Goal: Answer question/provide support: Share knowledge or assist other users

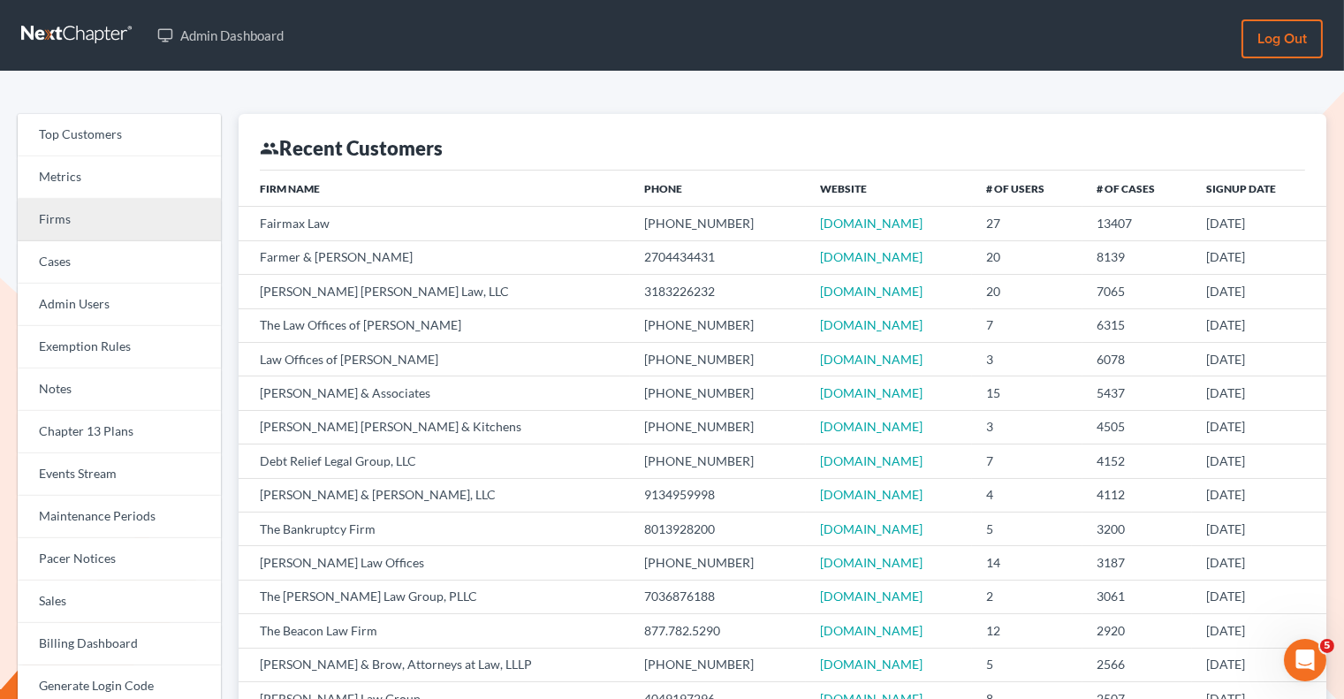
click at [111, 230] on link "Firms" at bounding box center [119, 220] width 203 height 42
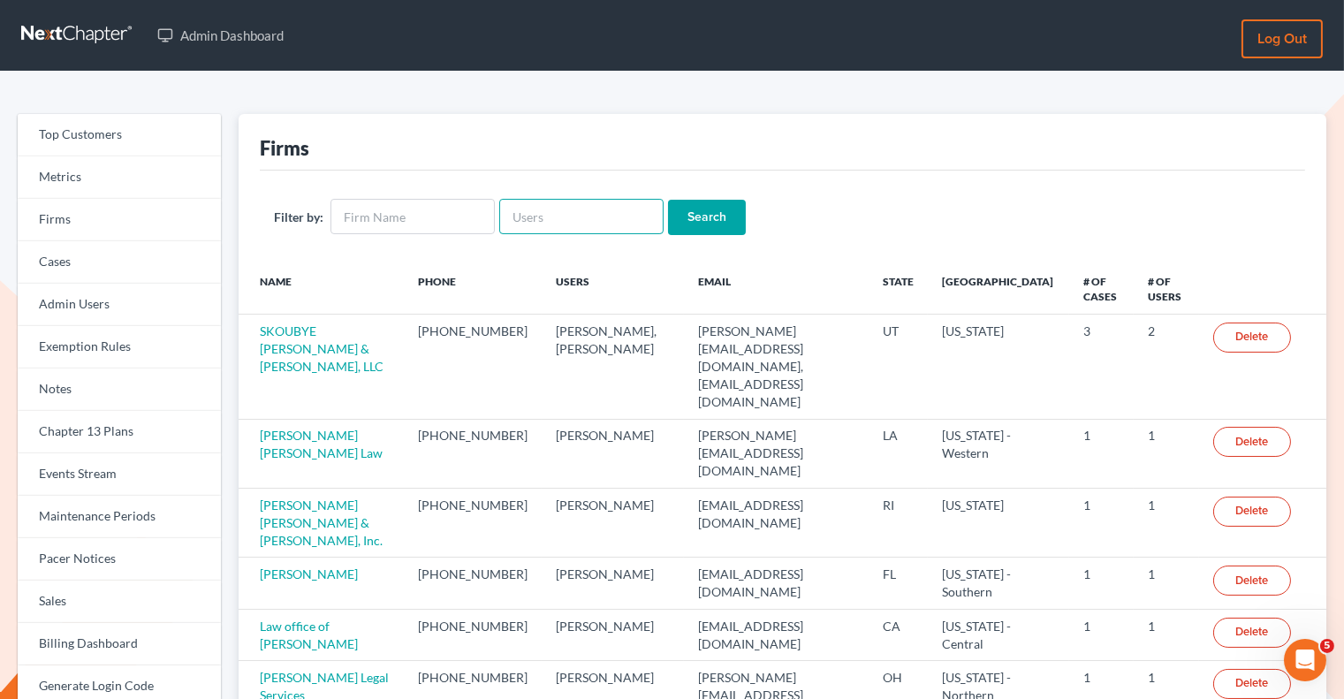
click at [534, 226] on input "text" at bounding box center [581, 216] width 164 height 35
paste input "[EMAIL_ADDRESS][DOMAIN_NAME]"
type input "tayloru@ohattorneys.com"
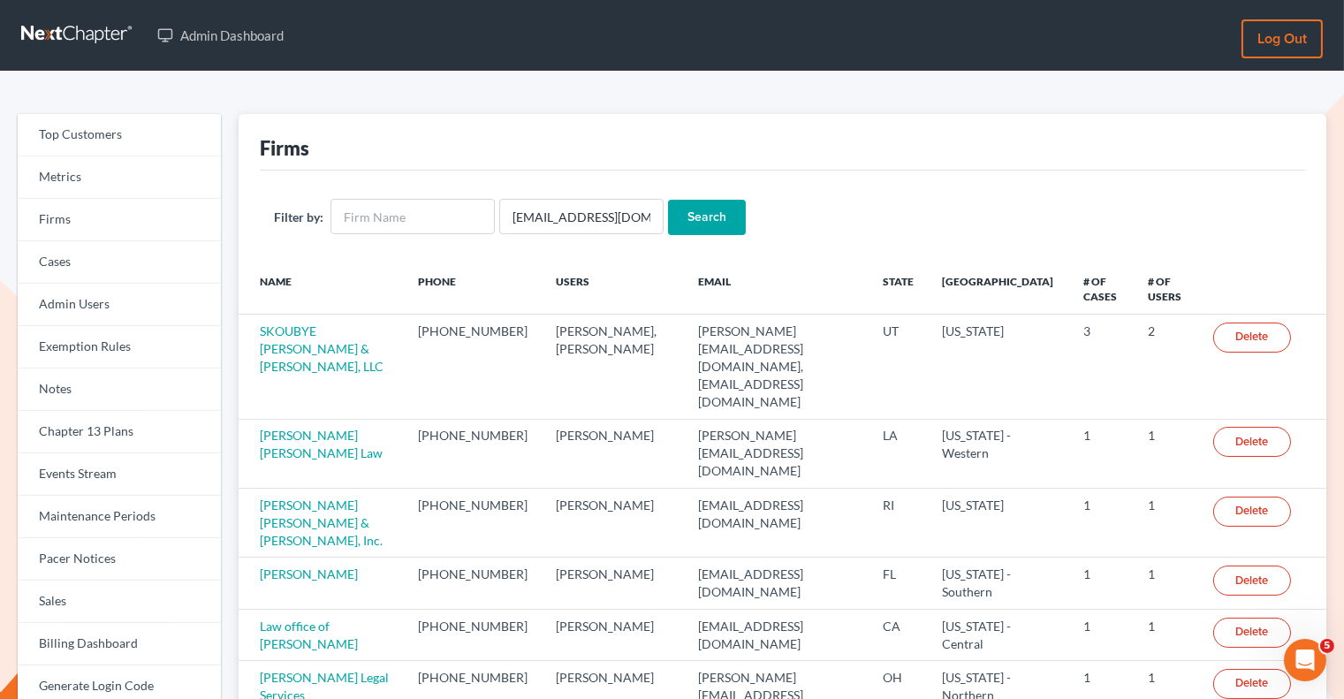
click at [692, 216] on input "Search" at bounding box center [707, 217] width 78 height 35
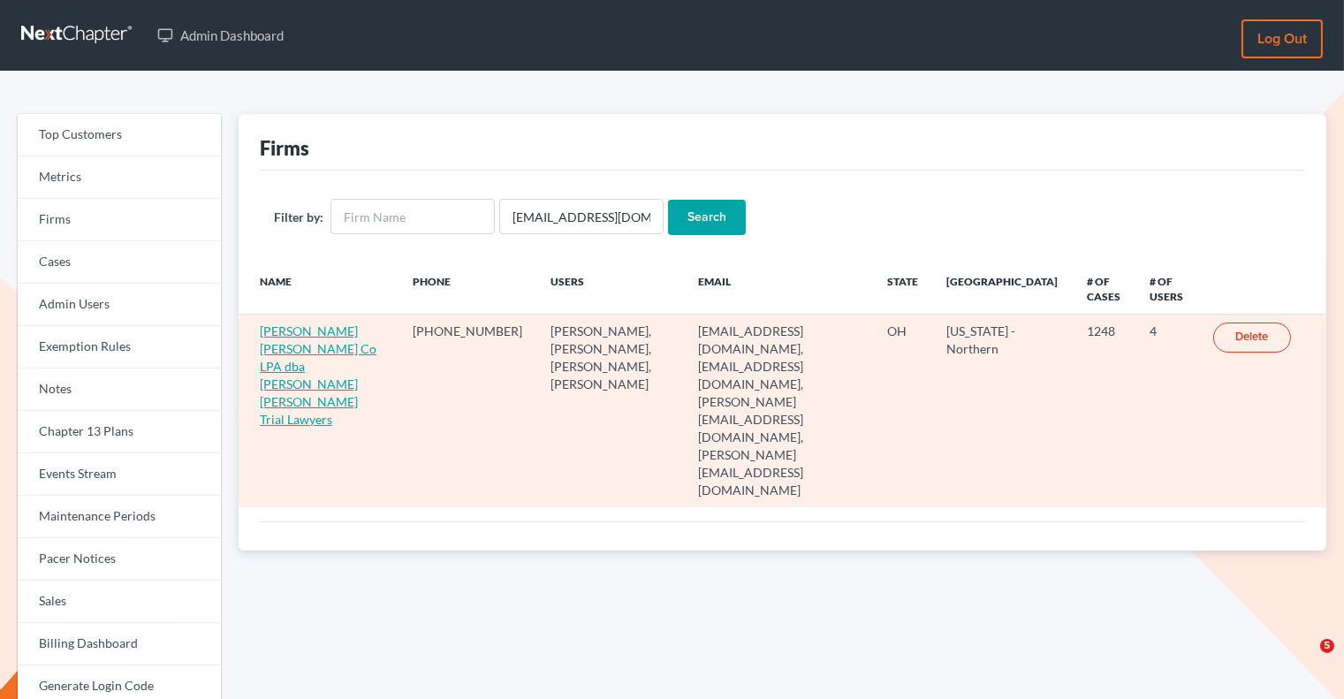
click at [311, 344] on link "Wisehart Wright Co LPA dba Wisehart Wright Trial Lawyers" at bounding box center [318, 374] width 117 height 103
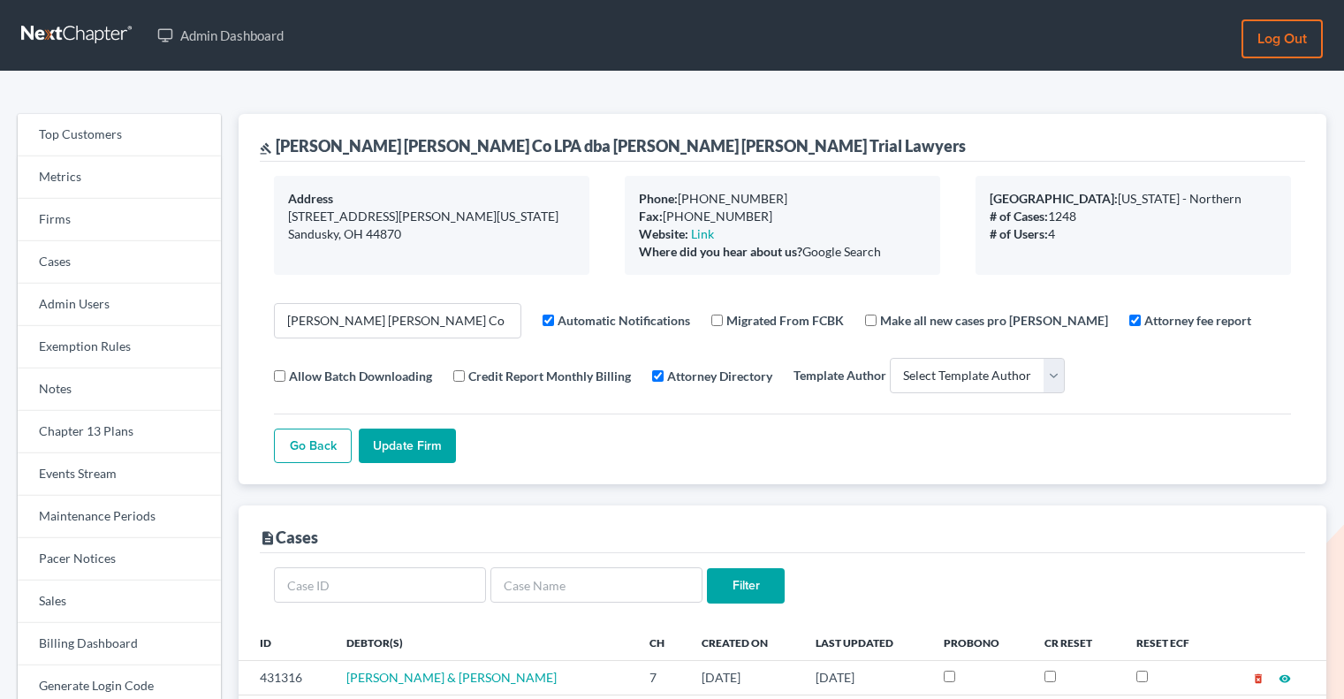
select select
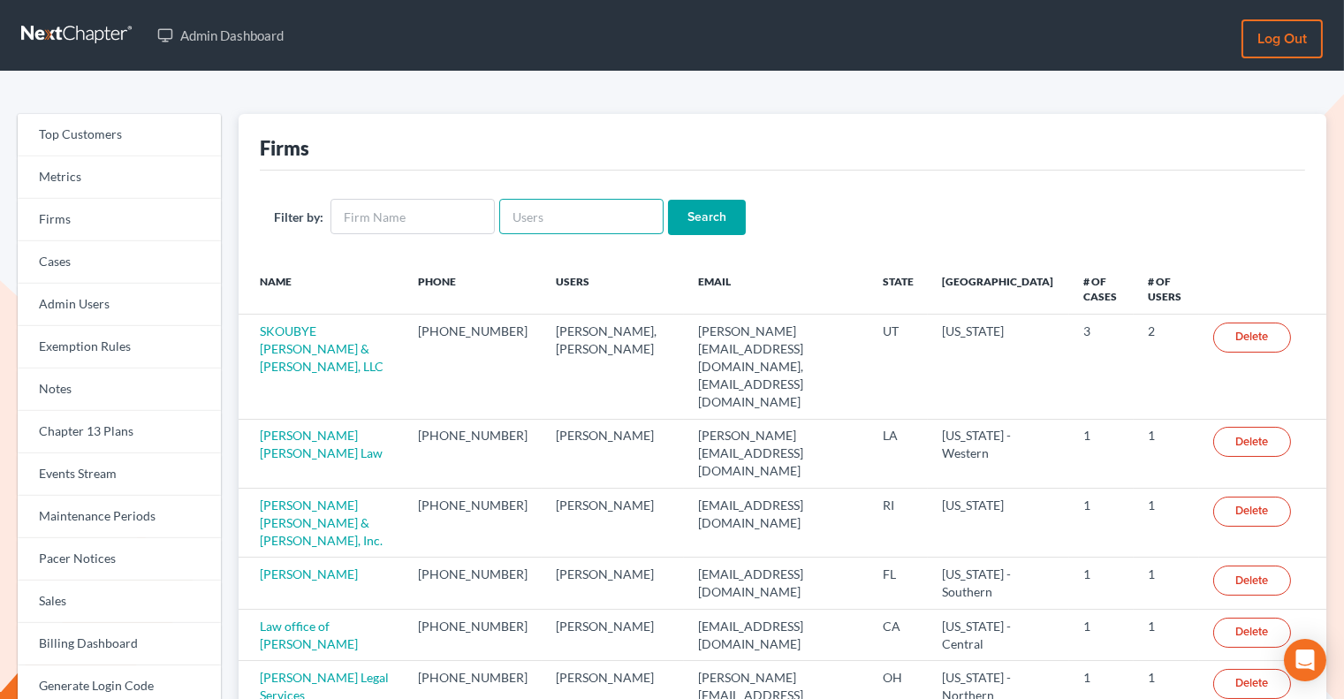
click at [518, 217] on input "text" at bounding box center [581, 216] width 164 height 35
click at [66, 478] on link "Events Stream" at bounding box center [119, 474] width 203 height 42
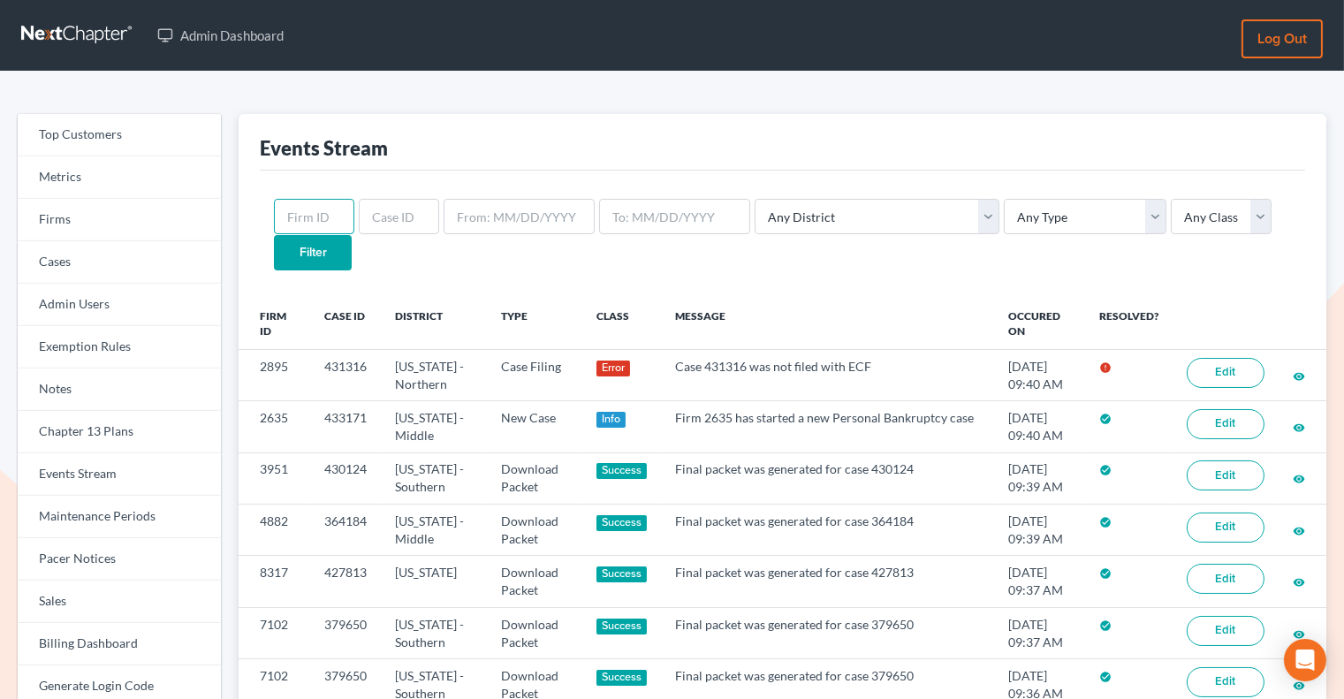
click at [321, 215] on input "text" at bounding box center [314, 216] width 80 height 35
paste input "2895"
type input "2895"
click at [352, 235] on input "Filter" at bounding box center [313, 252] width 78 height 35
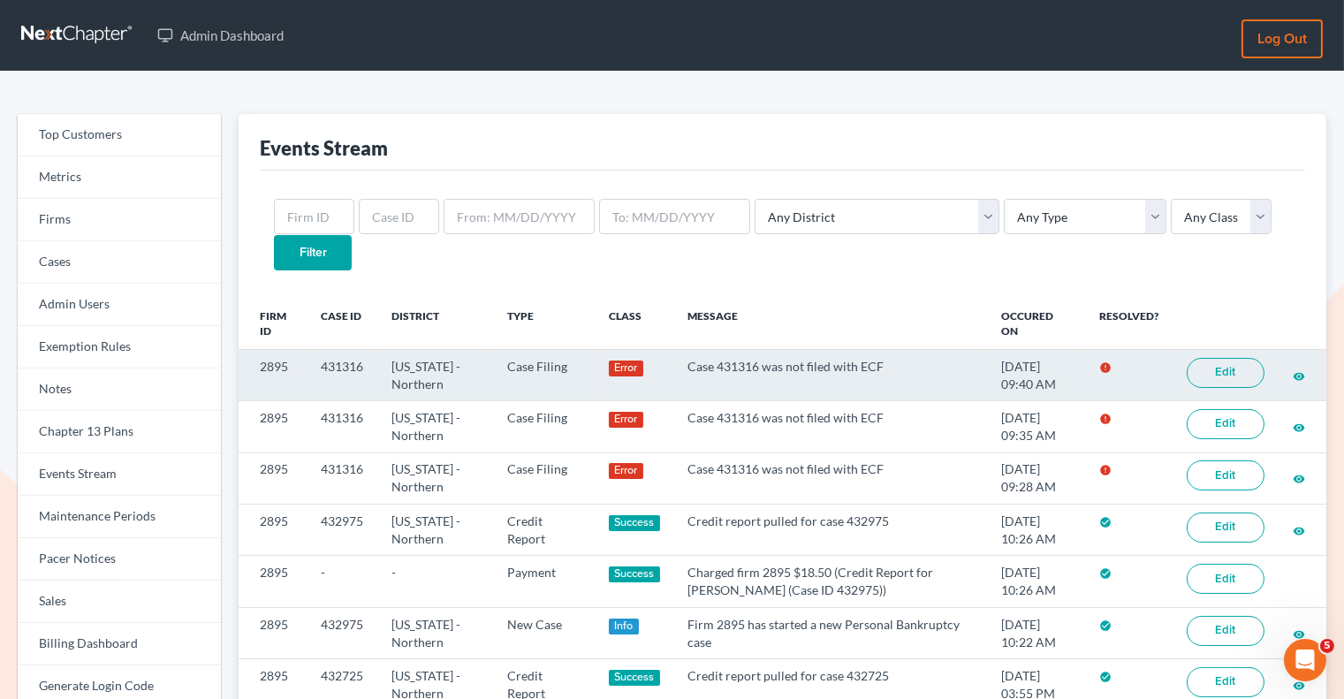
click at [1232, 358] on link "Edit" at bounding box center [1226, 373] width 78 height 30
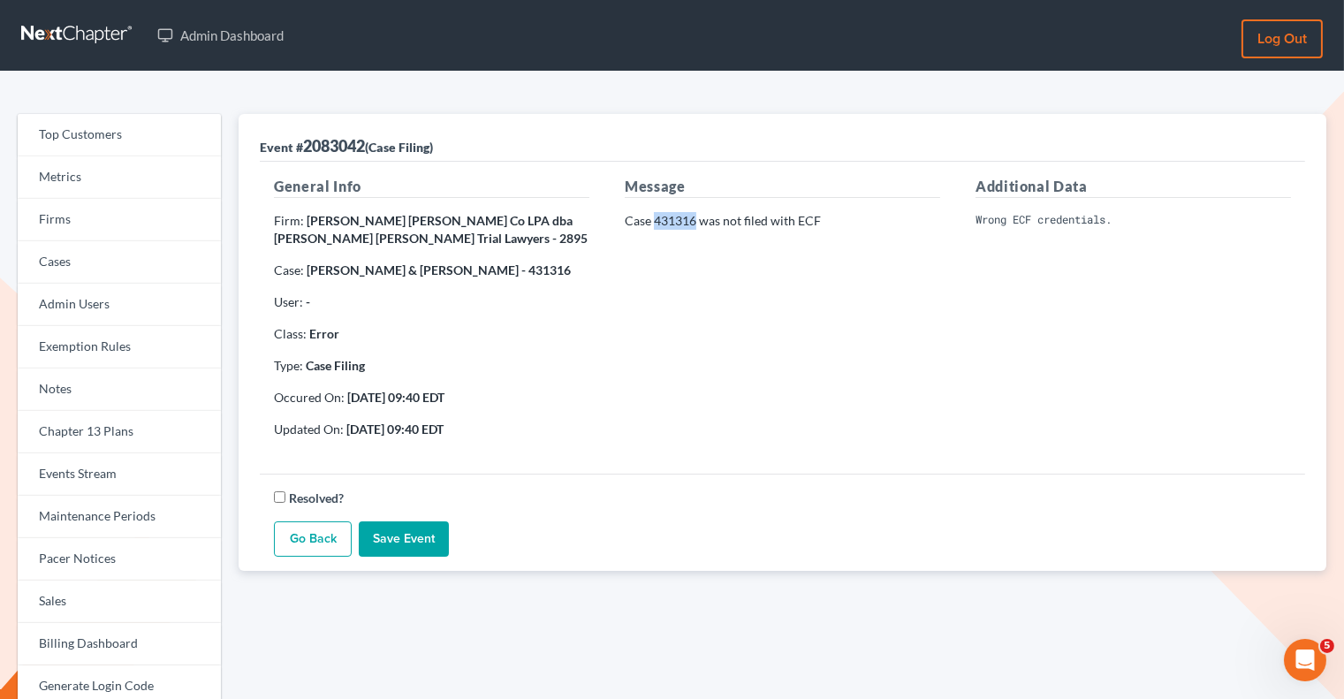
drag, startPoint x: 695, startPoint y: 216, endPoint x: 656, endPoint y: 215, distance: 38.9
click at [656, 216] on p "Case 431316 was not filed with ECF" at bounding box center [782, 221] width 315 height 18
copy p "431316"
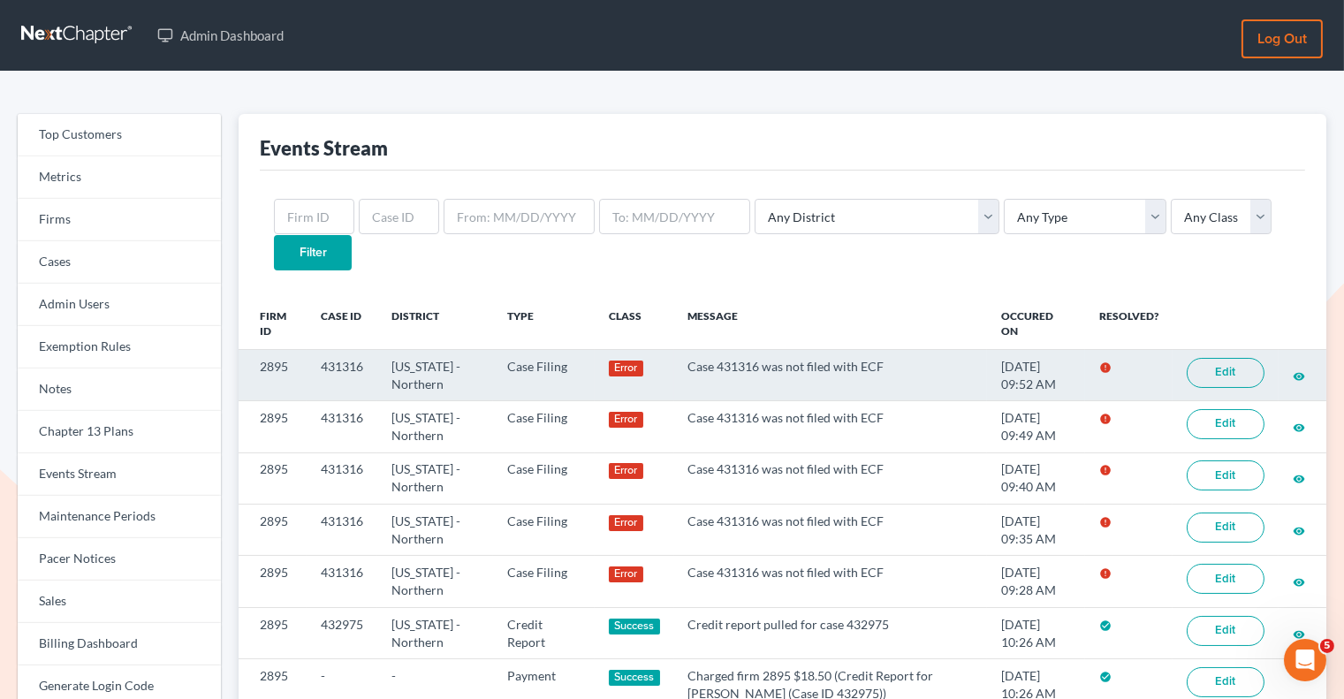
click at [1225, 358] on link "Edit" at bounding box center [1226, 373] width 78 height 30
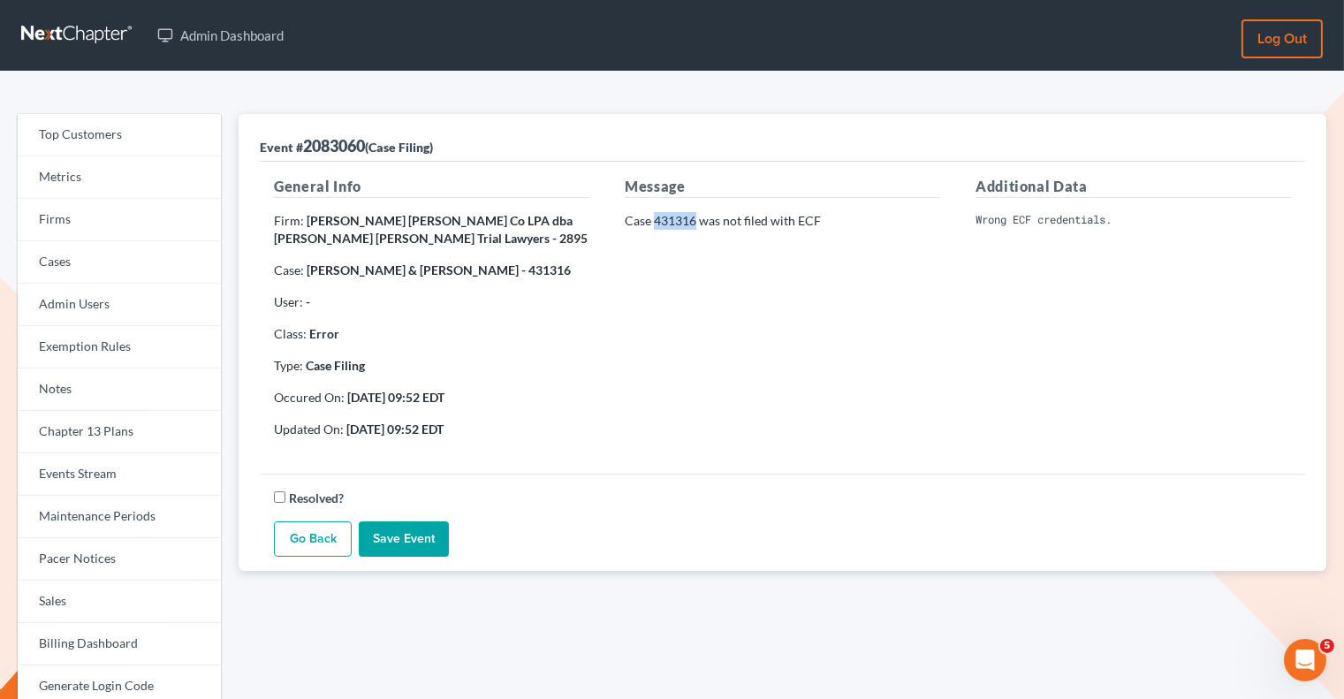
drag, startPoint x: 694, startPoint y: 221, endPoint x: 656, endPoint y: 221, distance: 38.0
click at [656, 221] on p "Case 431316 was not filed with ECF" at bounding box center [782, 221] width 315 height 18
copy p "431316"
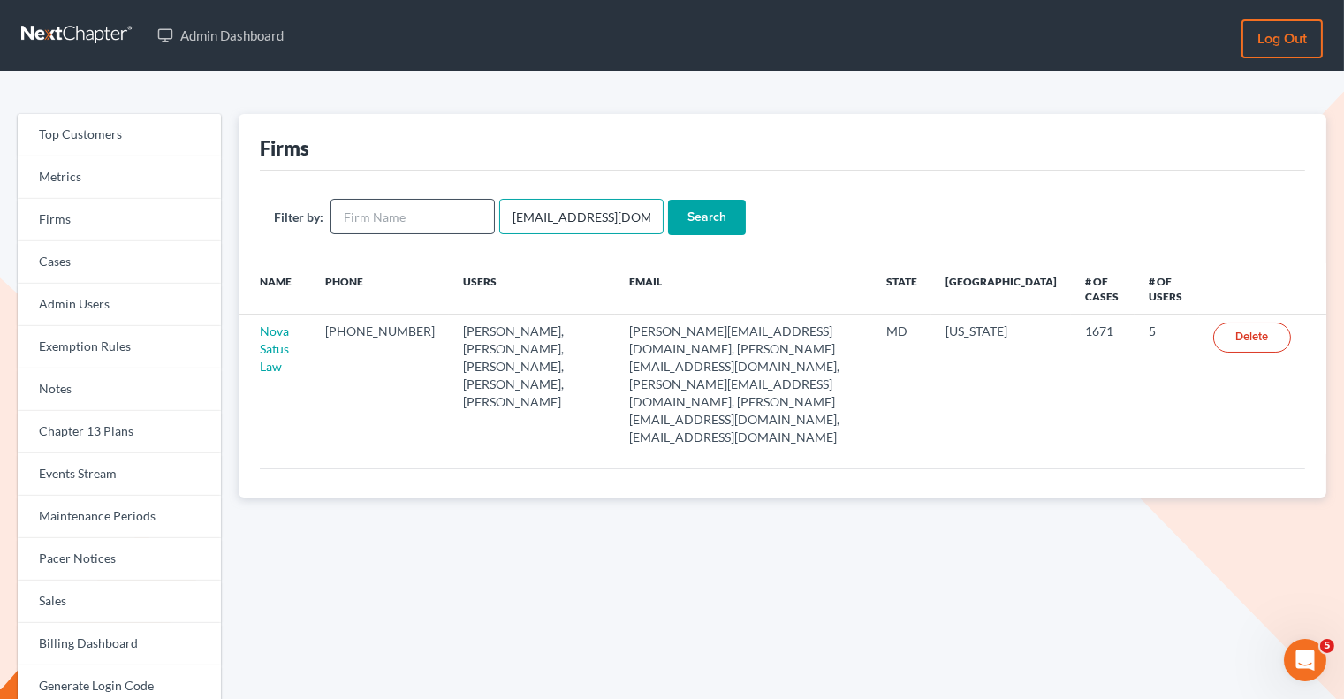
drag, startPoint x: 632, startPoint y: 217, endPoint x: 431, endPoint y: 213, distance: 200.6
click at [431, 215] on form "Filter by: [EMAIL_ADDRESS][DOMAIN_NAME] Search" at bounding box center [782, 217] width 1017 height 36
paste input "chrisamos"
type input "[EMAIL_ADDRESS][DOMAIN_NAME]"
click at [693, 222] on input "Search" at bounding box center [707, 217] width 78 height 35
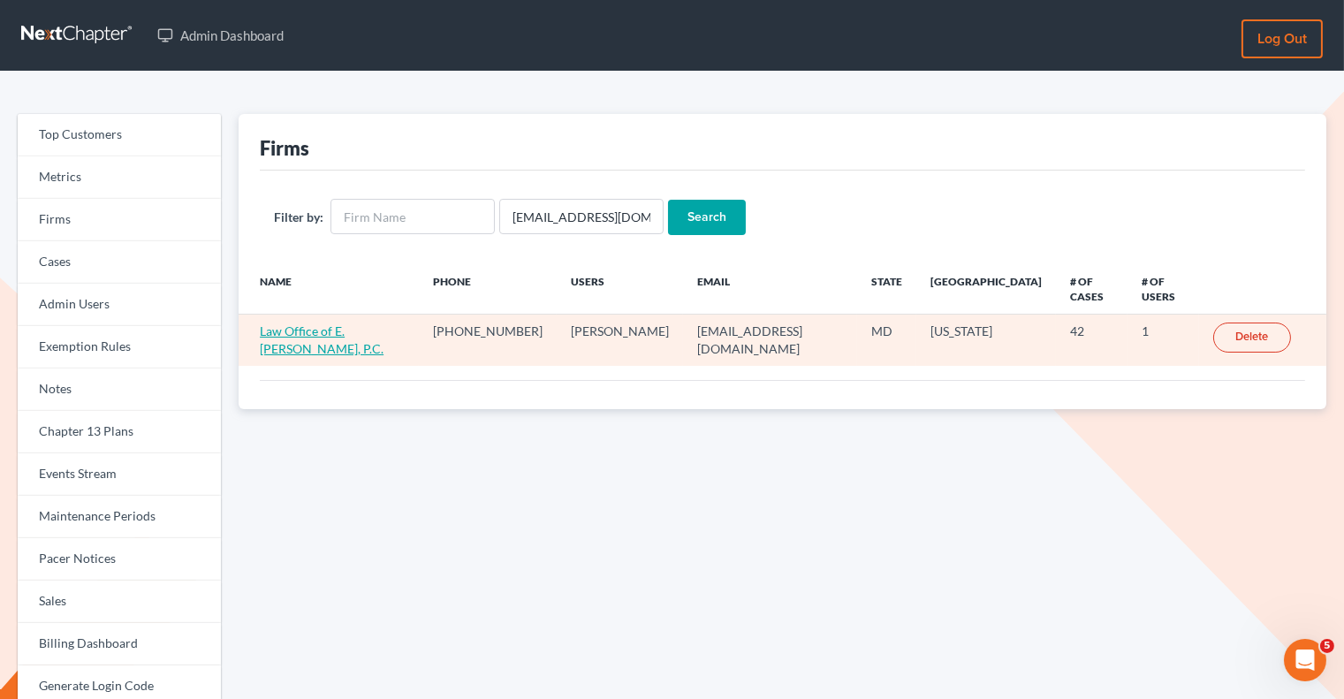
click at [277, 325] on link "Law Office of E. Christopher Amos, P.C." at bounding box center [322, 339] width 124 height 33
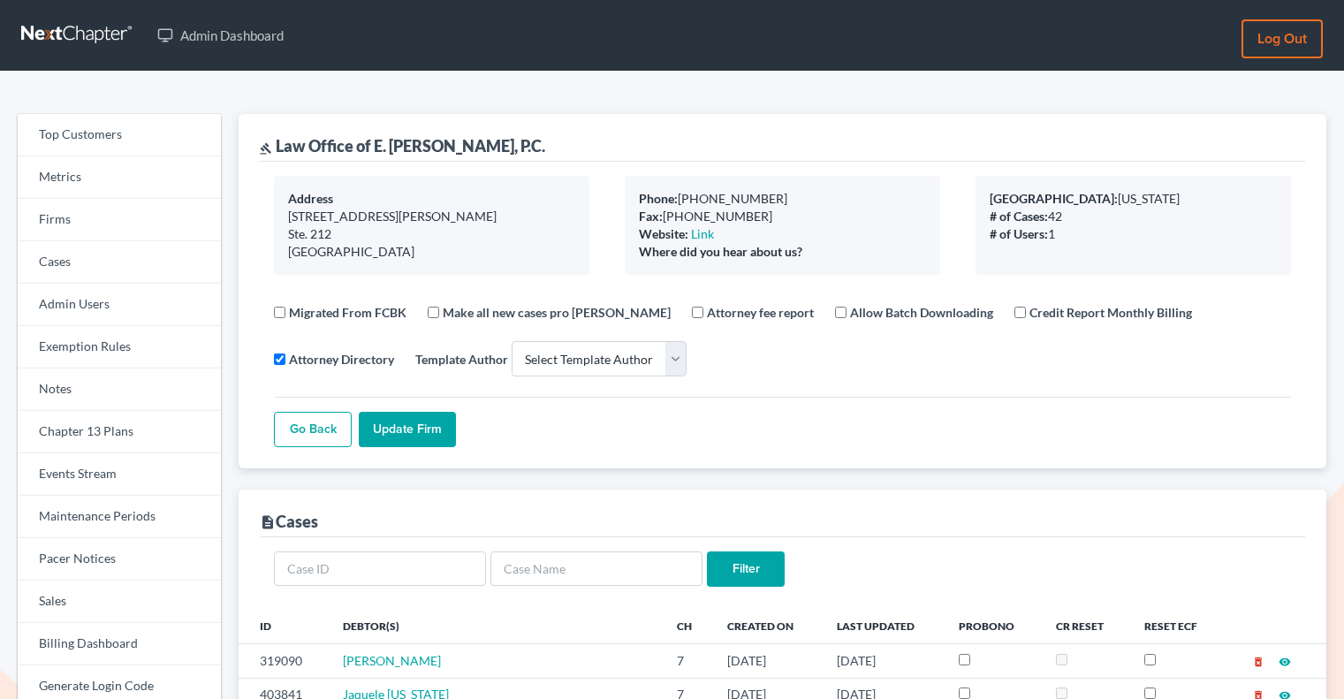
select select
click at [125, 226] on link "Firms" at bounding box center [119, 220] width 203 height 42
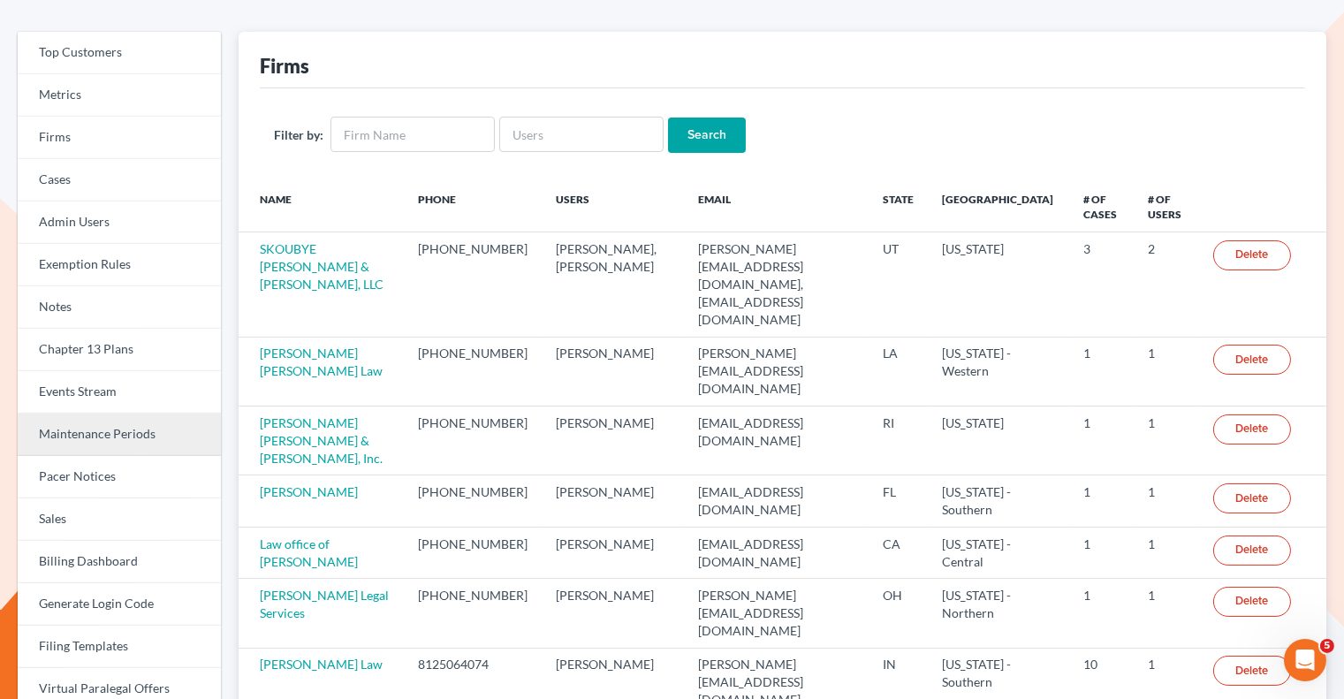
scroll to position [263, 0]
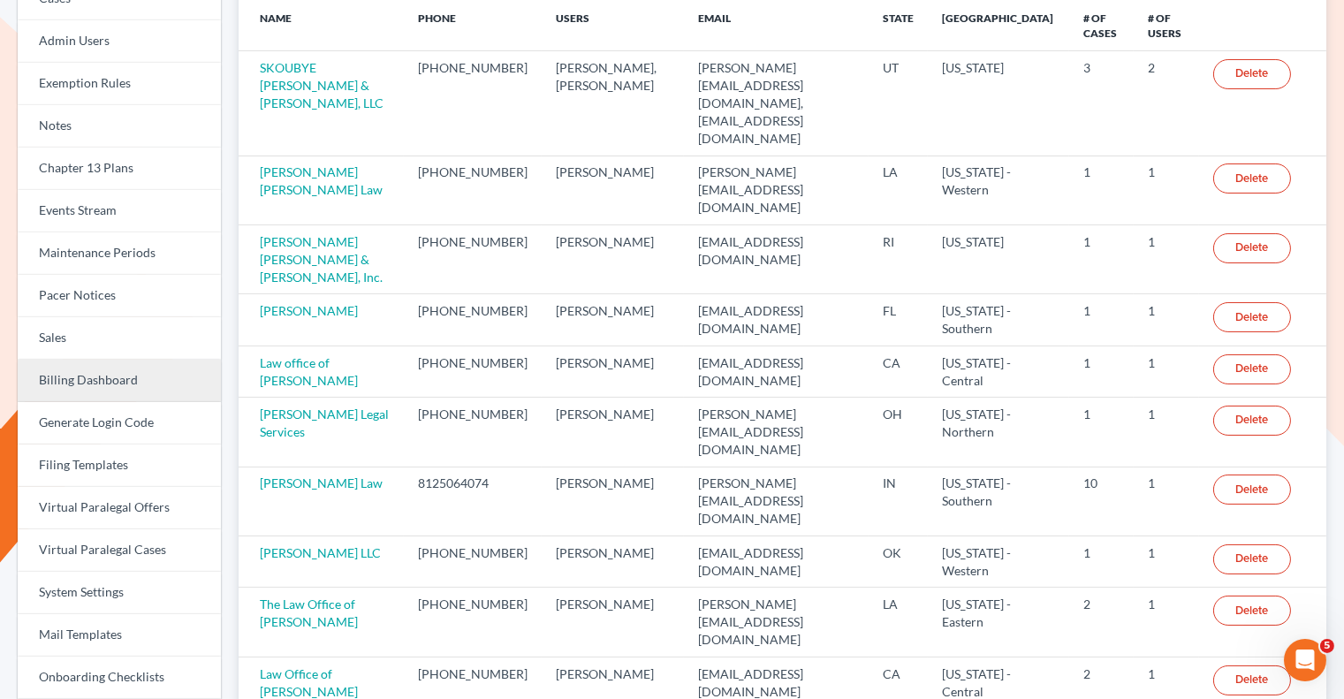
click at [110, 375] on link "Billing Dashboard" at bounding box center [119, 381] width 203 height 42
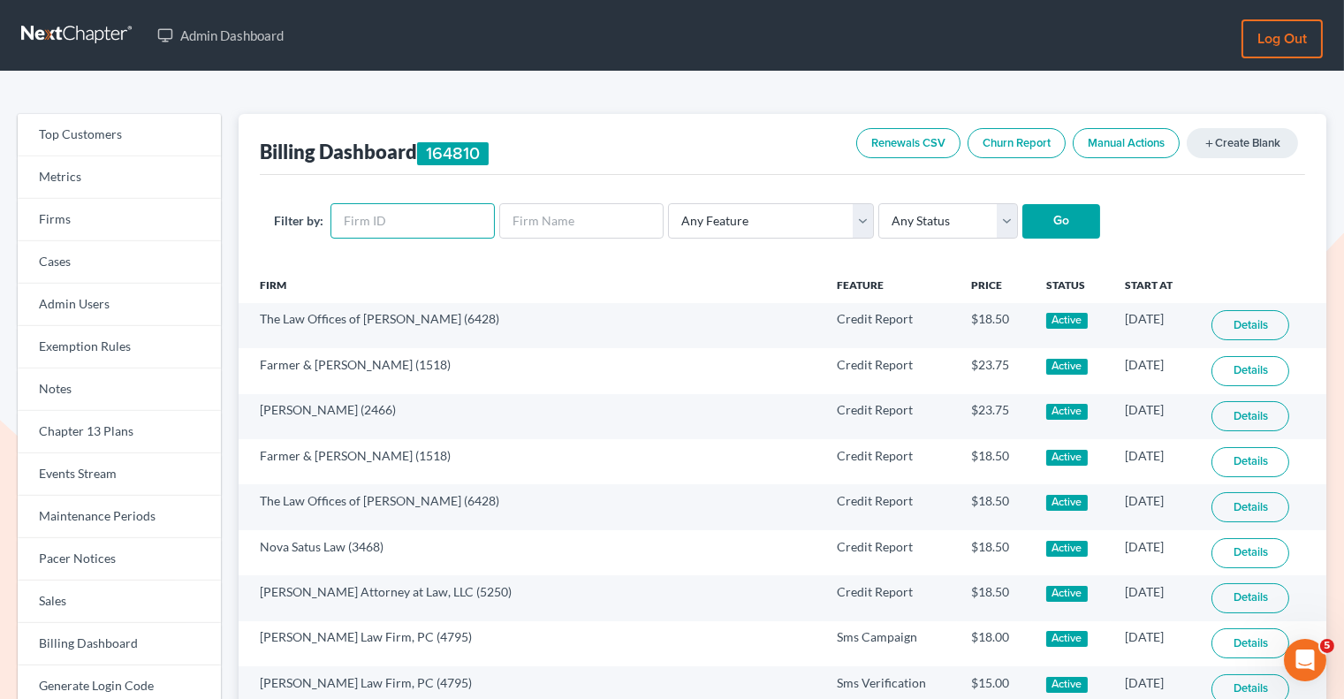
click at [421, 217] on input "text" at bounding box center [412, 220] width 164 height 35
paste input "288"
type input "288"
click at [1056, 220] on input "Go" at bounding box center [1061, 221] width 78 height 35
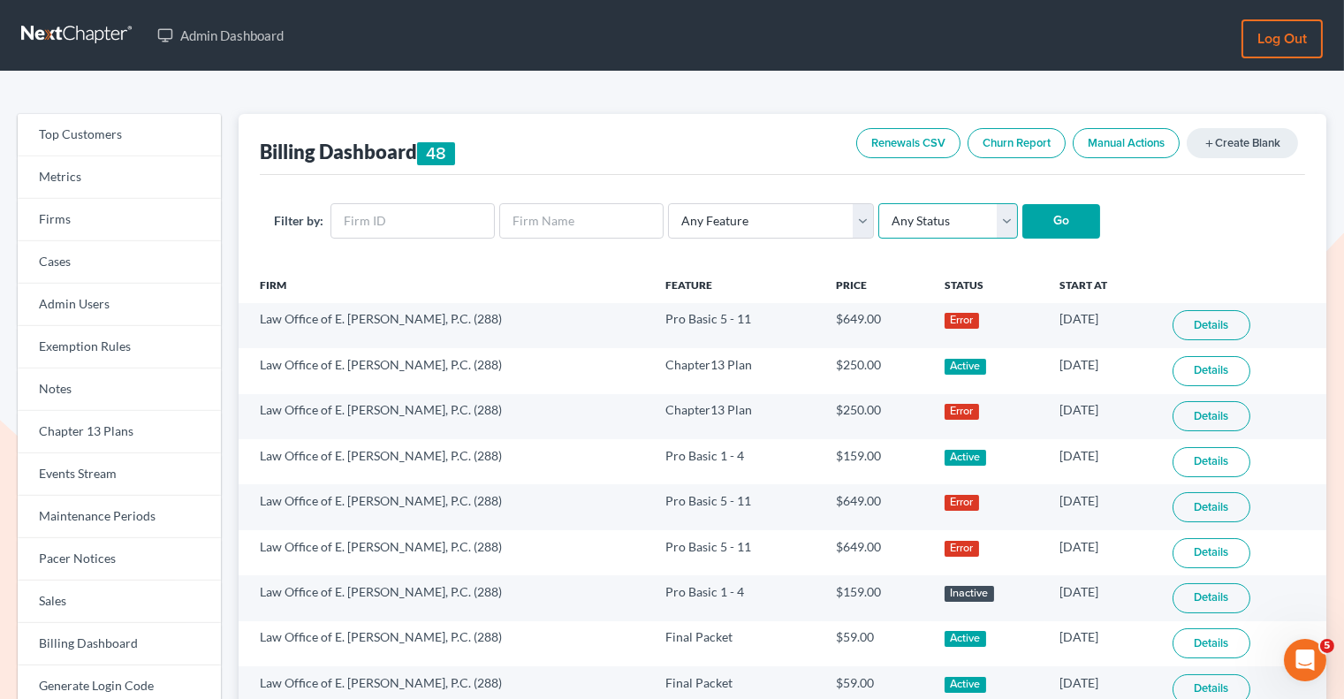
click at [921, 225] on select "Any Status Active Inactive Pending Expired Error Pending Charges" at bounding box center [948, 220] width 140 height 35
select select "active"
click at [878, 203] on select "Any Status Active Inactive Pending Expired Error Pending Charges" at bounding box center [948, 220] width 140 height 35
click at [1036, 216] on input "Go" at bounding box center [1061, 221] width 78 height 35
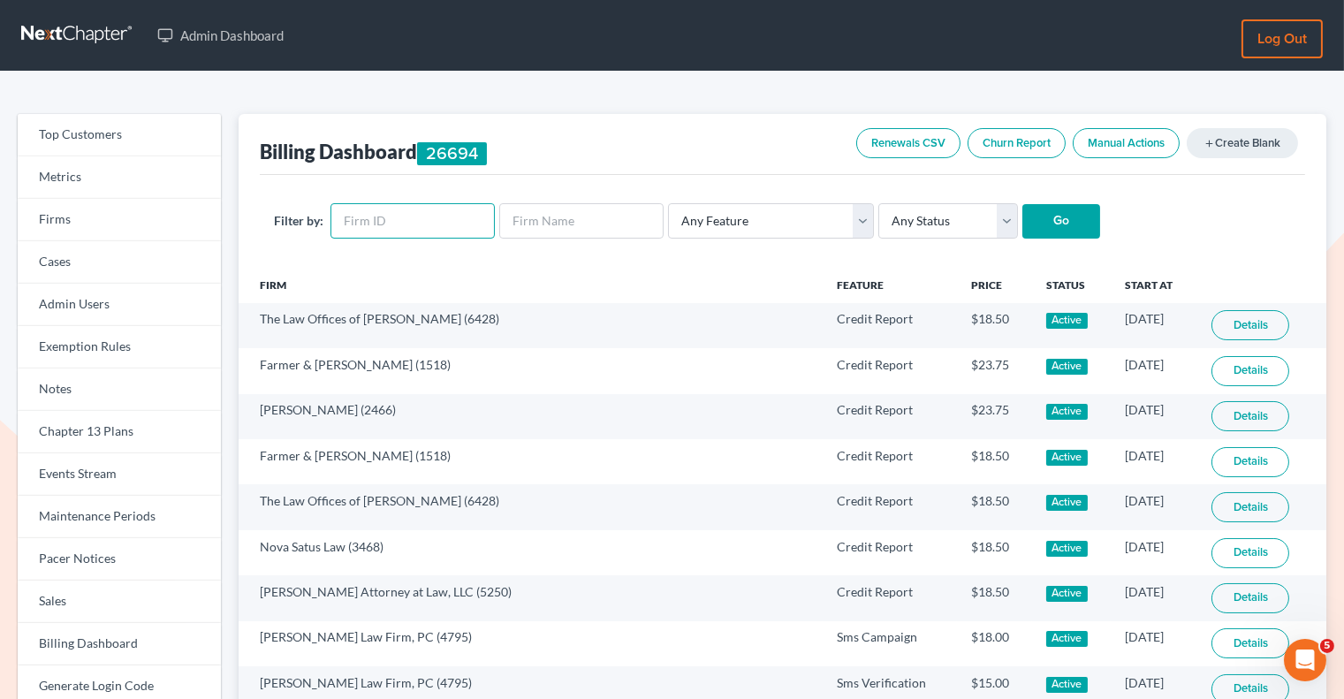
click at [391, 218] on input "text" at bounding box center [412, 220] width 164 height 35
paste input "288"
type input "288"
click at [950, 205] on select "Any Status Active Inactive Pending Expired Error Pending Charges" at bounding box center [948, 220] width 140 height 35
select select "active"
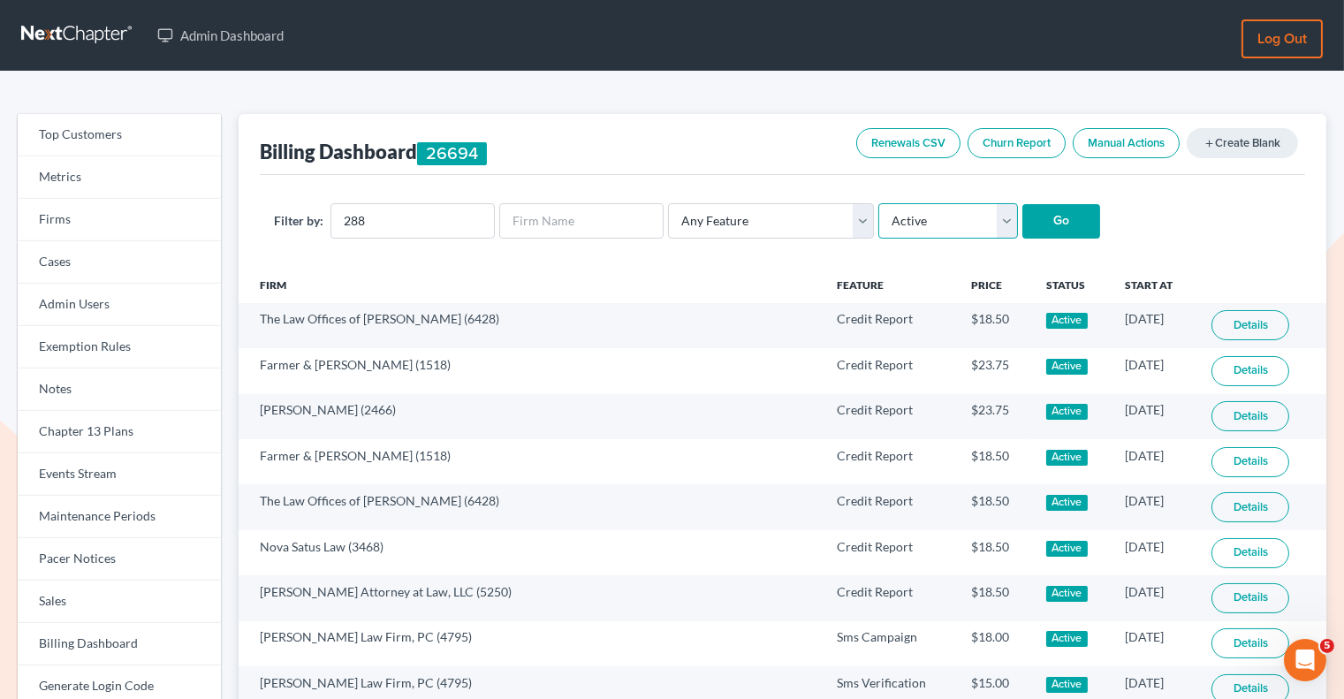
click at [878, 203] on select "Any Status Active Inactive Pending Expired Error Pending Charges" at bounding box center [948, 220] width 140 height 35
click at [1061, 222] on input "Go" at bounding box center [1061, 221] width 78 height 35
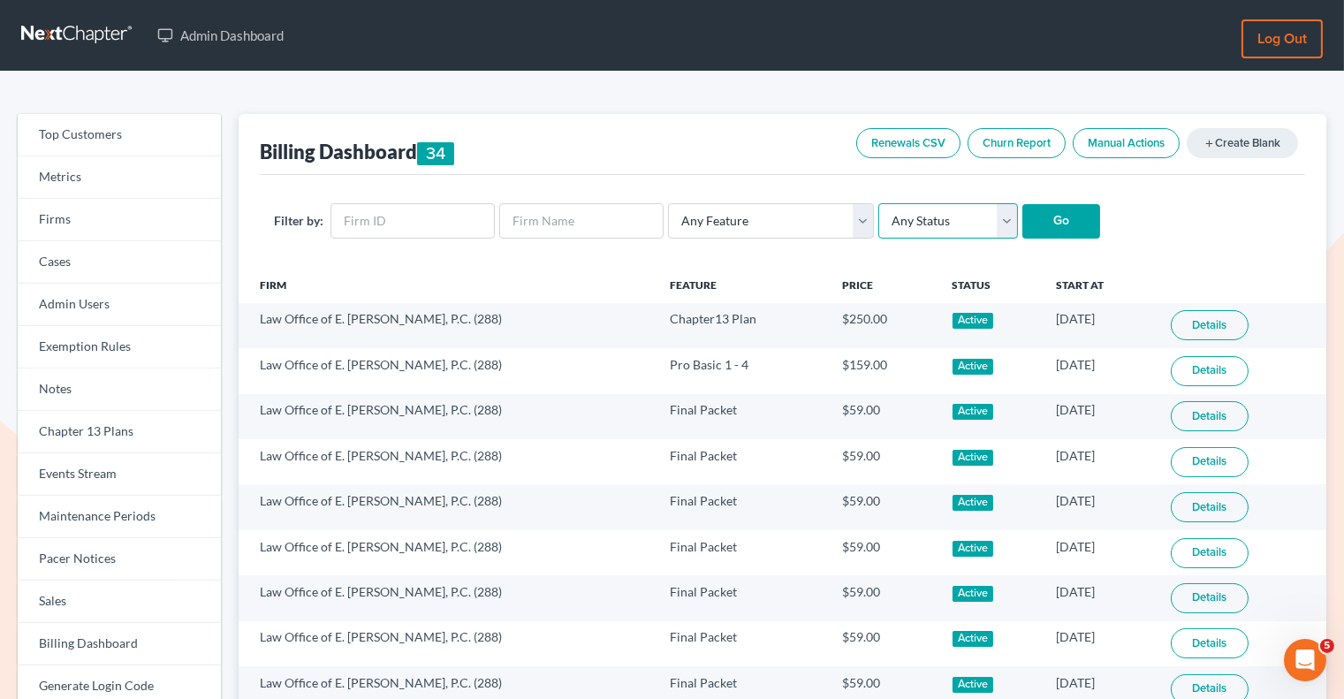
click at [937, 209] on select "Any Status Active Inactive Pending Expired Error Pending Charges" at bounding box center [948, 220] width 140 height 35
select select "pending_charges"
click at [878, 203] on select "Any Status Active Inactive Pending Expired Error Pending Charges" at bounding box center [948, 220] width 140 height 35
click at [448, 219] on input "text" at bounding box center [412, 220] width 164 height 35
paste input "288"
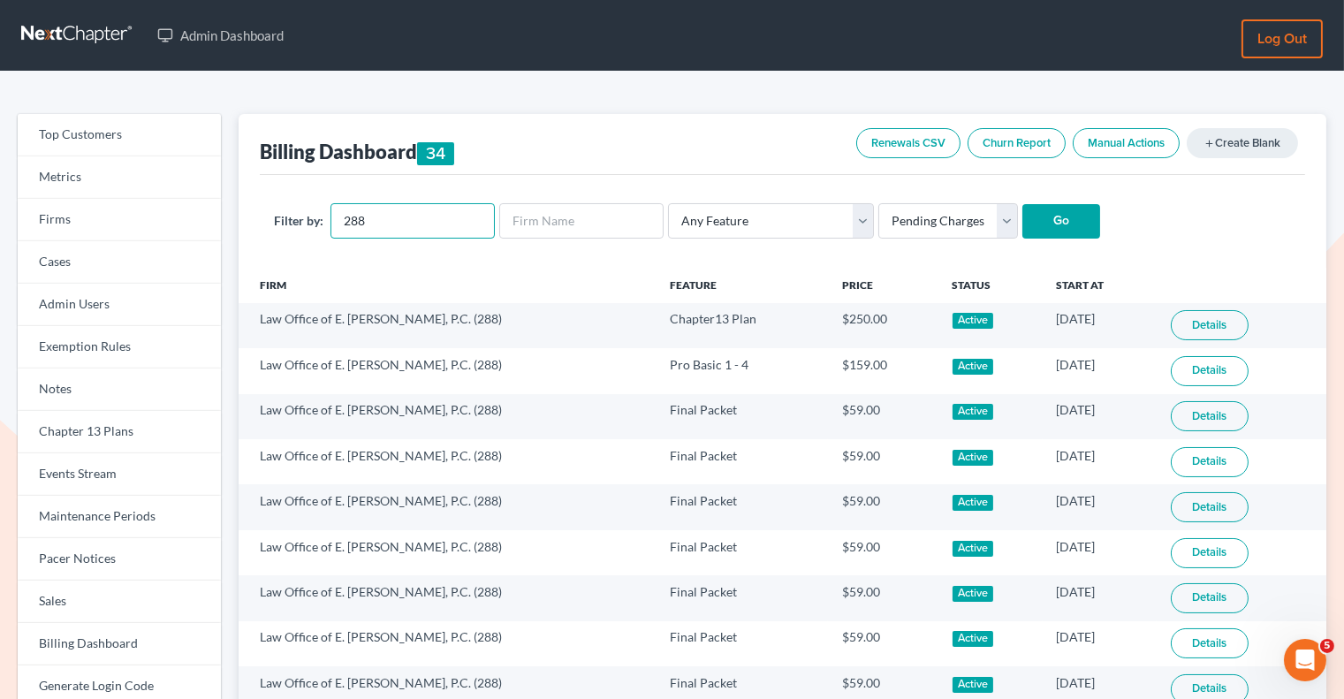
type input "288"
click at [1046, 210] on input "Go" at bounding box center [1061, 221] width 78 height 35
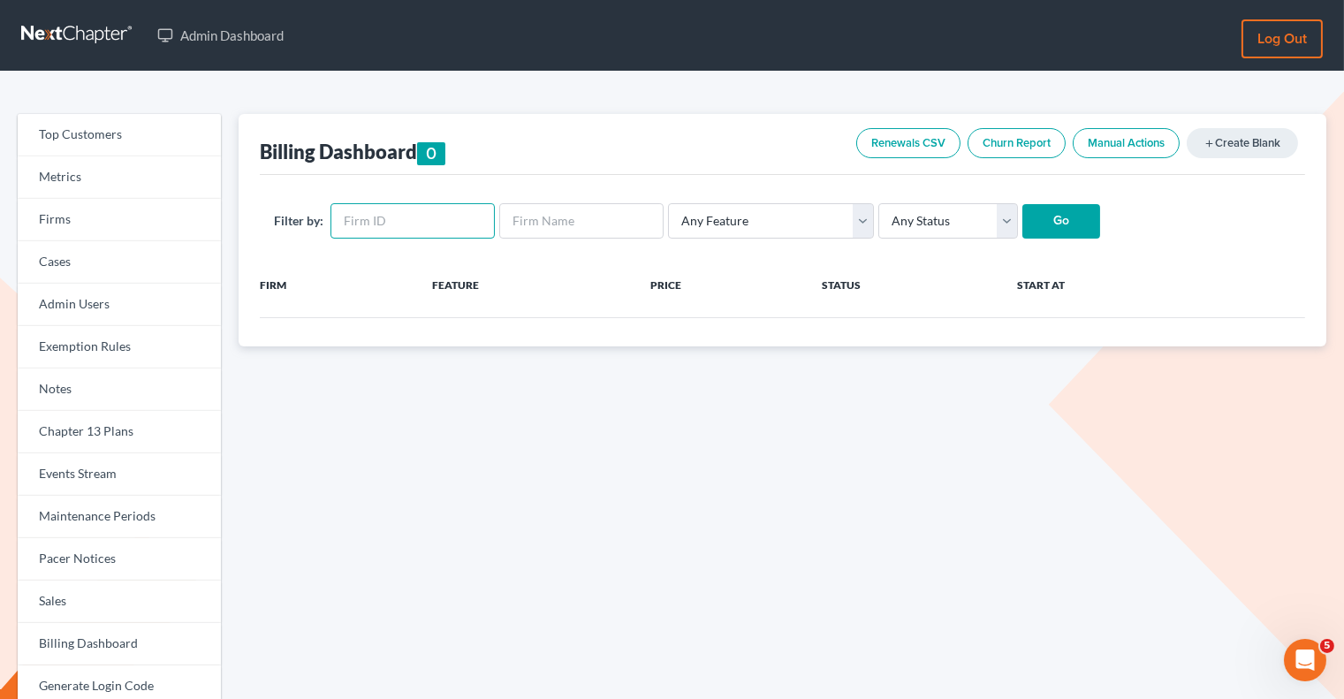
click at [430, 218] on input "text" at bounding box center [412, 220] width 164 height 35
paste input "288"
type input "288"
click at [1049, 224] on input "Go" at bounding box center [1061, 221] width 78 height 35
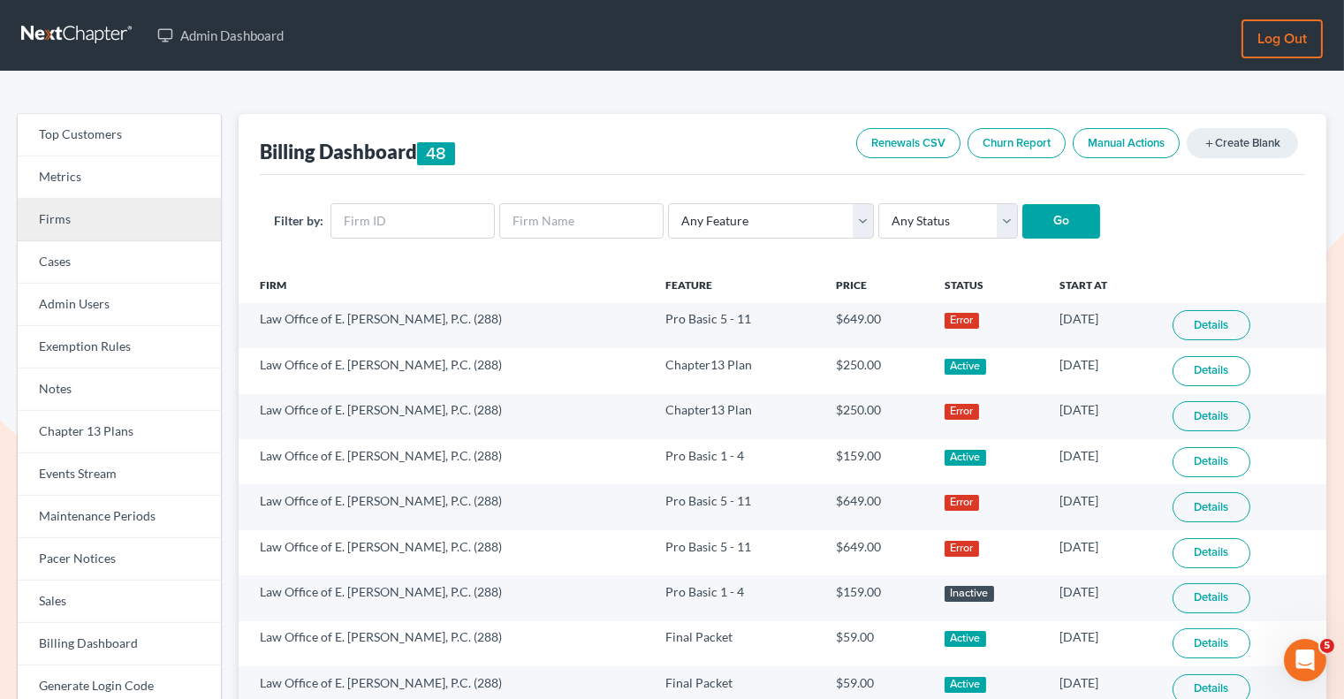
click at [168, 216] on link "Firms" at bounding box center [119, 220] width 203 height 42
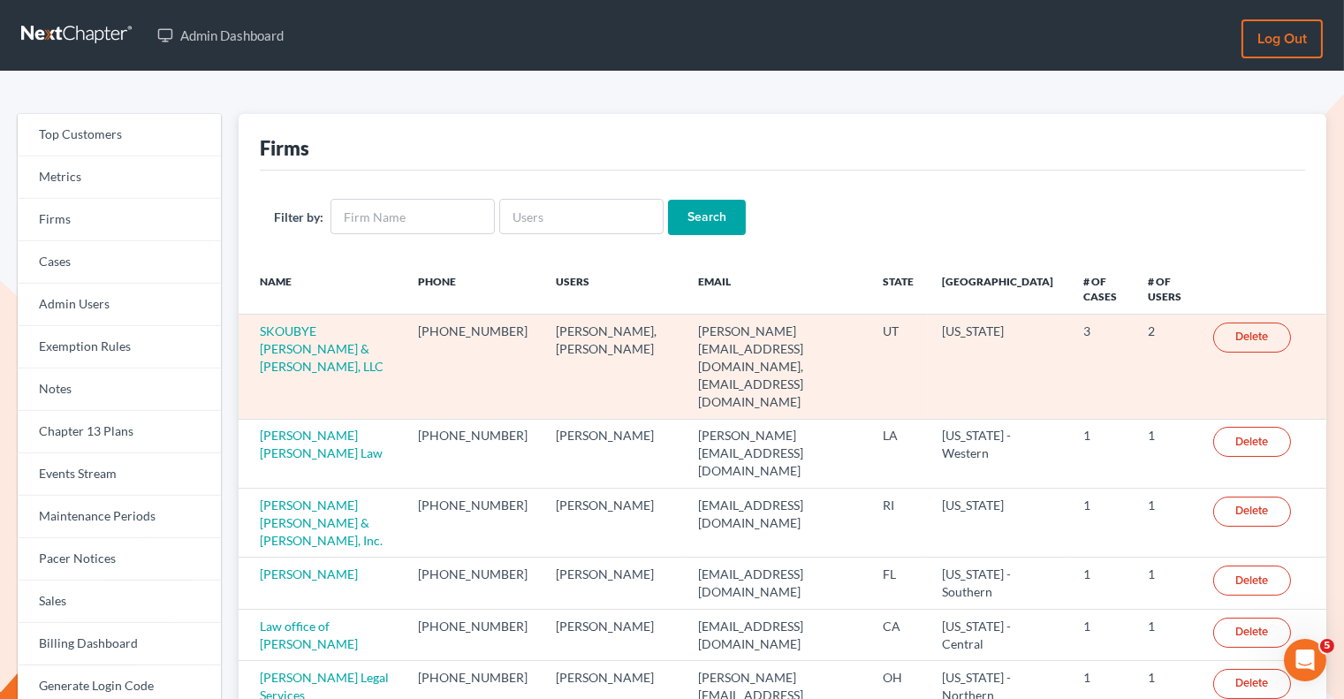
click at [280, 339] on td "SKOUBYE [PERSON_NAME] & [PERSON_NAME], LLC" at bounding box center [321, 367] width 165 height 104
click at [300, 339] on td "SKOUBYE [PERSON_NAME] & [PERSON_NAME], LLC" at bounding box center [321, 367] width 165 height 104
click at [300, 331] on link "SKOUBYE [PERSON_NAME] & [PERSON_NAME], LLC" at bounding box center [322, 348] width 124 height 50
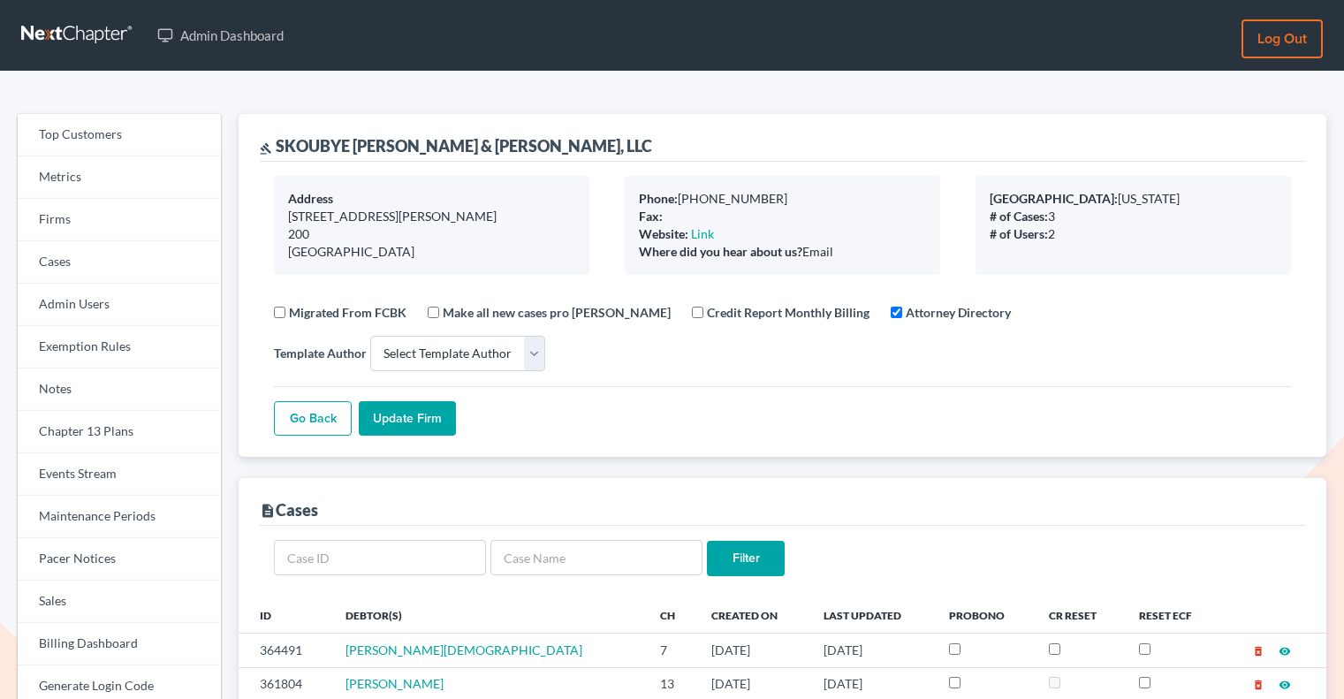
select select
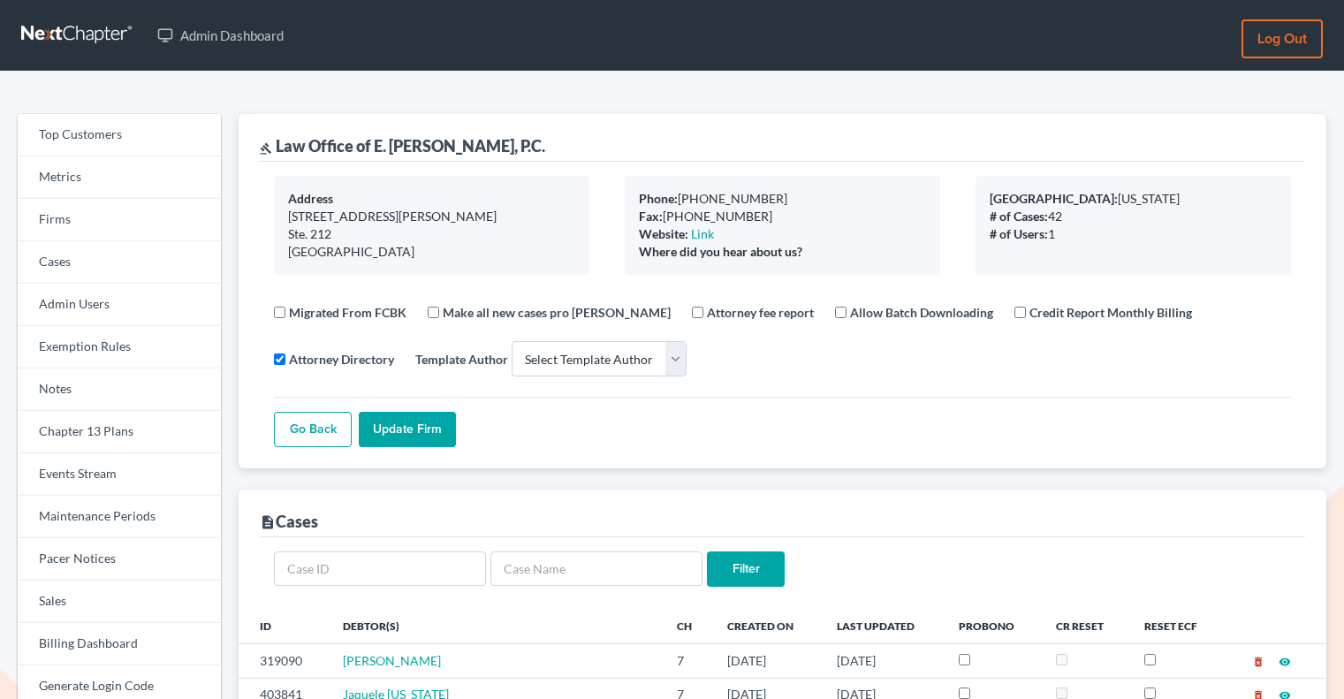
select select
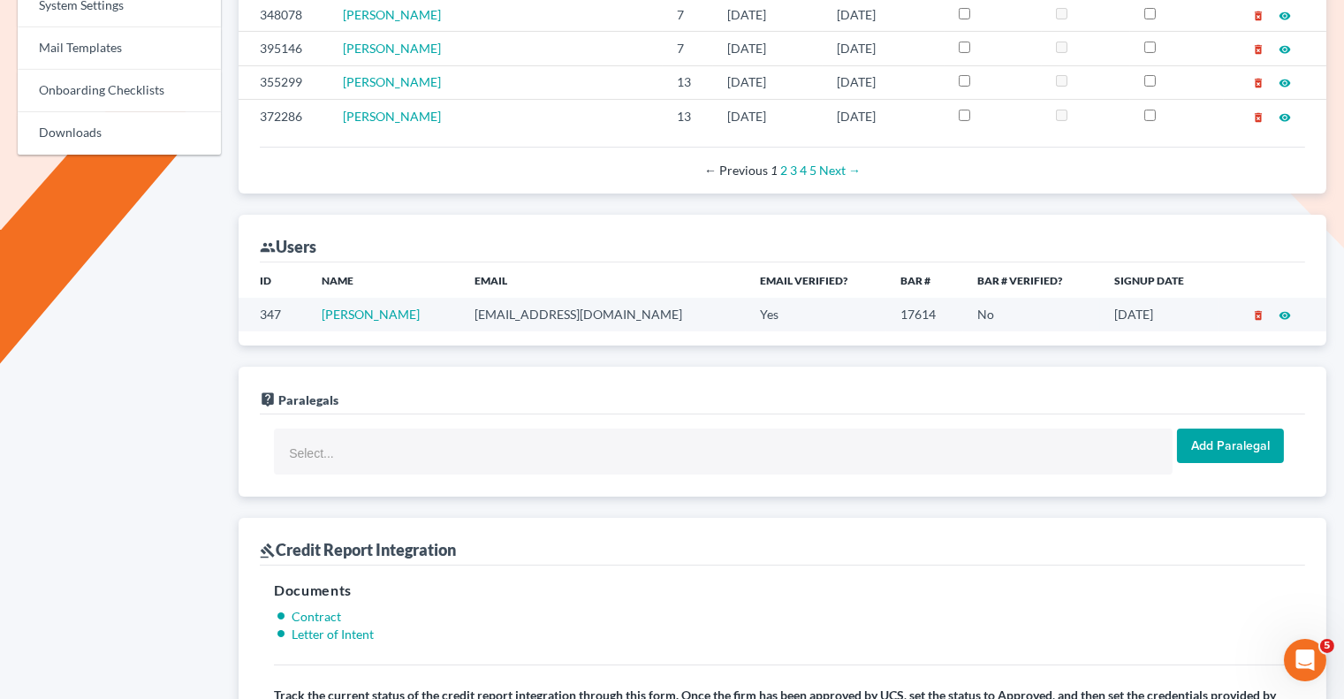
scroll to position [899, 0]
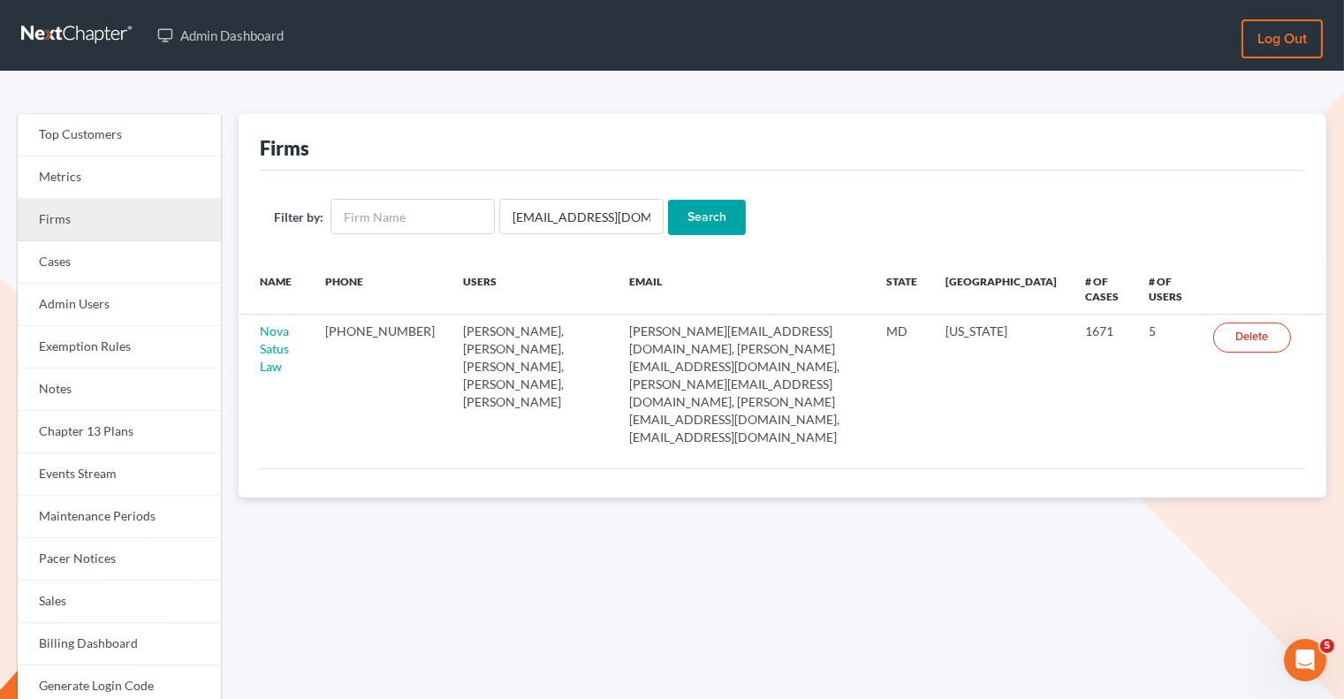
click at [72, 216] on link "Firms" at bounding box center [119, 220] width 203 height 42
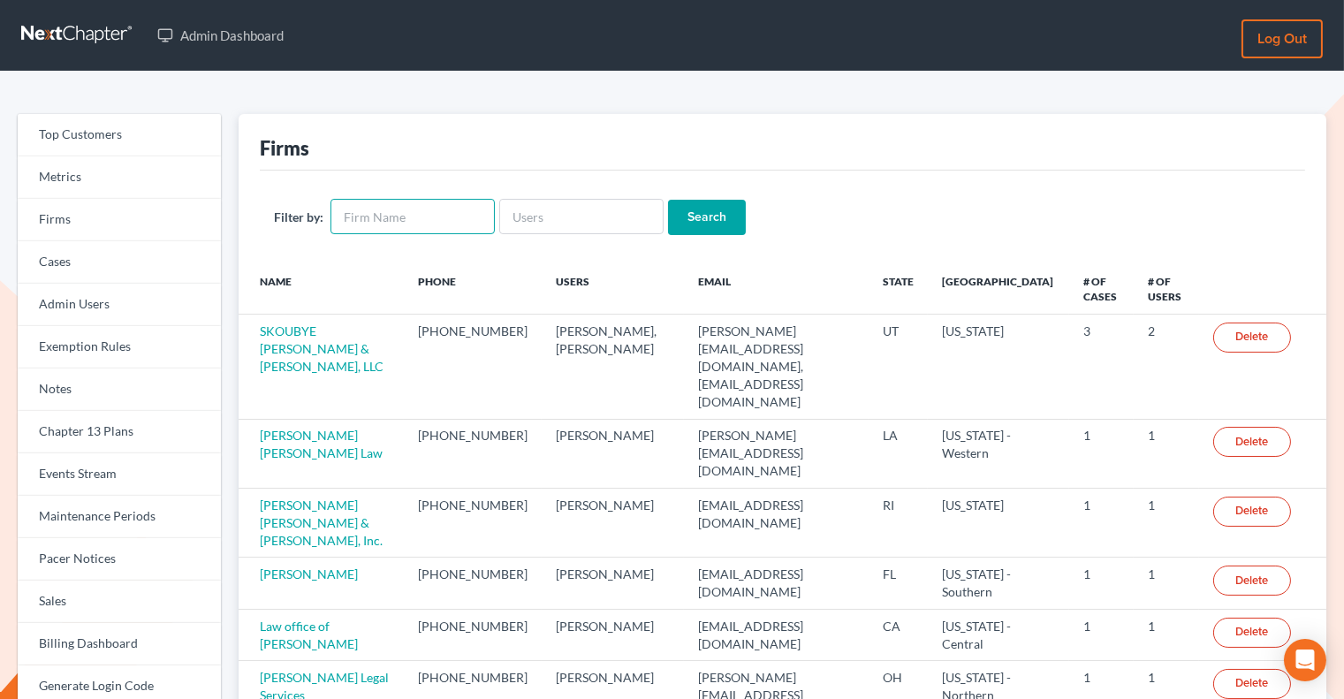
click at [370, 221] on input "text" at bounding box center [412, 216] width 164 height 35
paste input "LAW OFFICE OF L"
type input "LAW OFFICE OF L"
click at [704, 214] on input "Search" at bounding box center [707, 217] width 78 height 35
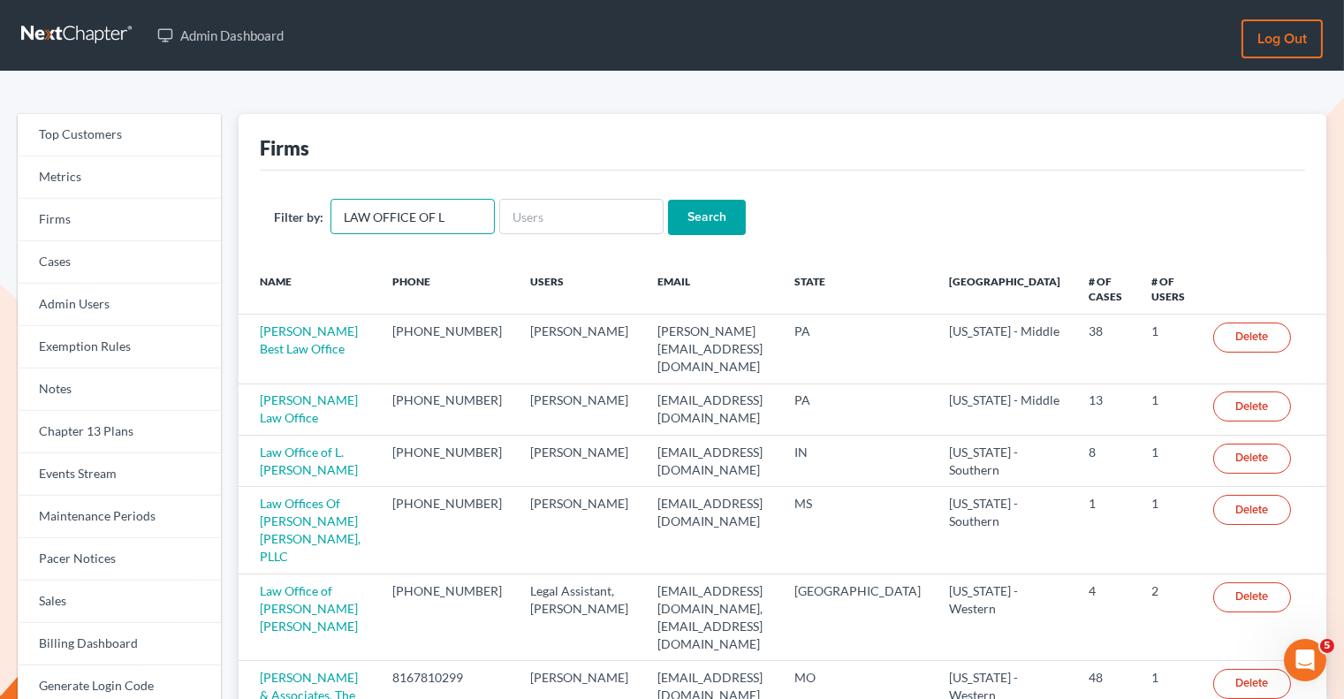
click at [451, 220] on input "LAW OFFICE OF L" at bounding box center [412, 216] width 164 height 35
paste input "aurie"
click at [451, 220] on input "LAW OFFICE OF L aurie" at bounding box center [412, 216] width 164 height 35
click at [447, 217] on input "LAW OFFICE OF L aurie" at bounding box center [412, 216] width 164 height 35
type input "LAW OFFICE OF Laurie"
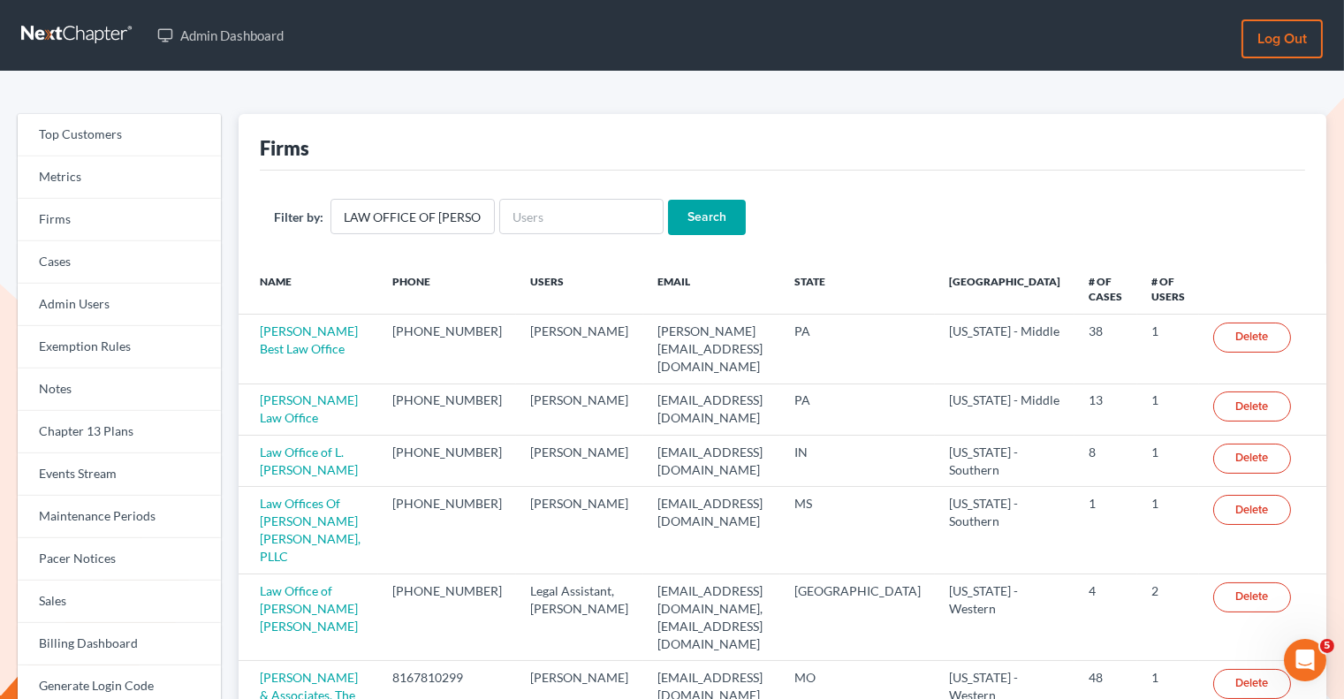
click at [695, 218] on input "Search" at bounding box center [707, 217] width 78 height 35
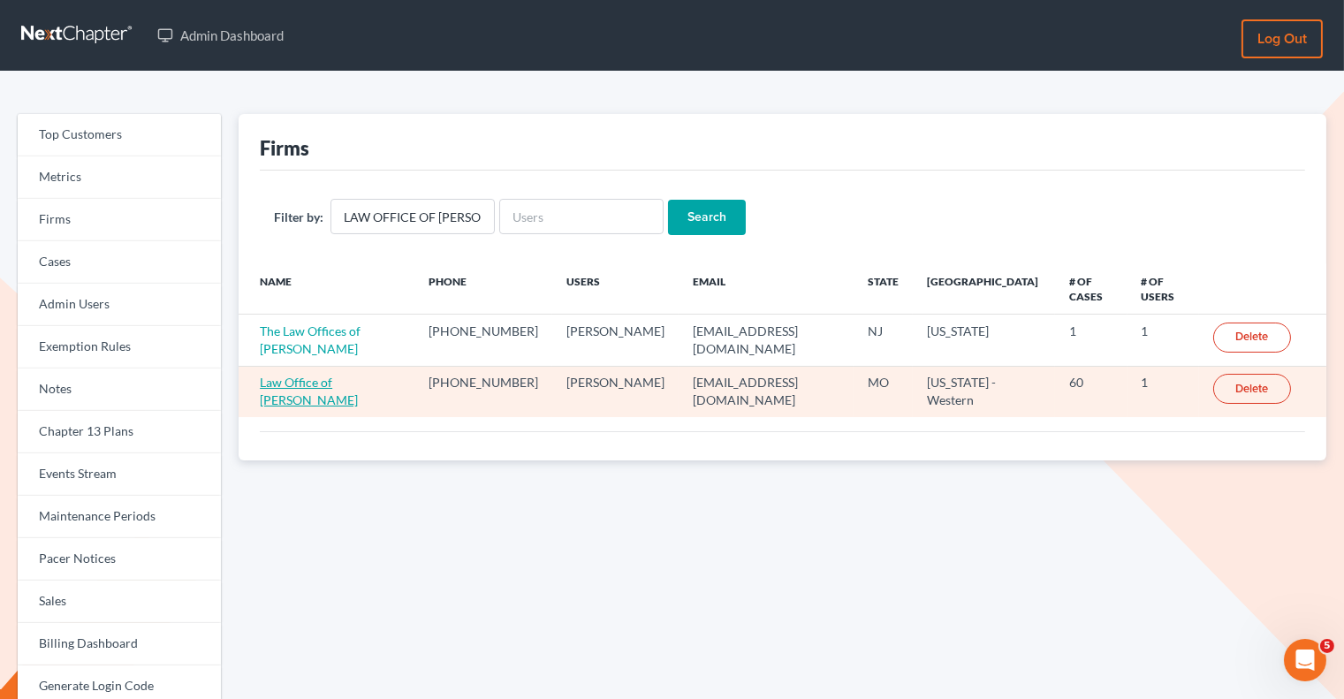
click at [358, 380] on link "Law Office of Lauri J Laughland" at bounding box center [309, 391] width 98 height 33
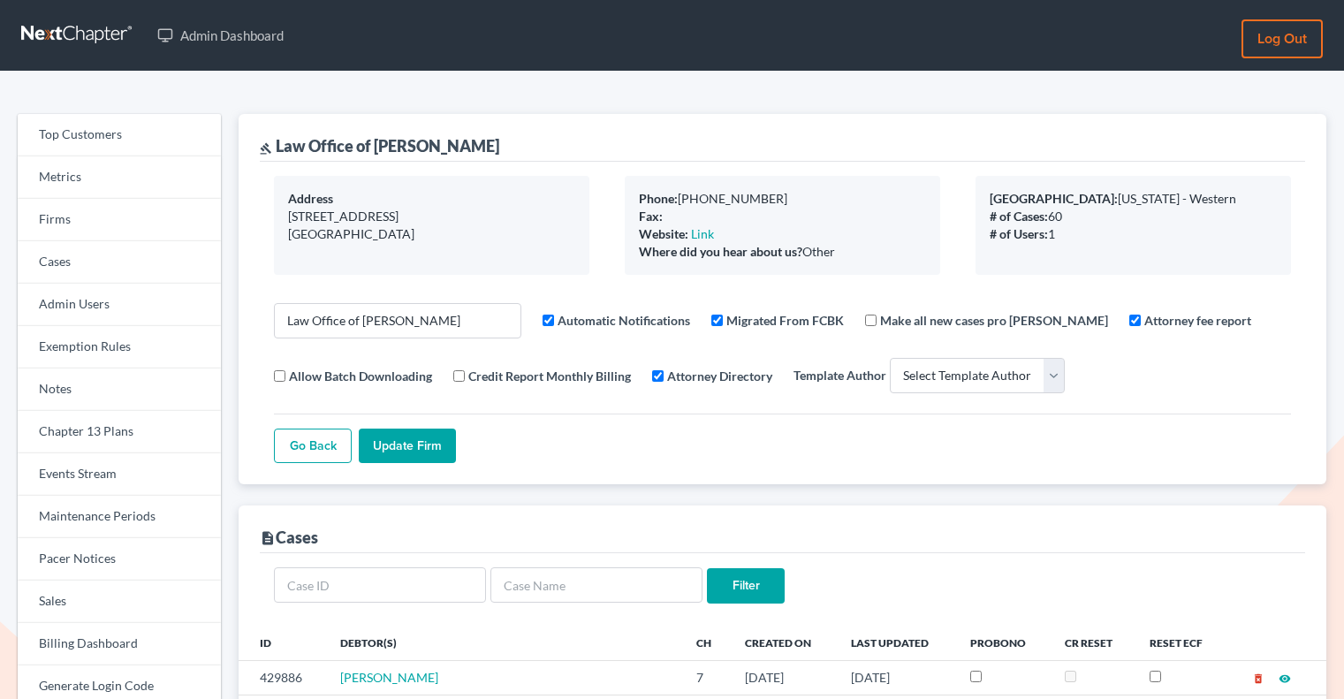
select select
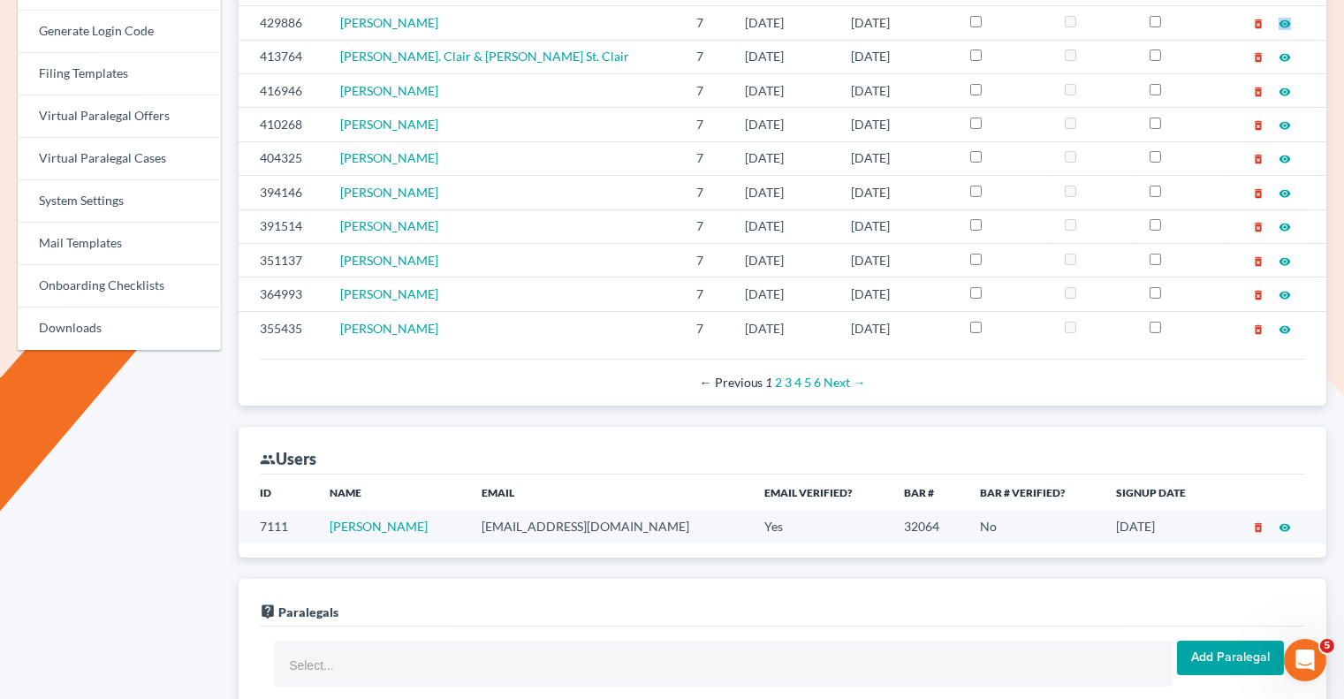
scroll to position [679, 0]
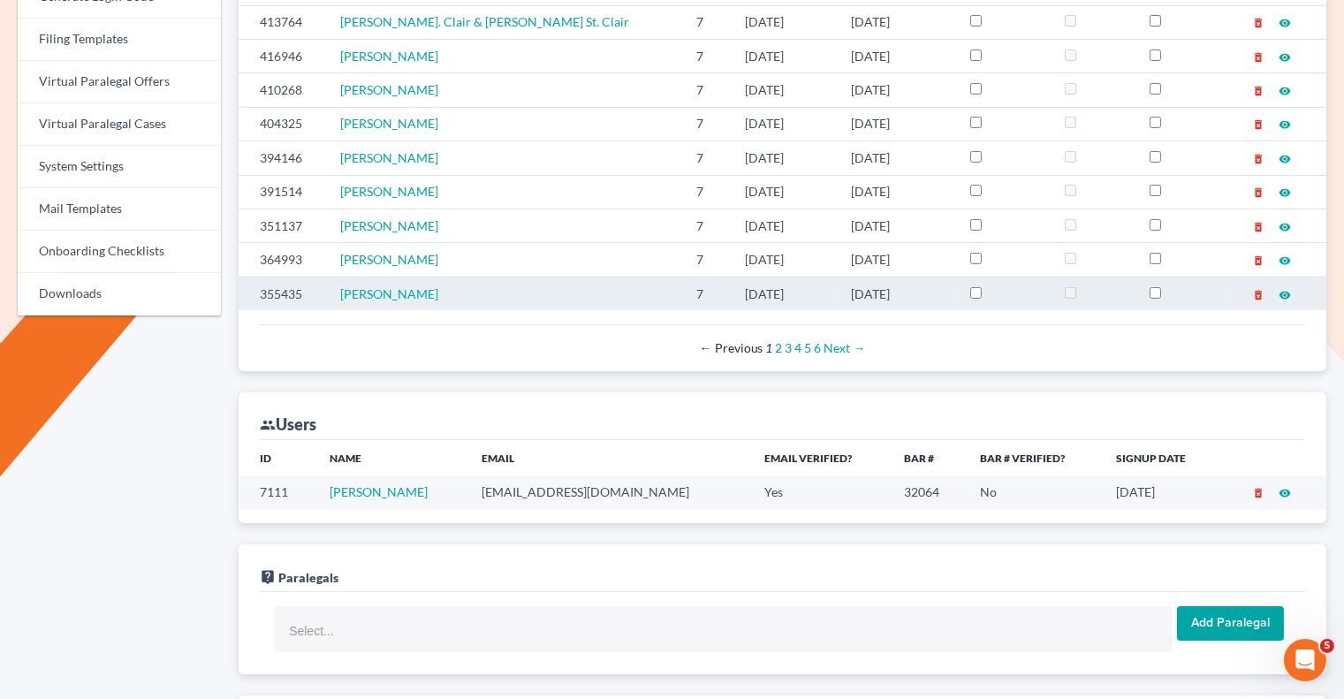
scroll to position [797, 0]
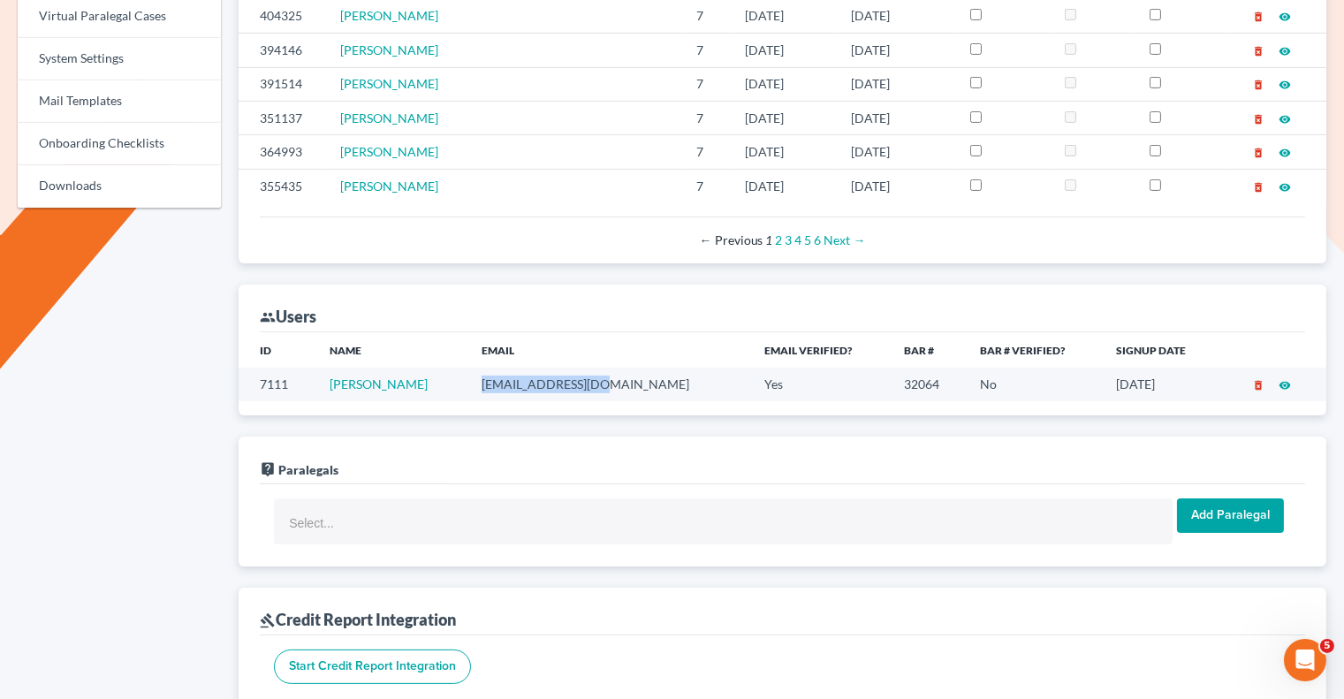
drag, startPoint x: 615, startPoint y: 376, endPoint x: 489, endPoint y: 379, distance: 126.4
click at [489, 379] on td "llaughland@aol.com" at bounding box center [609, 384] width 284 height 33
copy td "llaughland@aol.com"
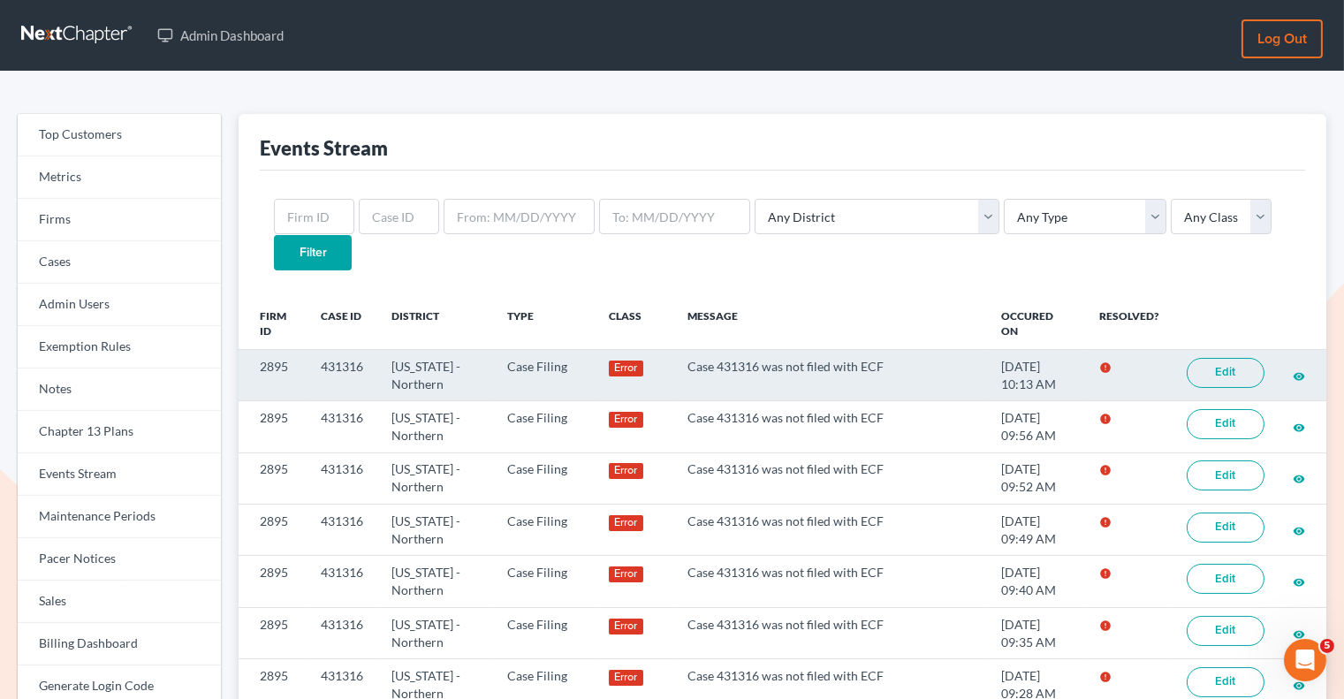
click at [1228, 358] on link "Edit" at bounding box center [1226, 373] width 78 height 30
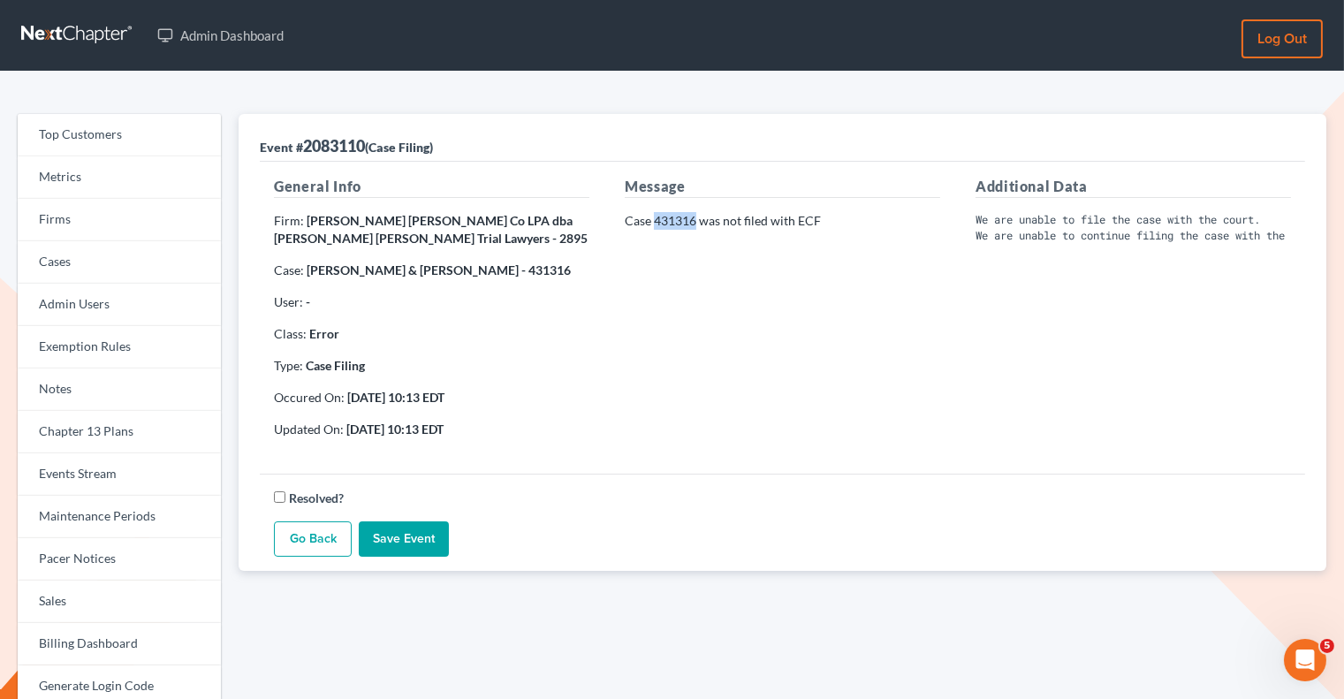
drag, startPoint x: 694, startPoint y: 216, endPoint x: 653, endPoint y: 216, distance: 41.5
click at [653, 216] on p "Case 431316 was not filed with ECF" at bounding box center [782, 221] width 315 height 18
copy p "431316"
click at [570, 246] on div "General Info Firm: [PERSON_NAME] [PERSON_NAME] Co LPA dba [PERSON_NAME] [PERSON…" at bounding box center [431, 314] width 351 height 277
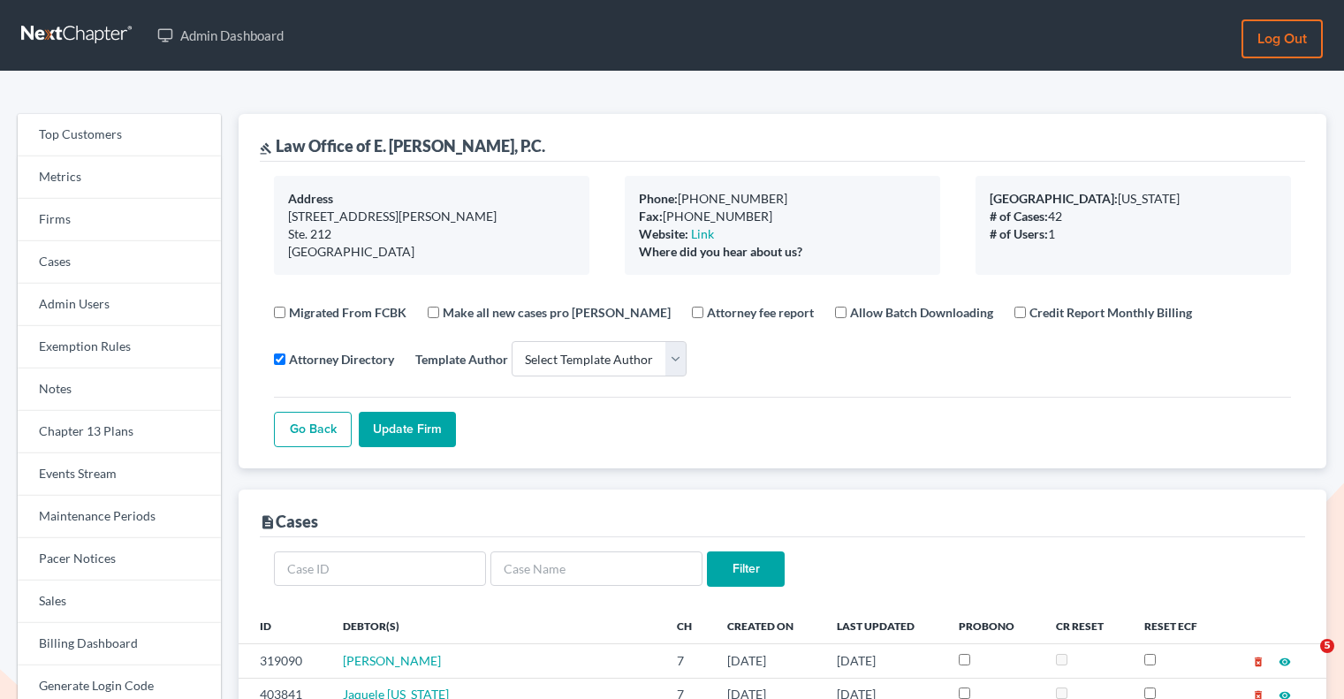
select select
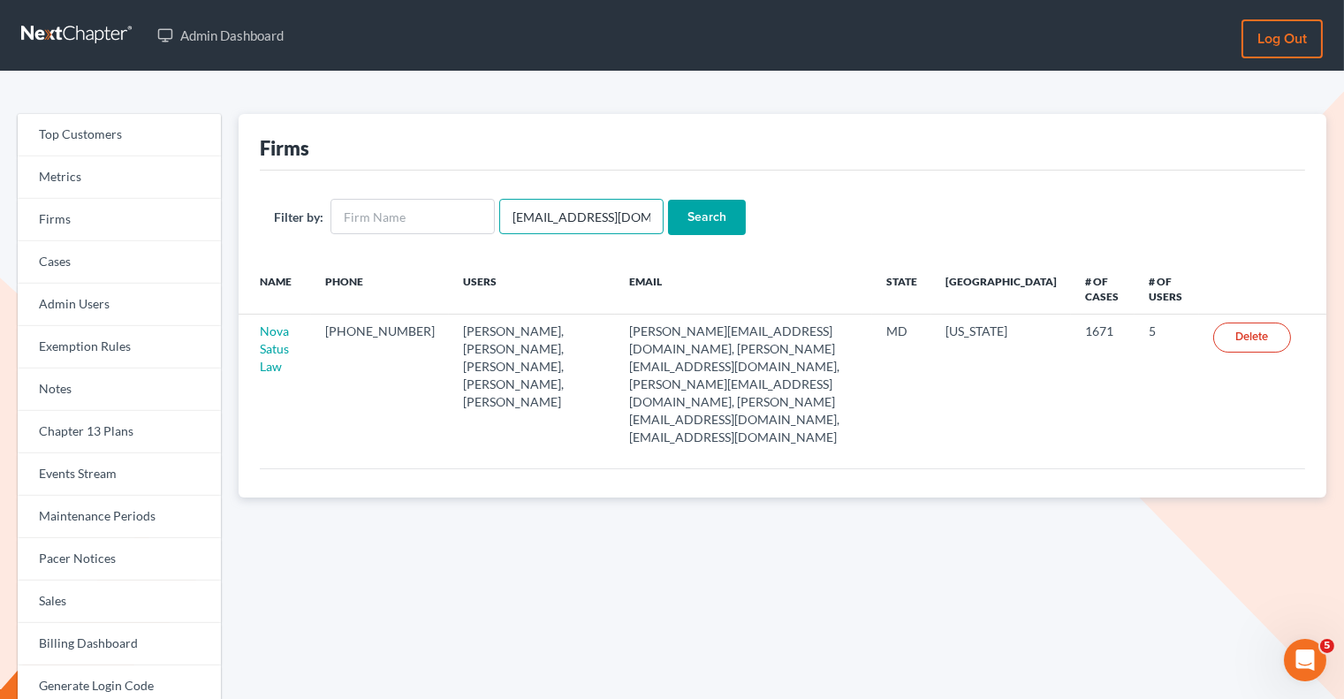
drag, startPoint x: 637, startPoint y: 216, endPoint x: 491, endPoint y: 213, distance: 145.8
click at [491, 213] on form "Filter by: [EMAIL_ADDRESS][DOMAIN_NAME] Search" at bounding box center [782, 217] width 1017 height 36
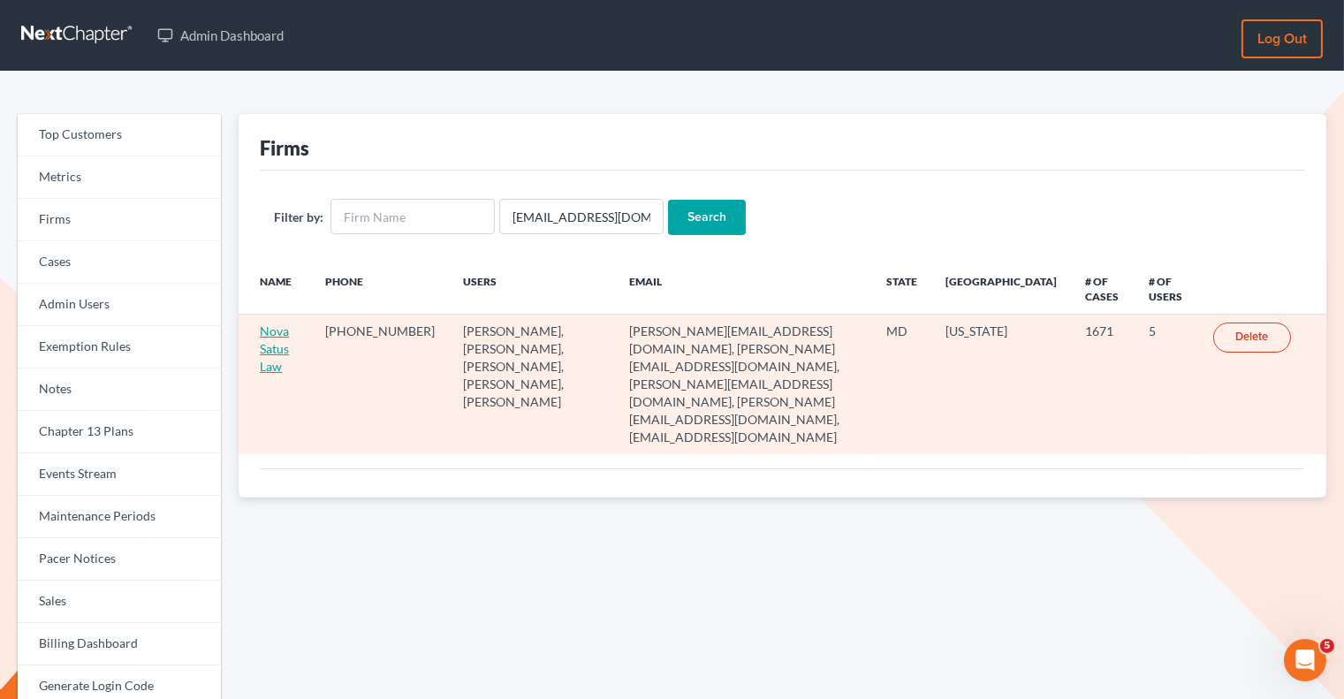
click at [275, 348] on link "Nova Satus Law" at bounding box center [274, 348] width 29 height 50
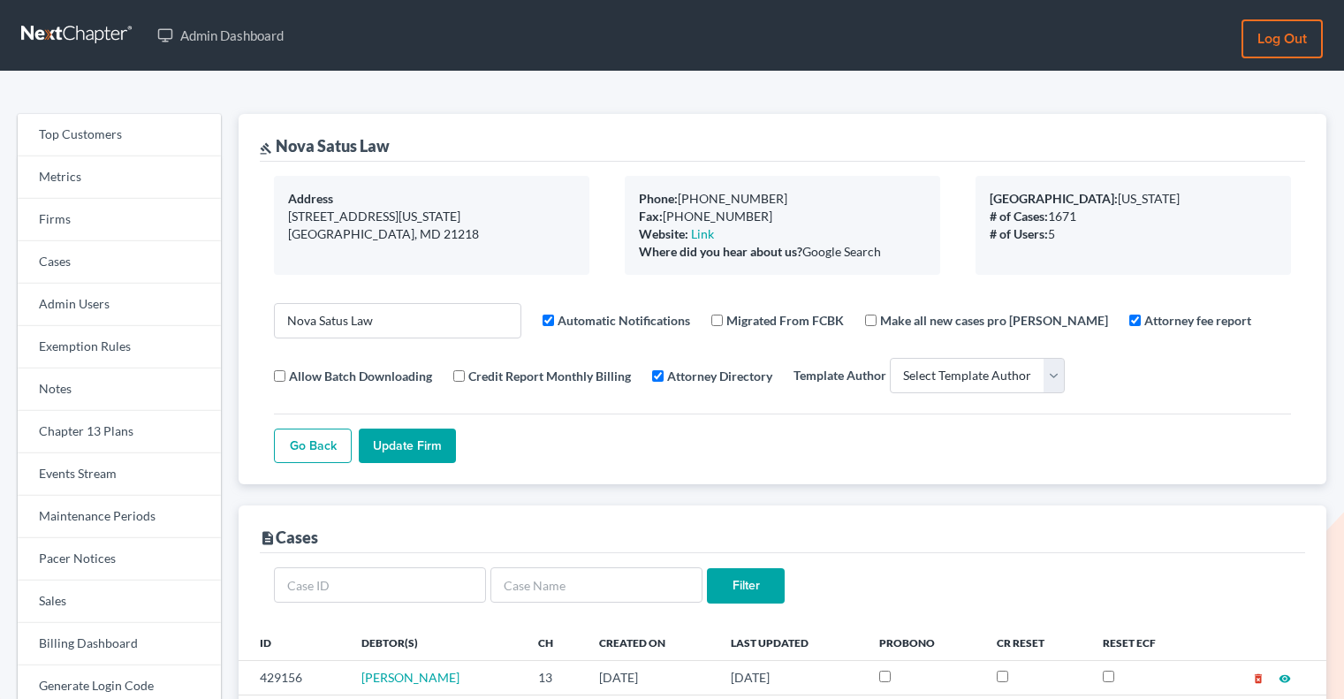
select select
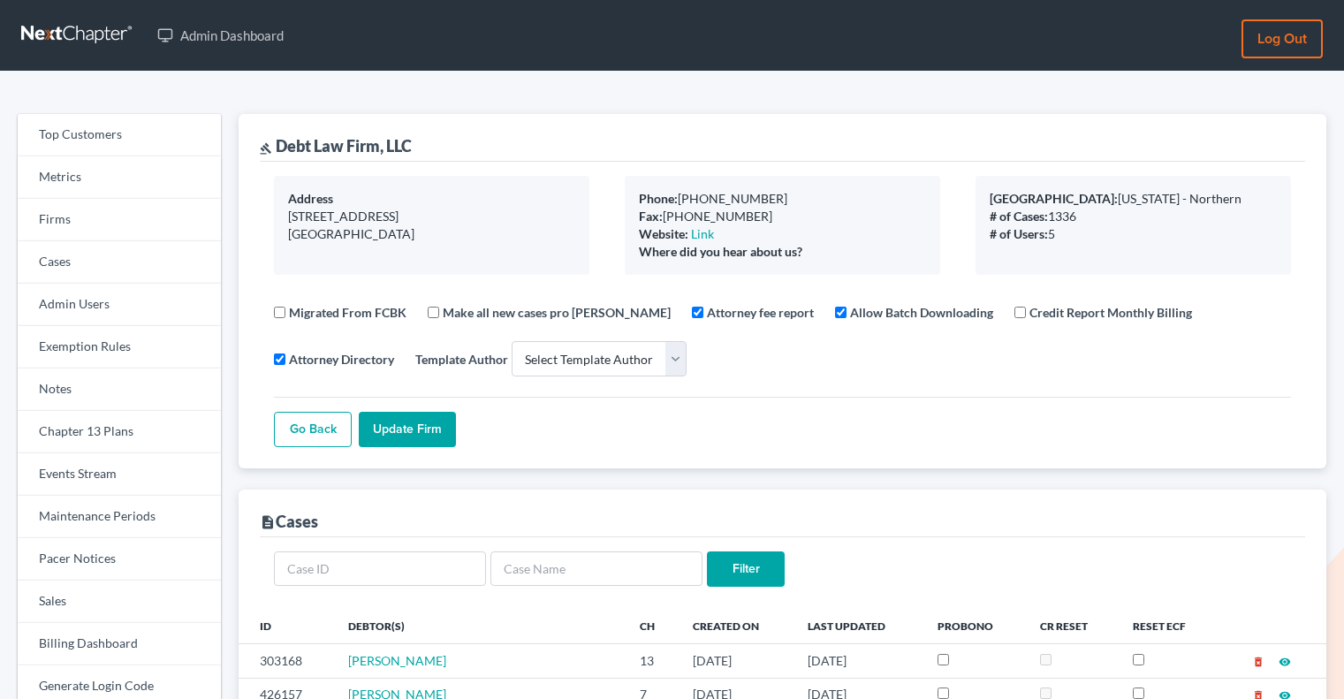
select select
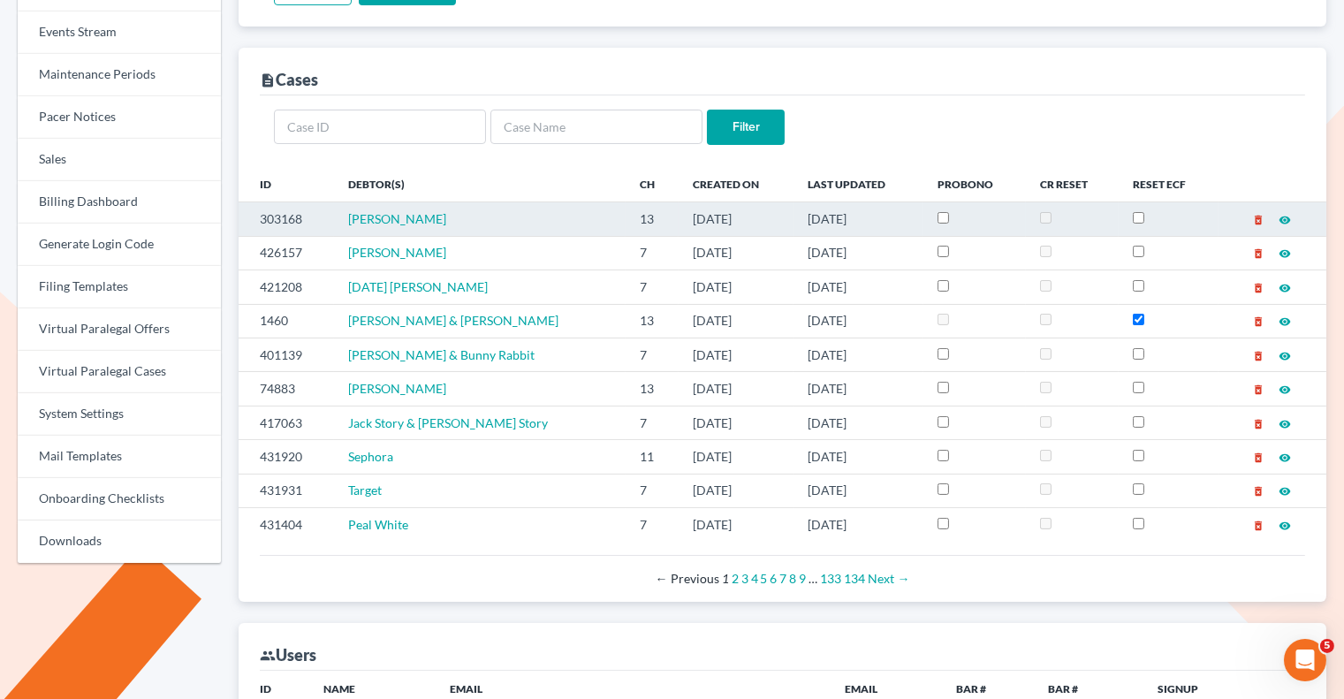
scroll to position [477, 0]
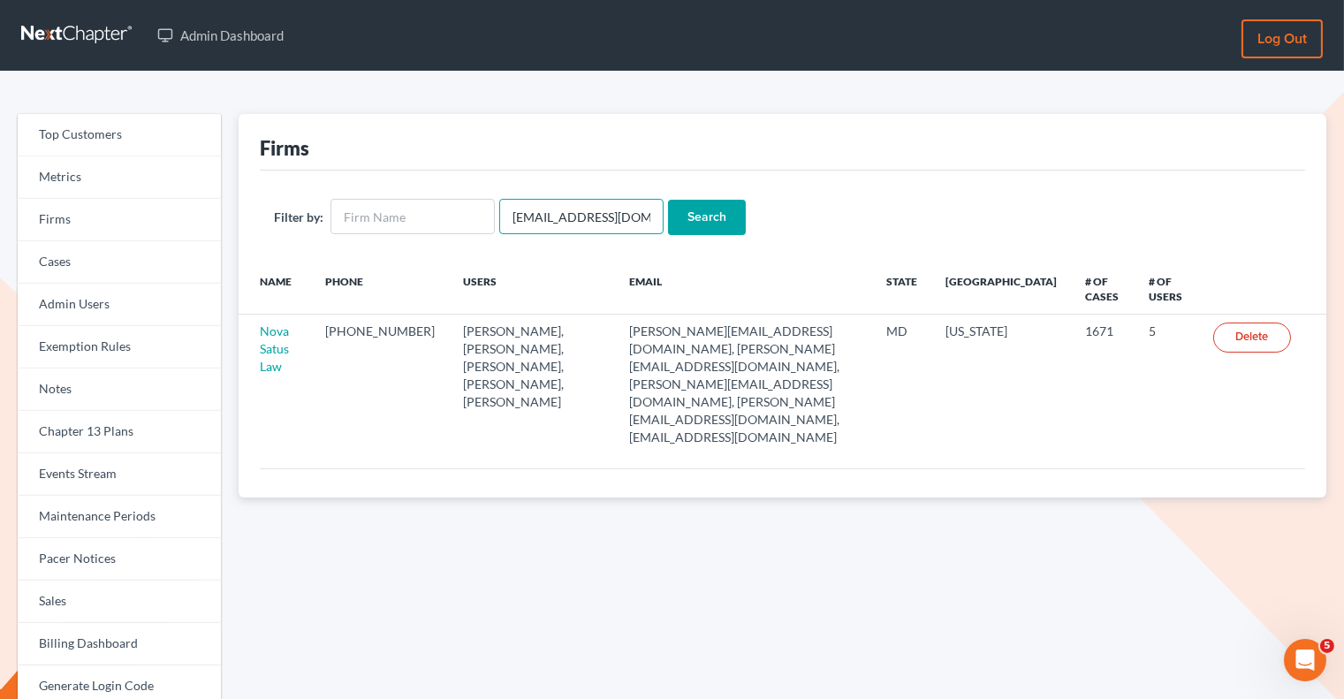
drag, startPoint x: 639, startPoint y: 212, endPoint x: 497, endPoint y: 209, distance: 142.3
click at [499, 210] on input "emabuena@gmail.com" at bounding box center [581, 216] width 164 height 35
paste input "malawoff@msn"
type input "[EMAIL_ADDRESS][DOMAIN_NAME]"
click at [688, 215] on input "Search" at bounding box center [707, 217] width 78 height 35
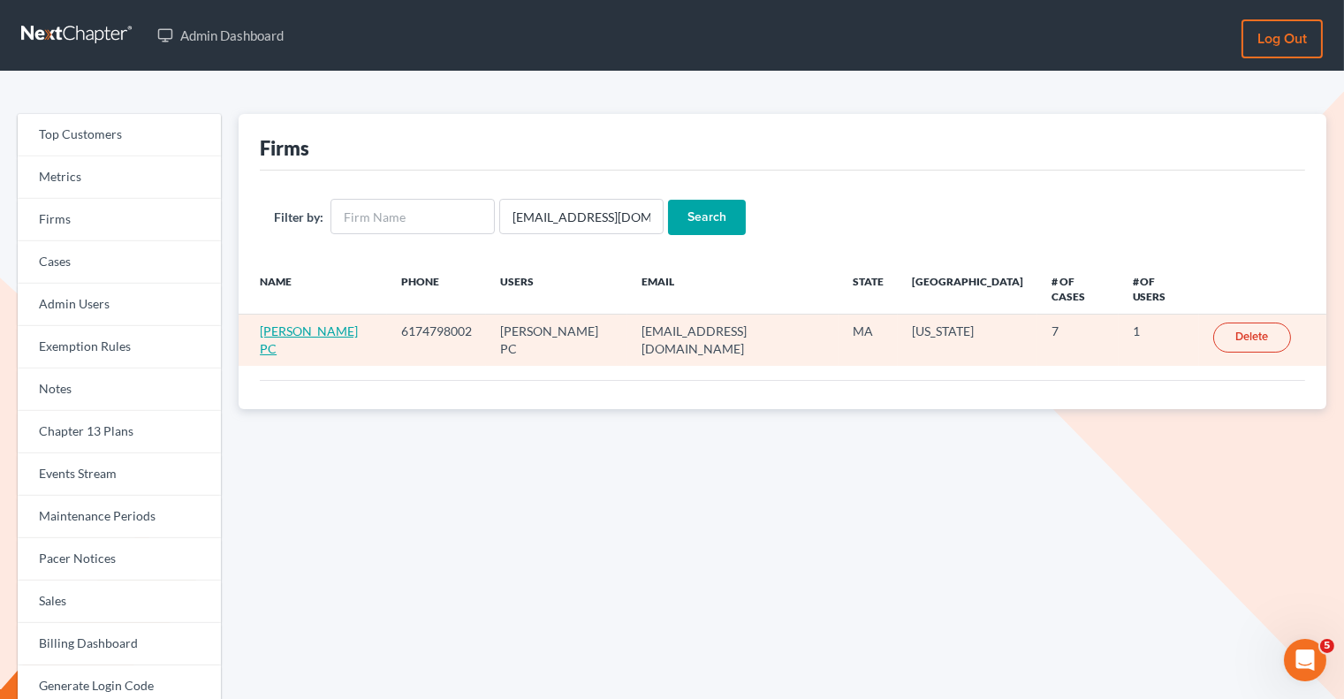
click at [307, 323] on link "[PERSON_NAME] PC" at bounding box center [309, 339] width 98 height 33
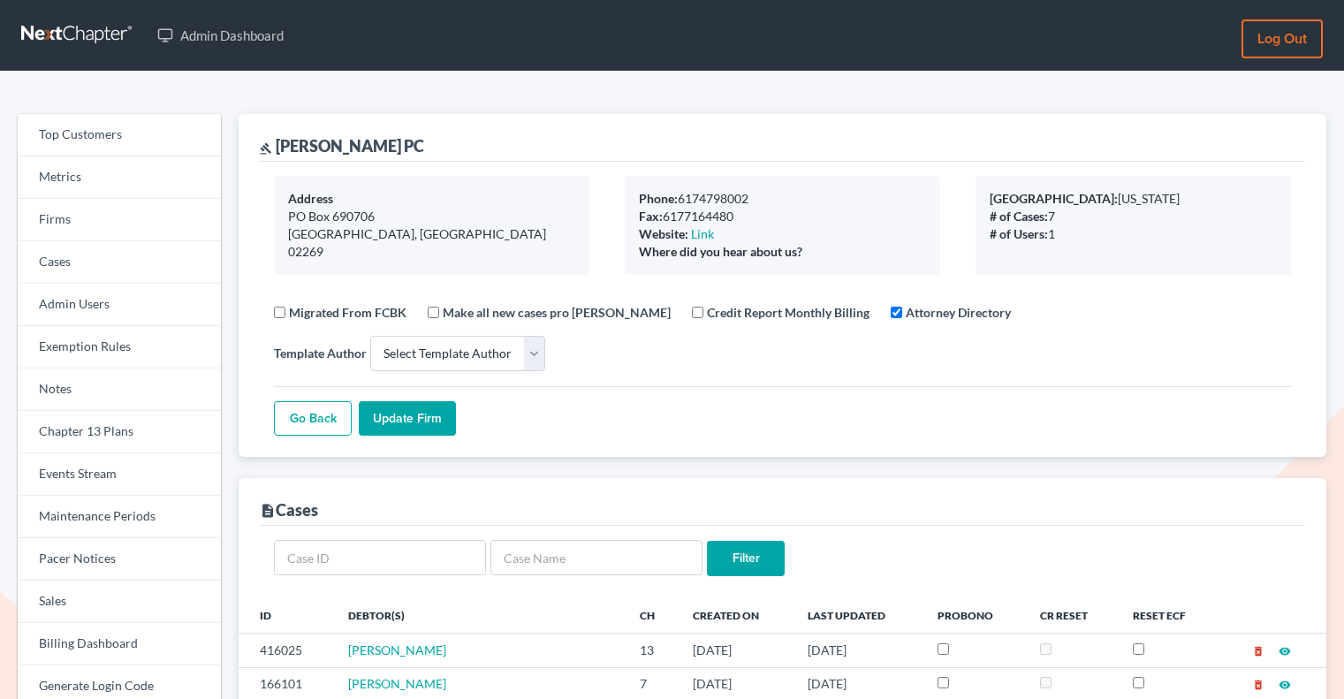
select select
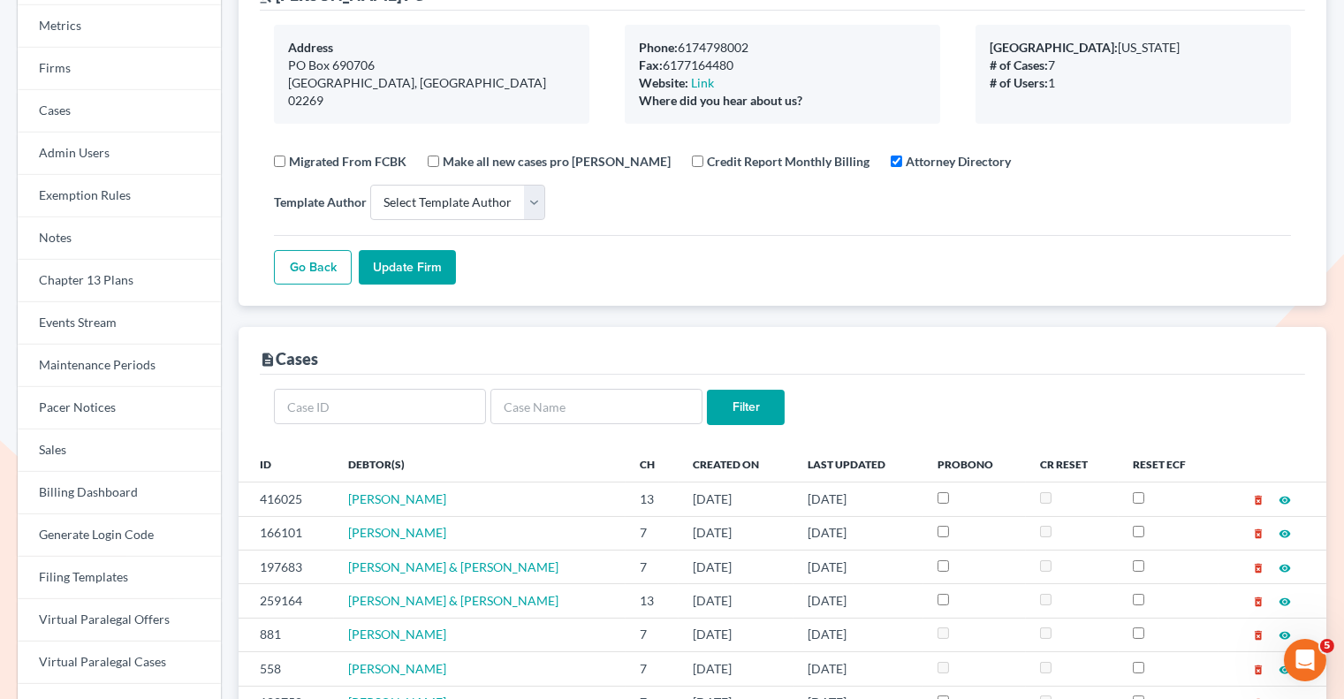
scroll to position [166, 0]
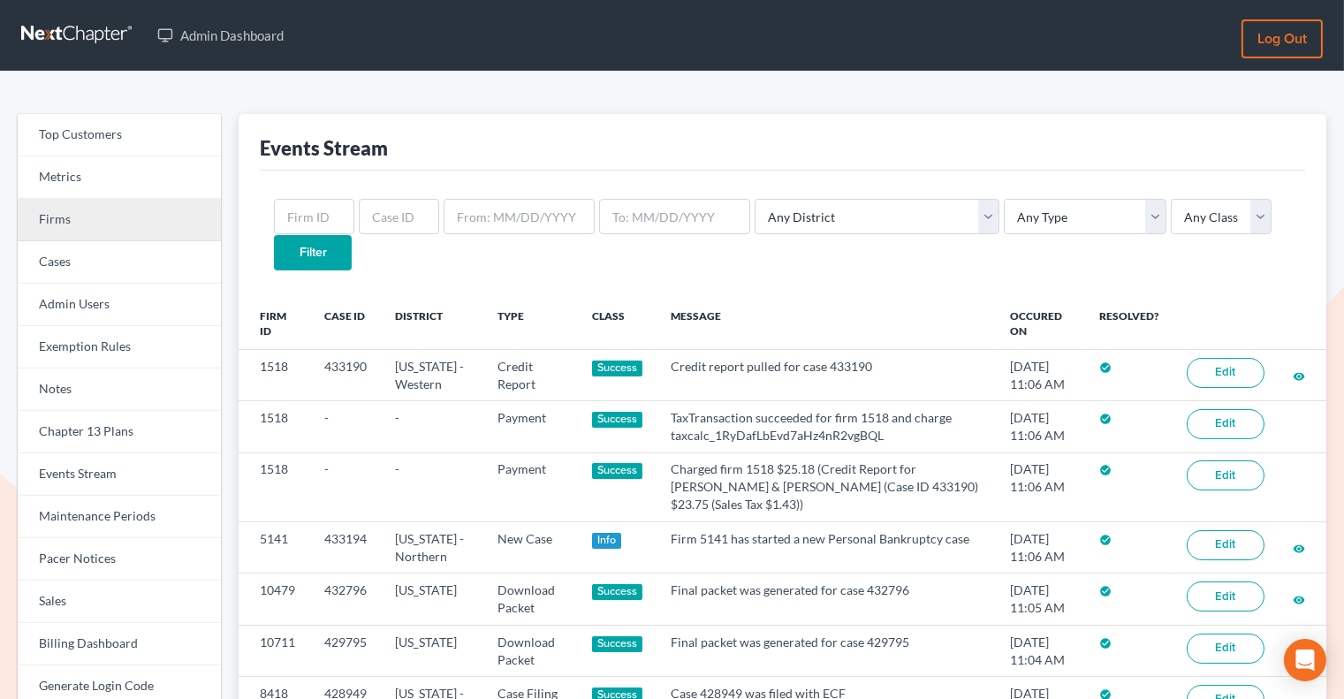
click at [138, 229] on link "Firms" at bounding box center [119, 220] width 203 height 42
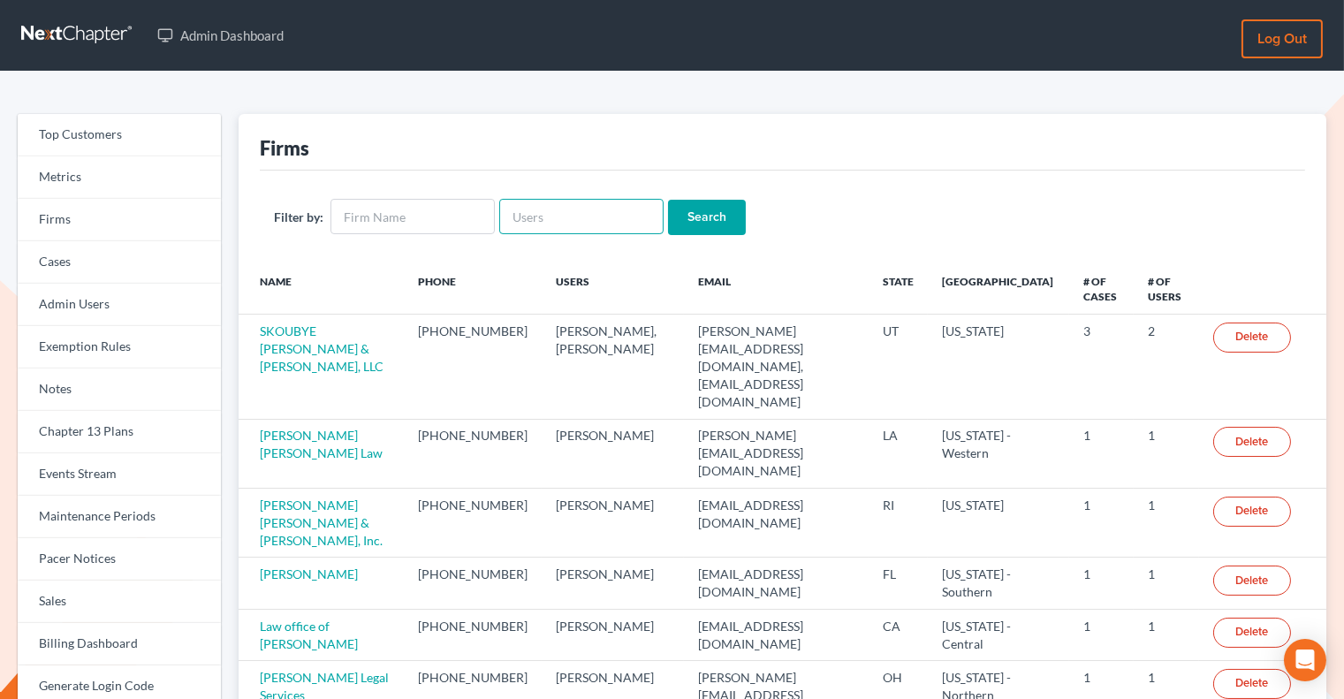
click at [543, 215] on input "text" at bounding box center [581, 216] width 164 height 35
paste input "kristen@msbankrupt.com"
type input "[PERSON_NAME][EMAIL_ADDRESS][DOMAIN_NAME]"
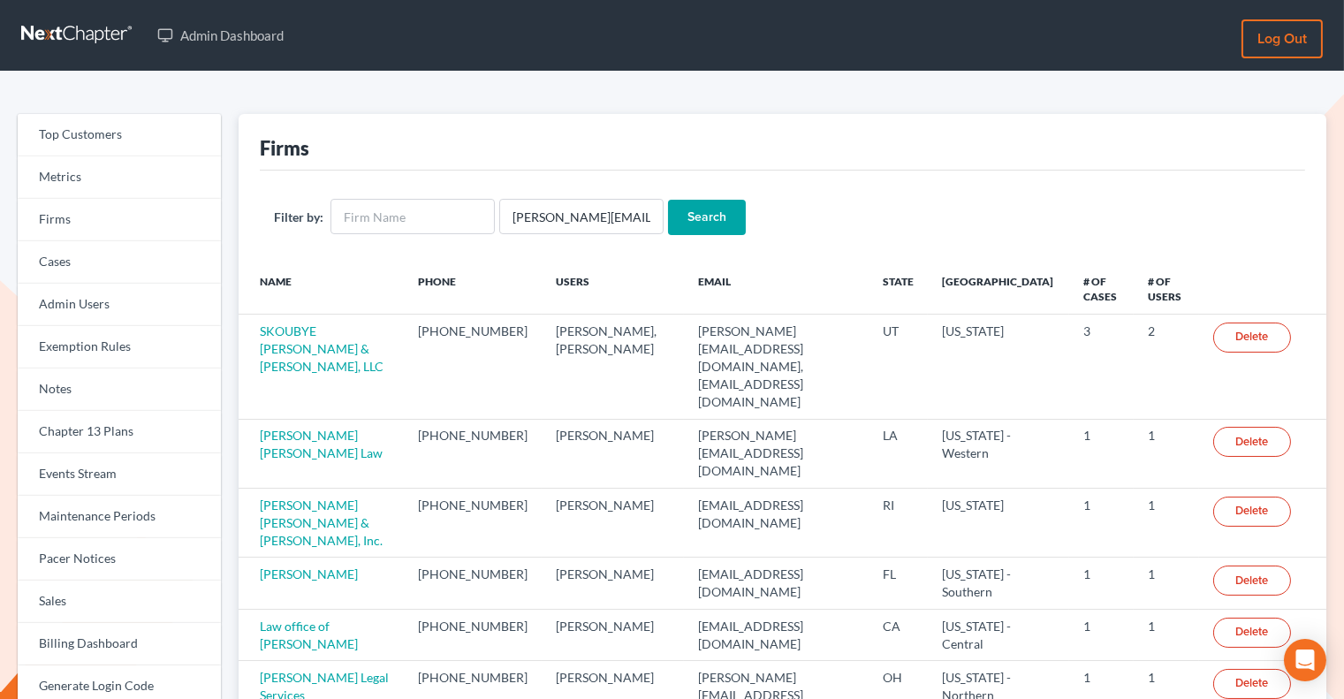
click at [701, 230] on input "Search" at bounding box center [707, 217] width 78 height 35
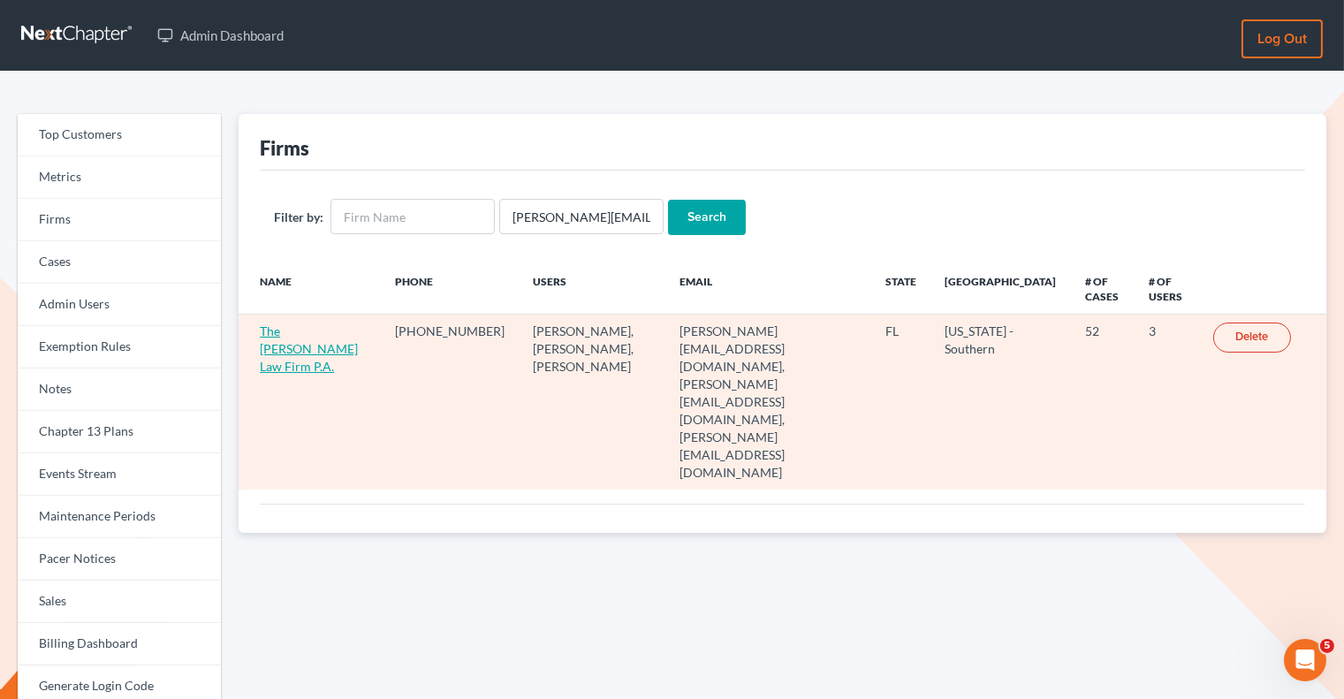
click at [310, 347] on link "The Salkin Law Firm P.A." at bounding box center [309, 348] width 98 height 50
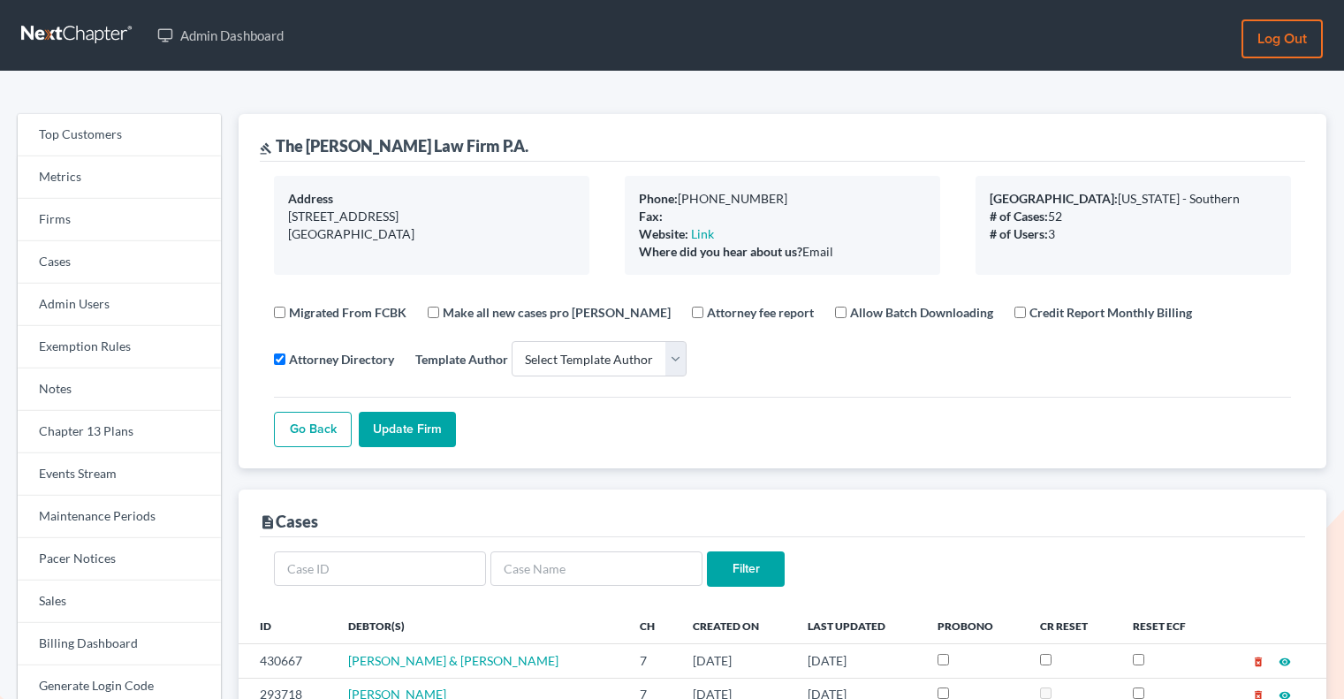
select select
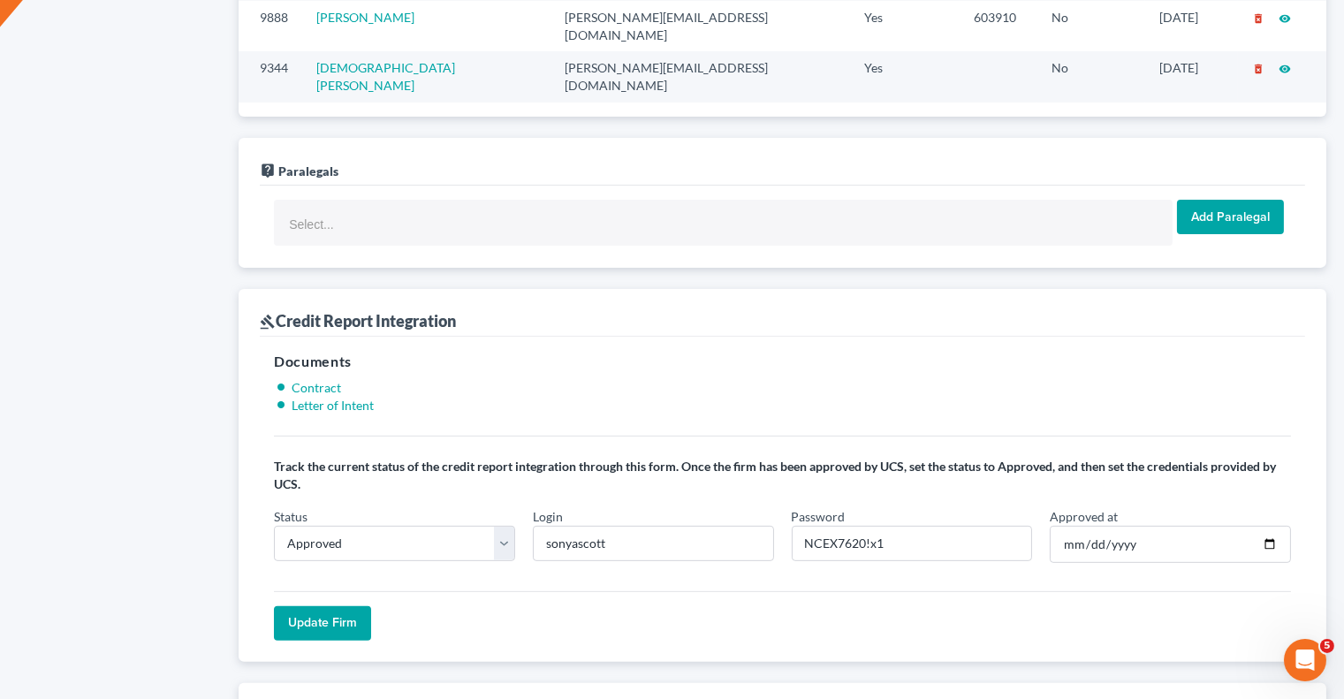
scroll to position [1308, 0]
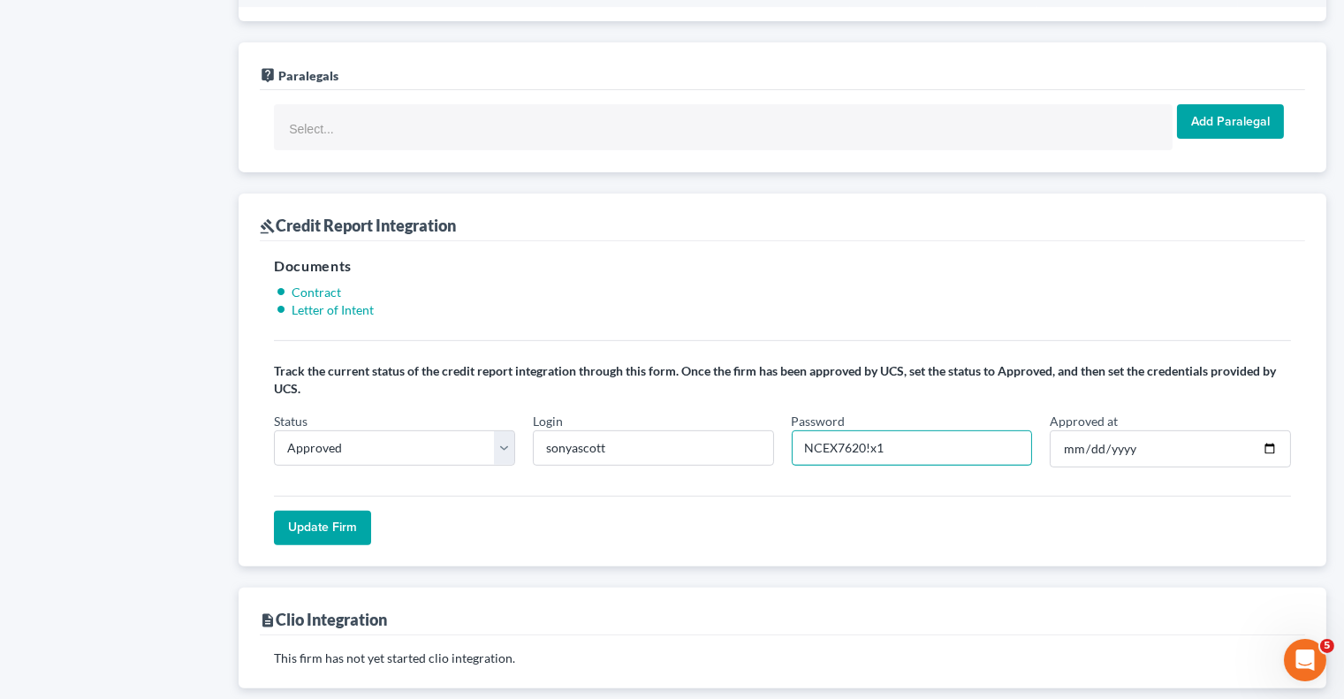
drag, startPoint x: 863, startPoint y: 361, endPoint x: 795, endPoint y: 360, distance: 68.0
click at [795, 430] on input "NCEX7620!x1" at bounding box center [912, 447] width 241 height 35
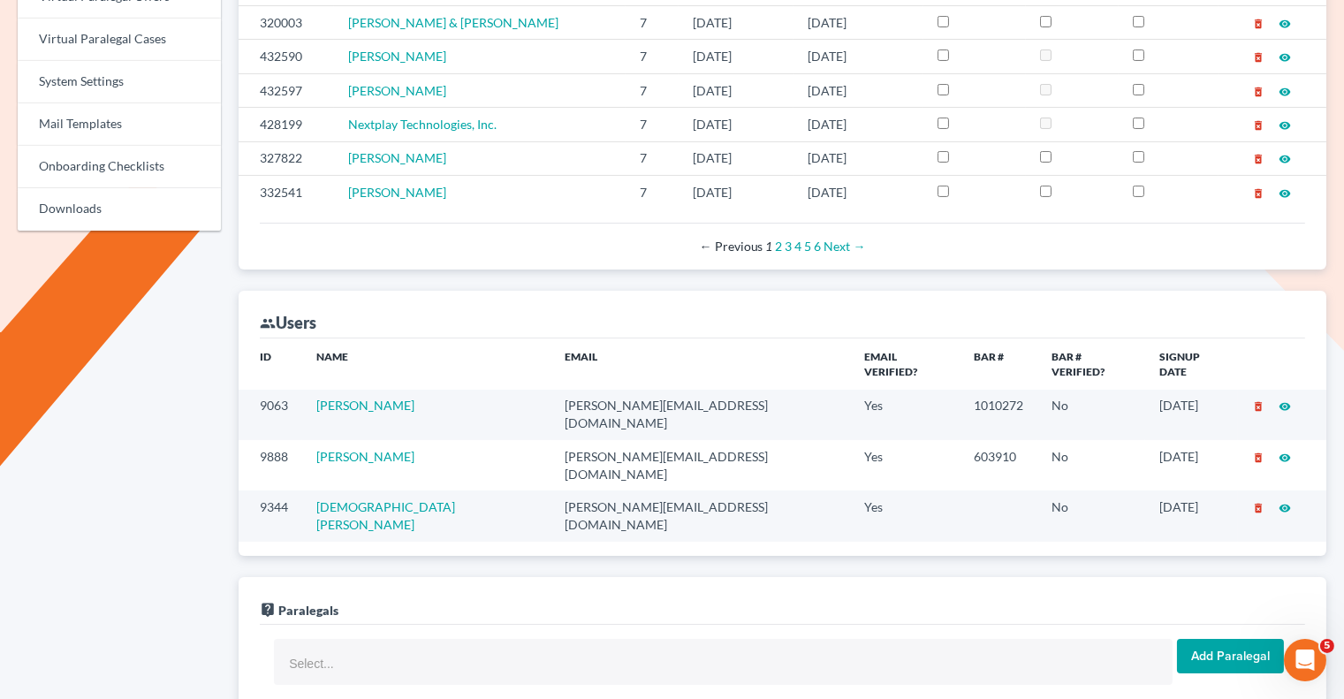
scroll to position [581, 0]
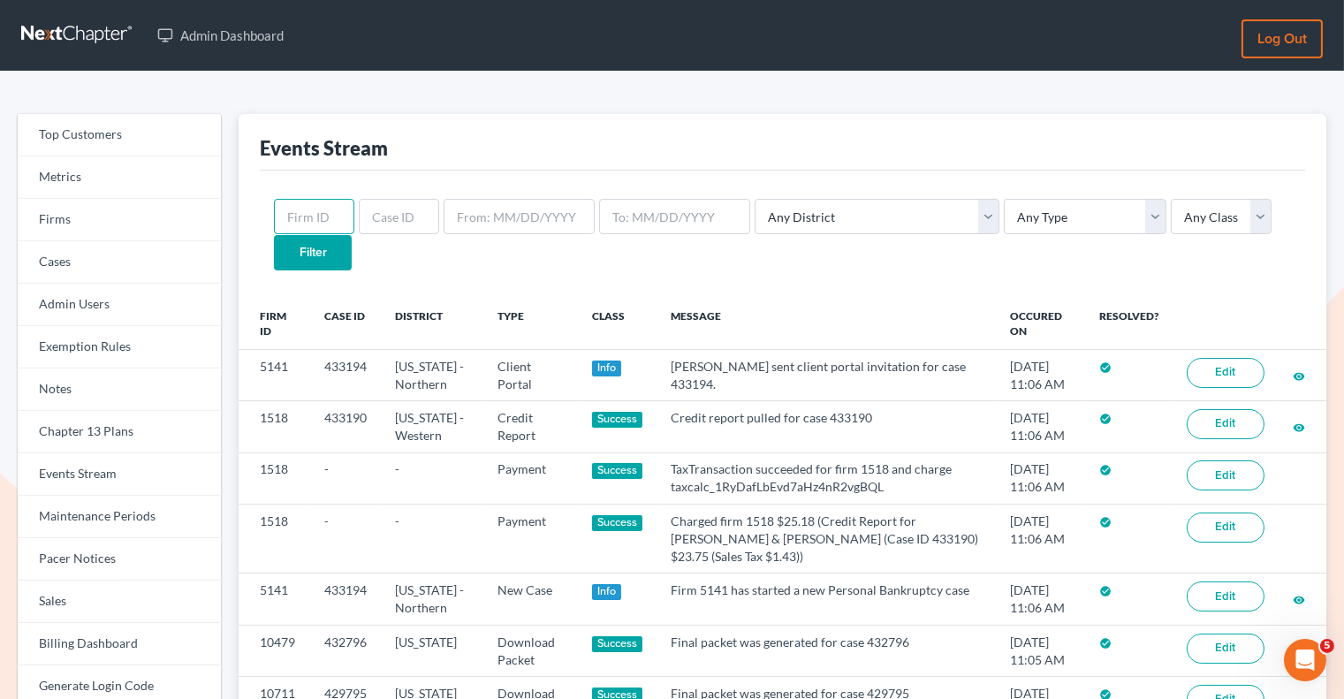
click at [325, 214] on input "text" at bounding box center [314, 216] width 80 height 35
paste input "5828"
type input "5828"
click at [352, 235] on input "Filter" at bounding box center [313, 252] width 78 height 35
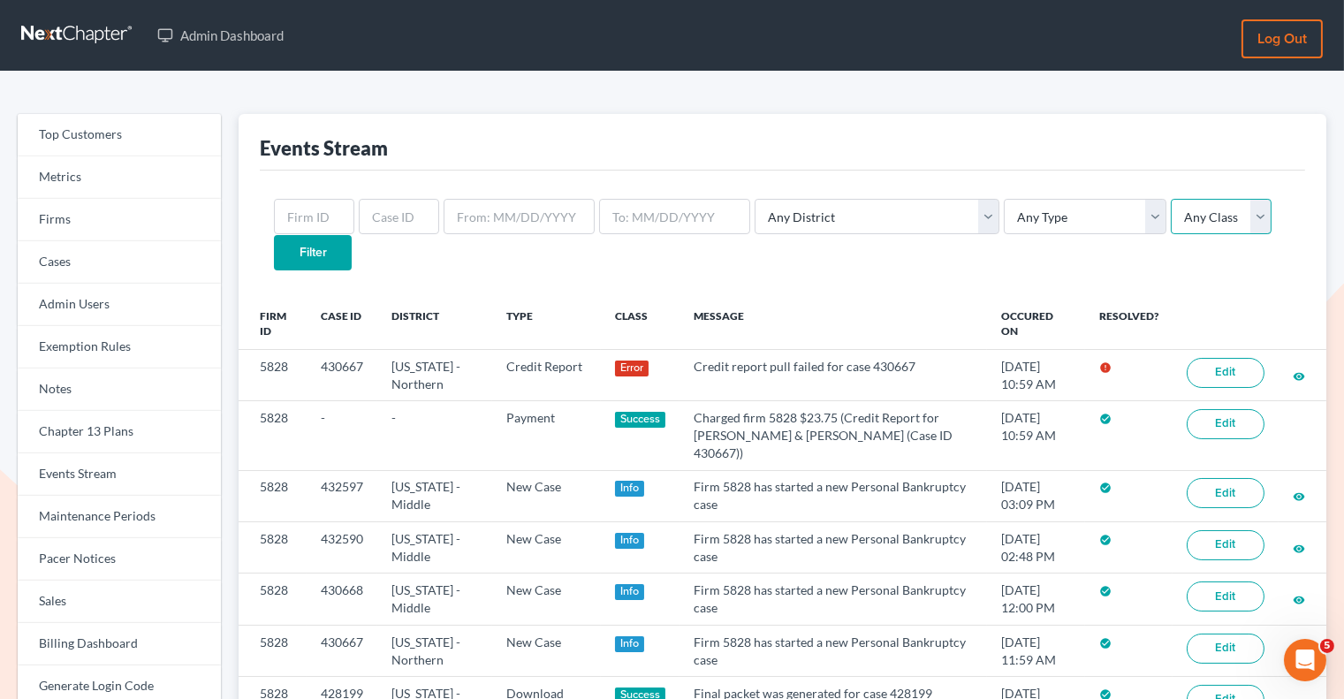
click at [1171, 216] on select "Any Class Success Error Info" at bounding box center [1221, 216] width 101 height 35
click at [1037, 226] on select "Any Type Case Applied To Plan Case Archive Case Duplicate Case Filing Chapter 1…" at bounding box center [1085, 216] width 163 height 35
select select "credit_report"
click at [1004, 199] on select "Any Type Case Applied To Plan Case Archive Case Duplicate Case Filing Chapter 1…" at bounding box center [1085, 216] width 163 height 35
click at [300, 222] on input "text" at bounding box center [314, 216] width 80 height 35
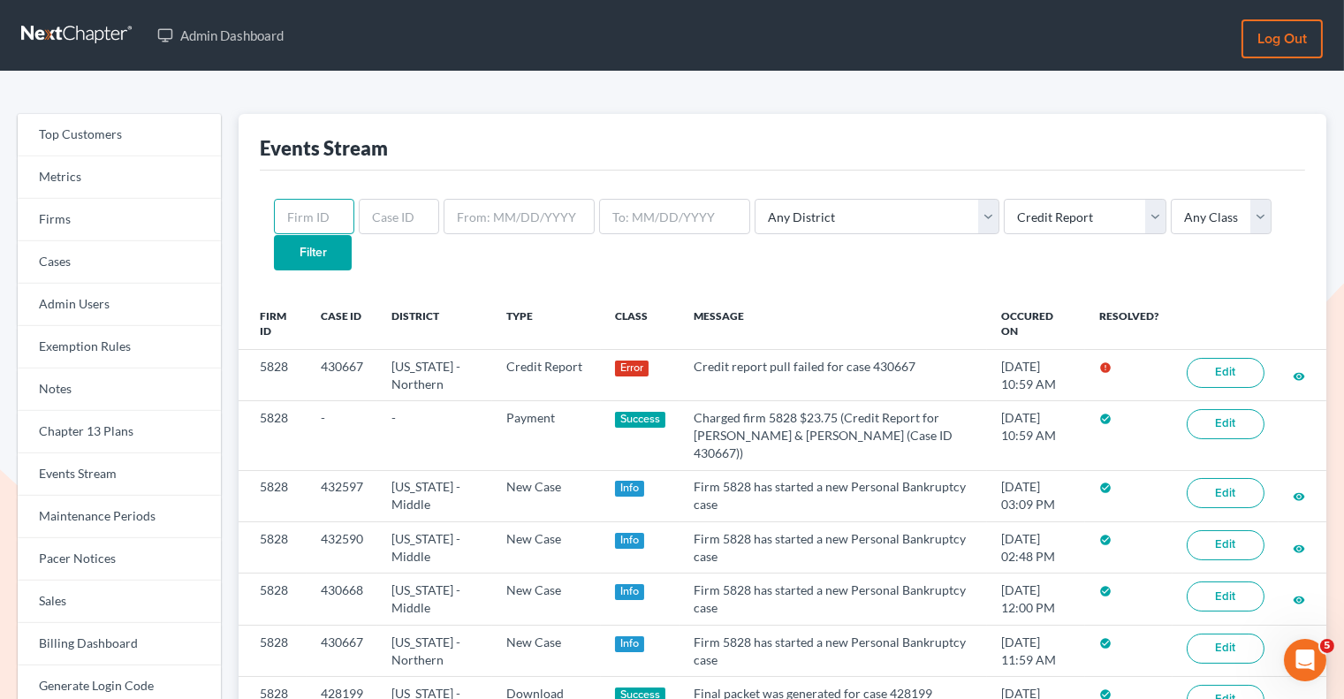
paste input "5828"
type input "5828"
click at [352, 235] on input "Filter" at bounding box center [313, 252] width 78 height 35
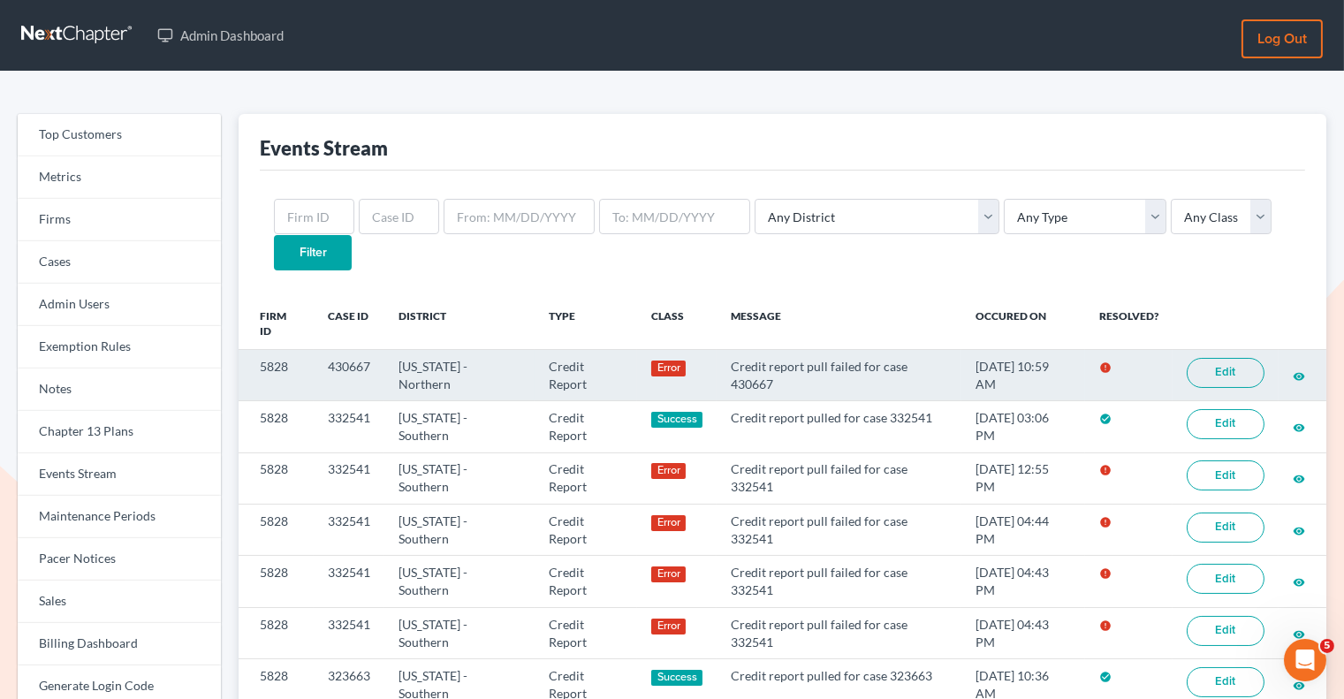
click at [1210, 358] on link "Edit" at bounding box center [1226, 373] width 78 height 30
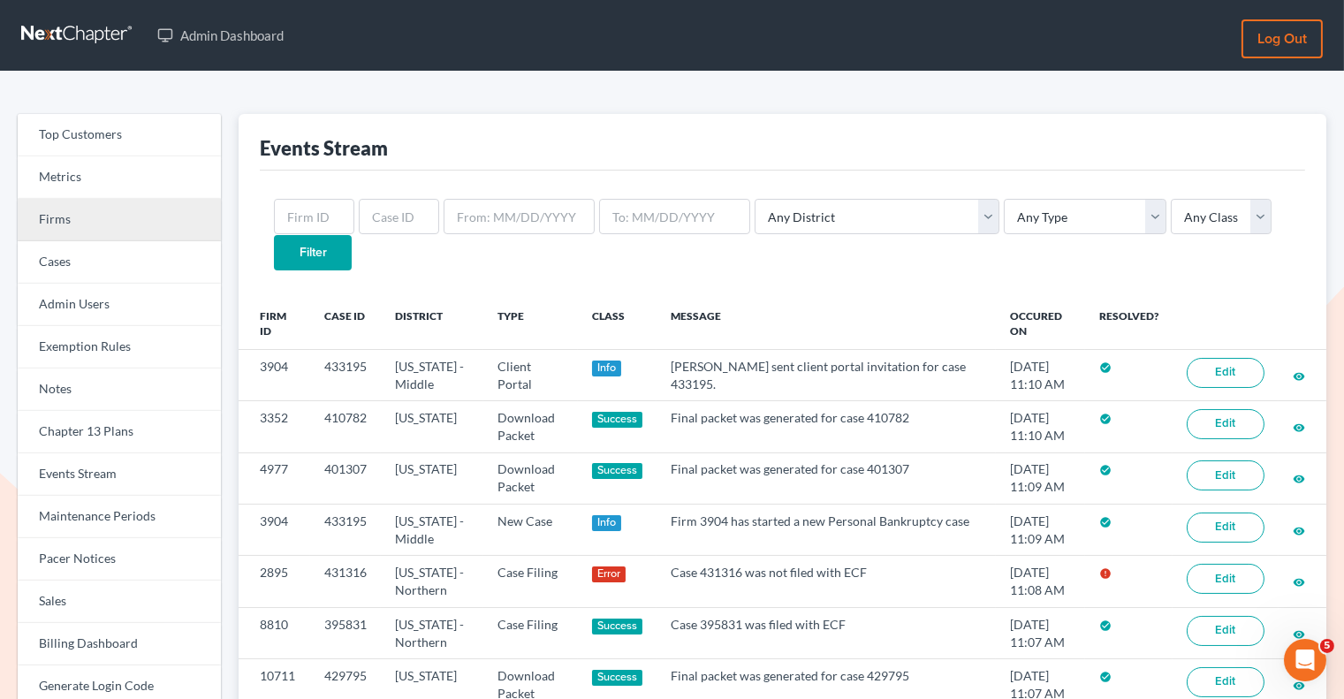
click at [80, 234] on link "Firms" at bounding box center [119, 220] width 203 height 42
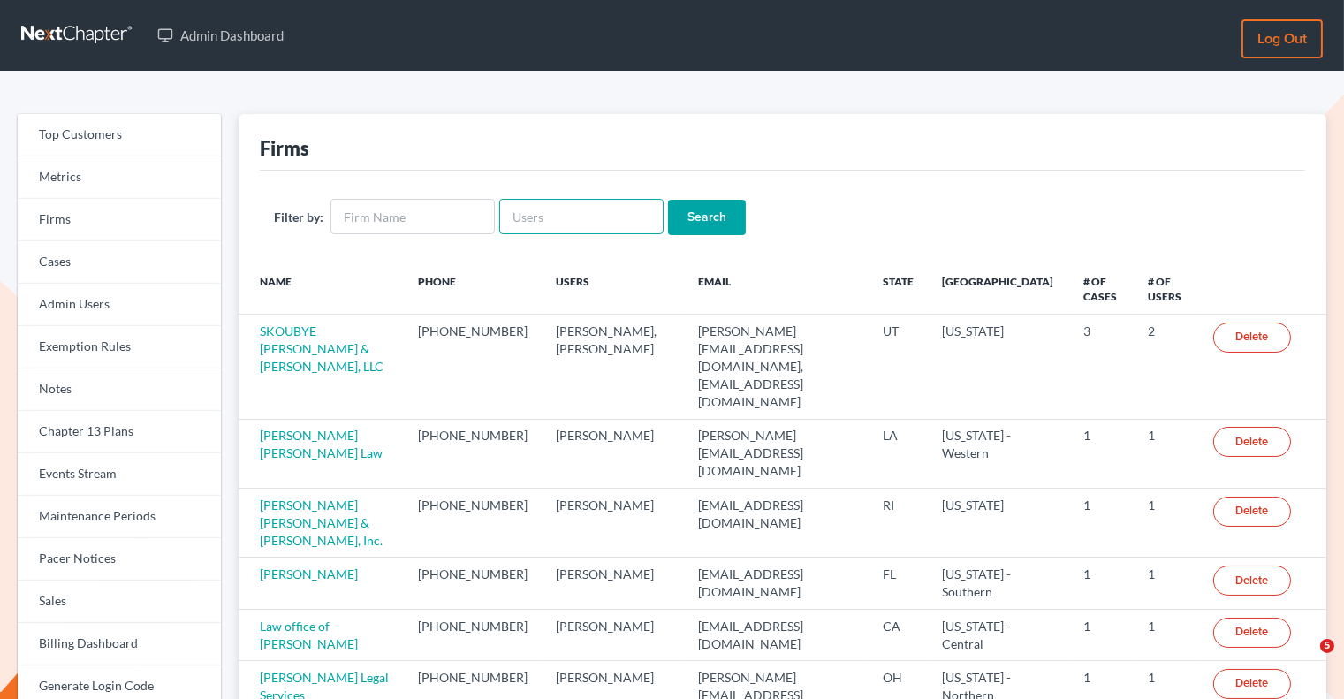
click at [538, 208] on input "text" at bounding box center [581, 216] width 164 height 35
paste input "kristen@msbankrupt.com"
type input "kristen@msbankrupt.com"
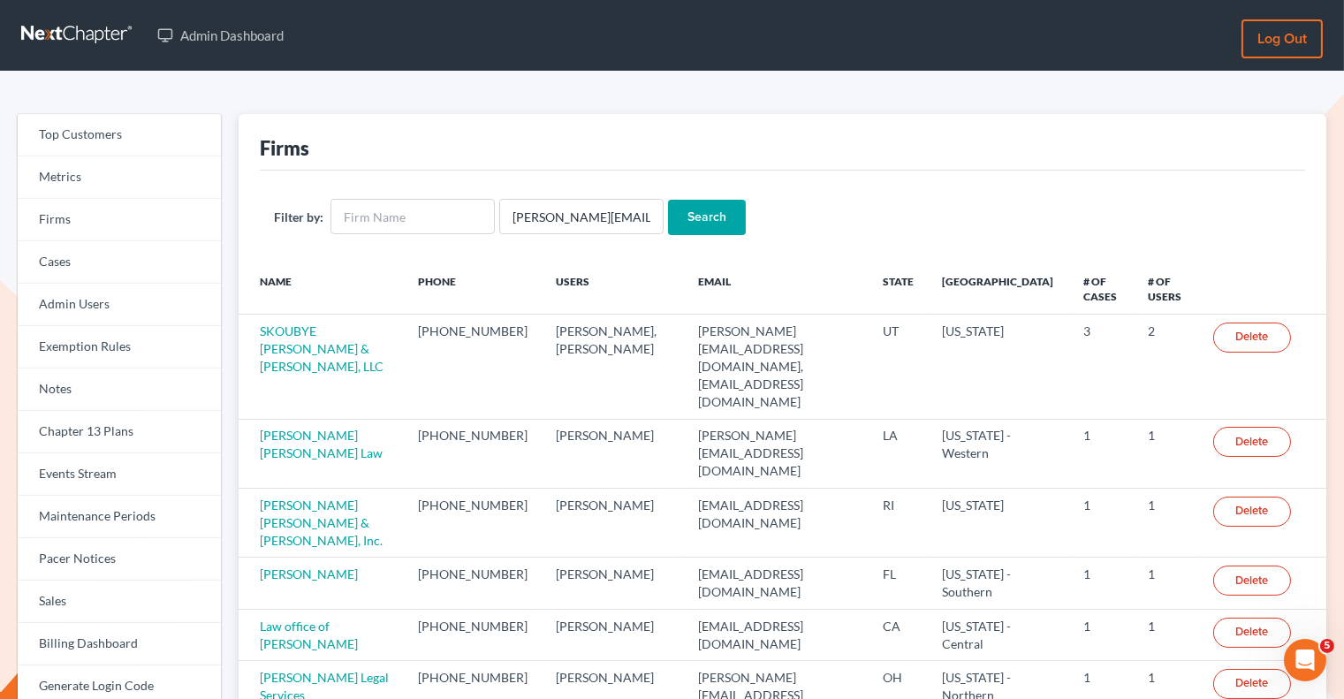
click at [692, 219] on input "Search" at bounding box center [707, 217] width 78 height 35
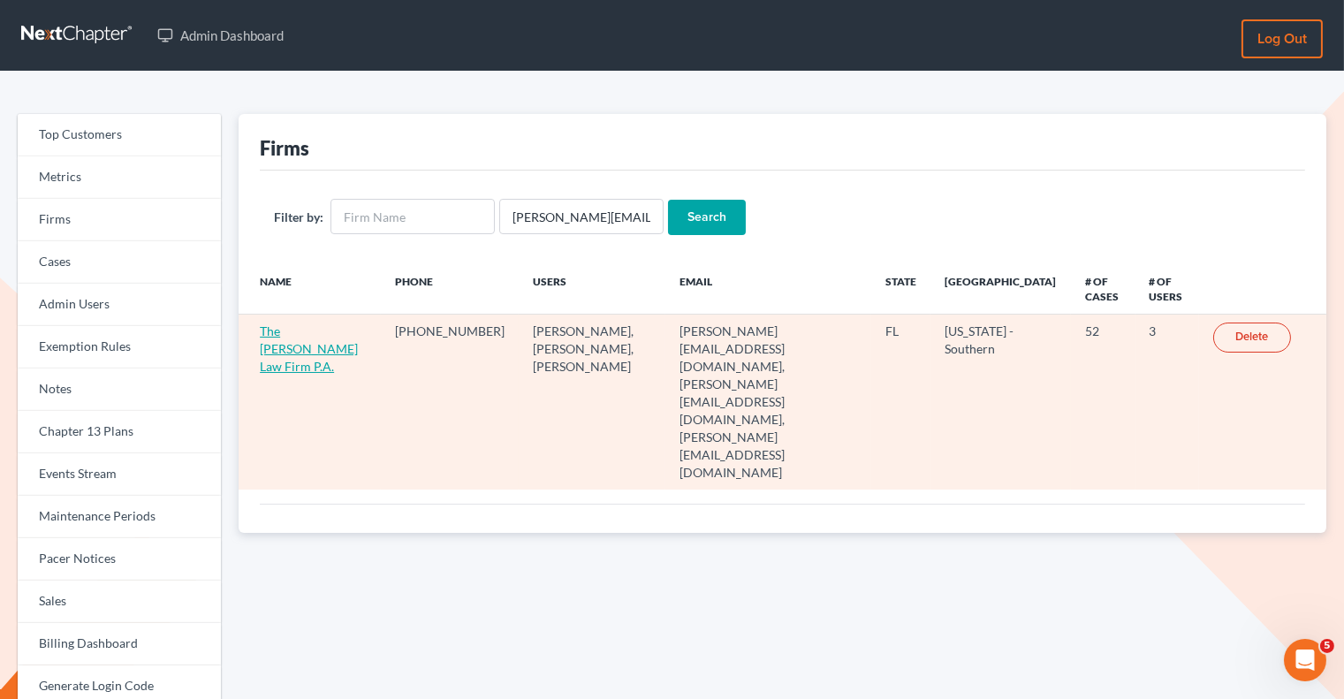
click at [295, 331] on link "The [PERSON_NAME] Law Firm P.A." at bounding box center [309, 348] width 98 height 50
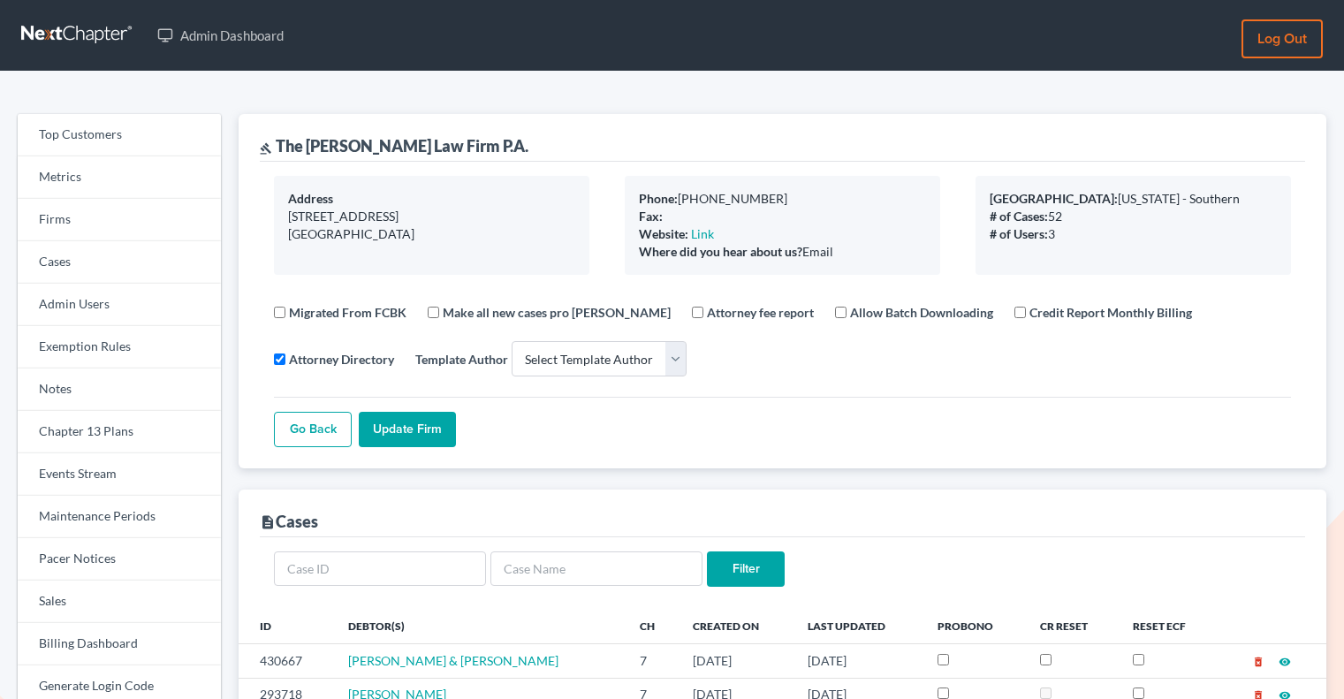
select select
drag, startPoint x: 459, startPoint y: 140, endPoint x: 284, endPoint y: 137, distance: 175.0
click at [284, 137] on div "gavel The [PERSON_NAME] Law Firm P.A." at bounding box center [782, 138] width 1045 height 48
click at [469, 140] on div "gavel The Salkin Law Firm P.A." at bounding box center [782, 138] width 1045 height 48
drag, startPoint x: 450, startPoint y: 141, endPoint x: 279, endPoint y: 140, distance: 170.5
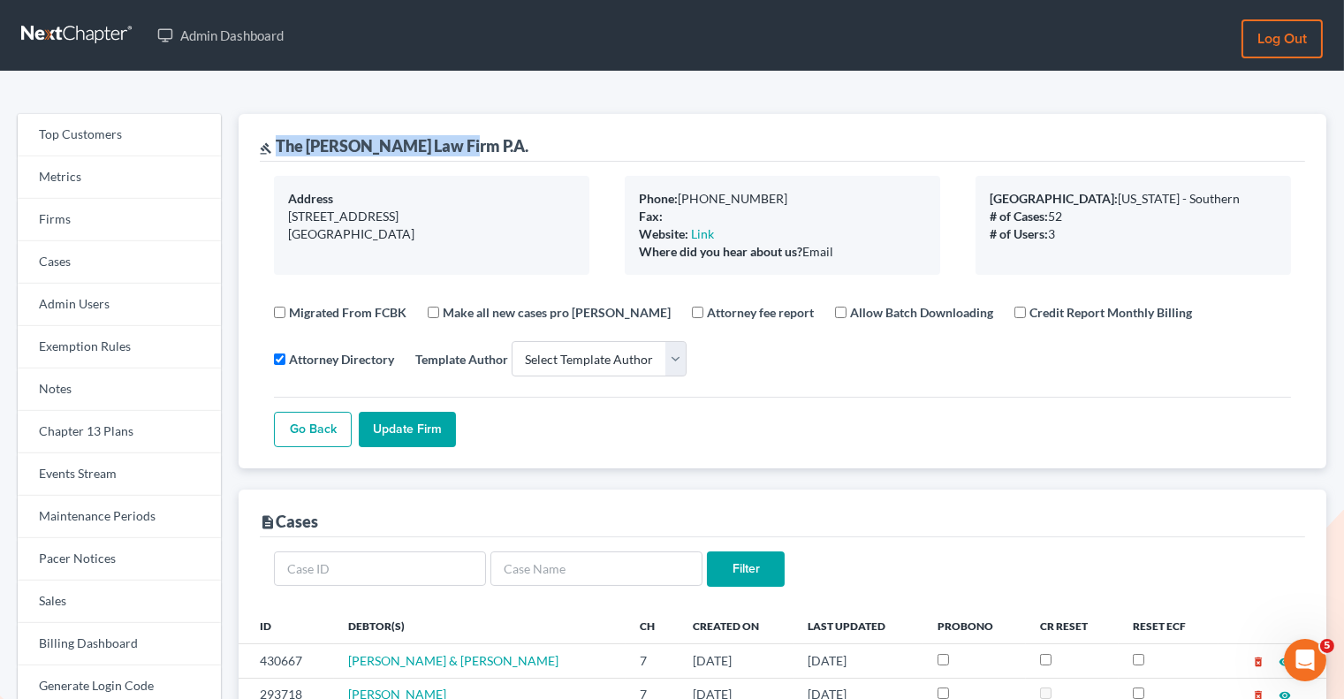
click at [279, 140] on div "gavel The Salkin Law Firm P.A." at bounding box center [394, 145] width 269 height 21
copy div "The Salkin Law Firm P.A."
click at [474, 142] on div "gavel The Salkin Law Firm P.A." at bounding box center [782, 138] width 1045 height 48
drag, startPoint x: 455, startPoint y: 142, endPoint x: 277, endPoint y: 138, distance: 177.6
click at [277, 138] on div "gavel The Salkin Law Firm P.A." at bounding box center [782, 138] width 1045 height 48
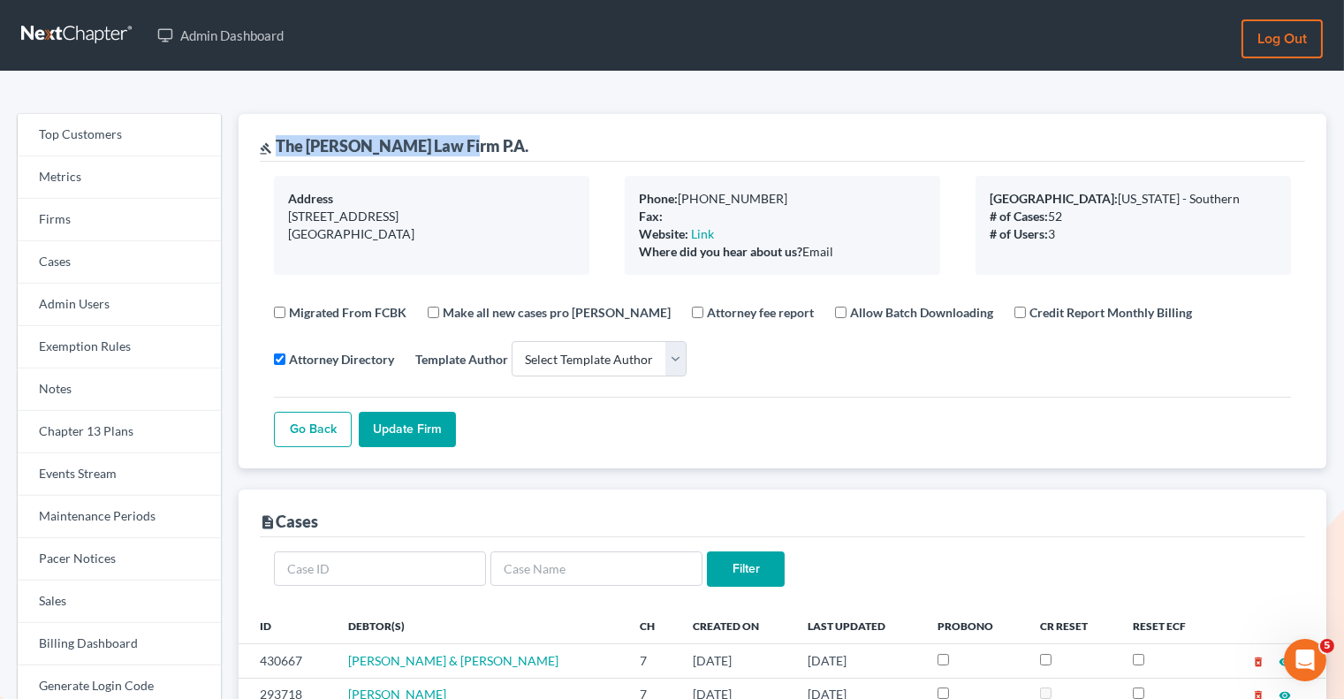
copy div "The Salkin Law Firm P.A."
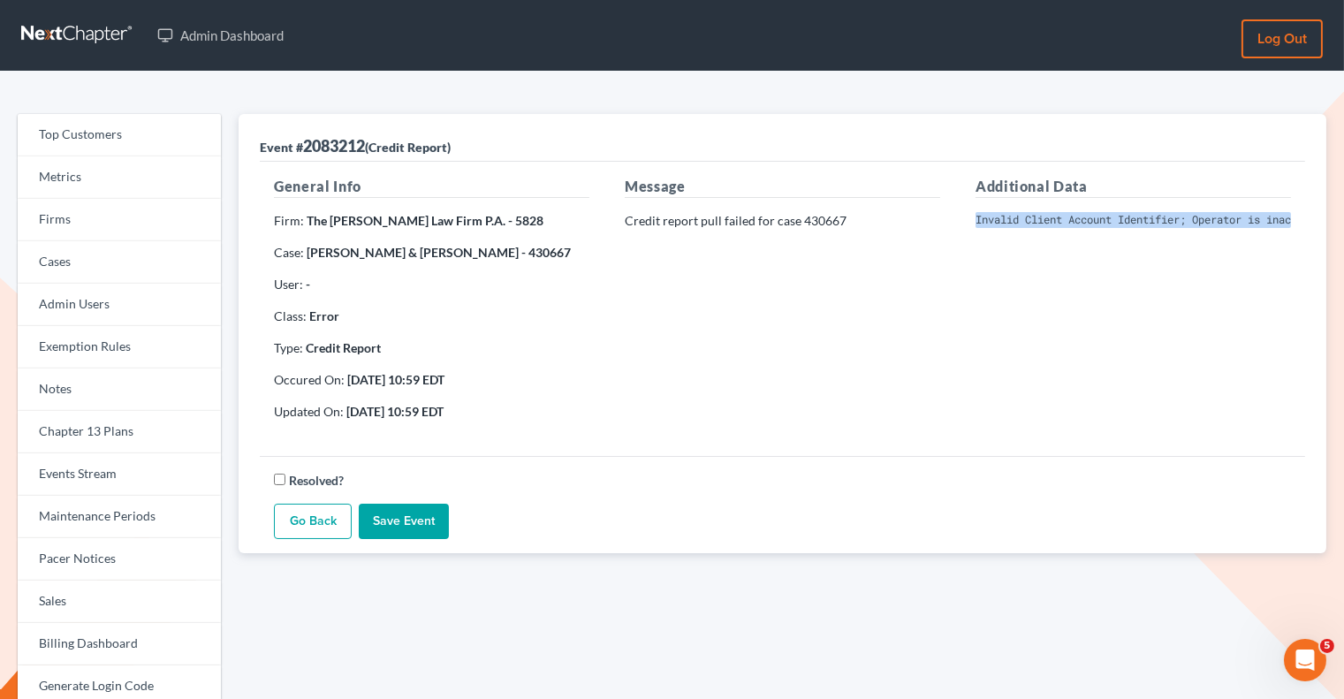
scroll to position [0, 366]
drag, startPoint x: 974, startPoint y: 216, endPoint x: 1403, endPoint y: 224, distance: 428.6
click at [1343, 224] on html "Admin Dashboard Log out Top Customers Metrics Firms Cases Admin Users Exemption…" at bounding box center [672, 546] width 1344 height 1093
copy pre "Invalid Client Account Identifier; Operator is inactive. Please visit our websi…"
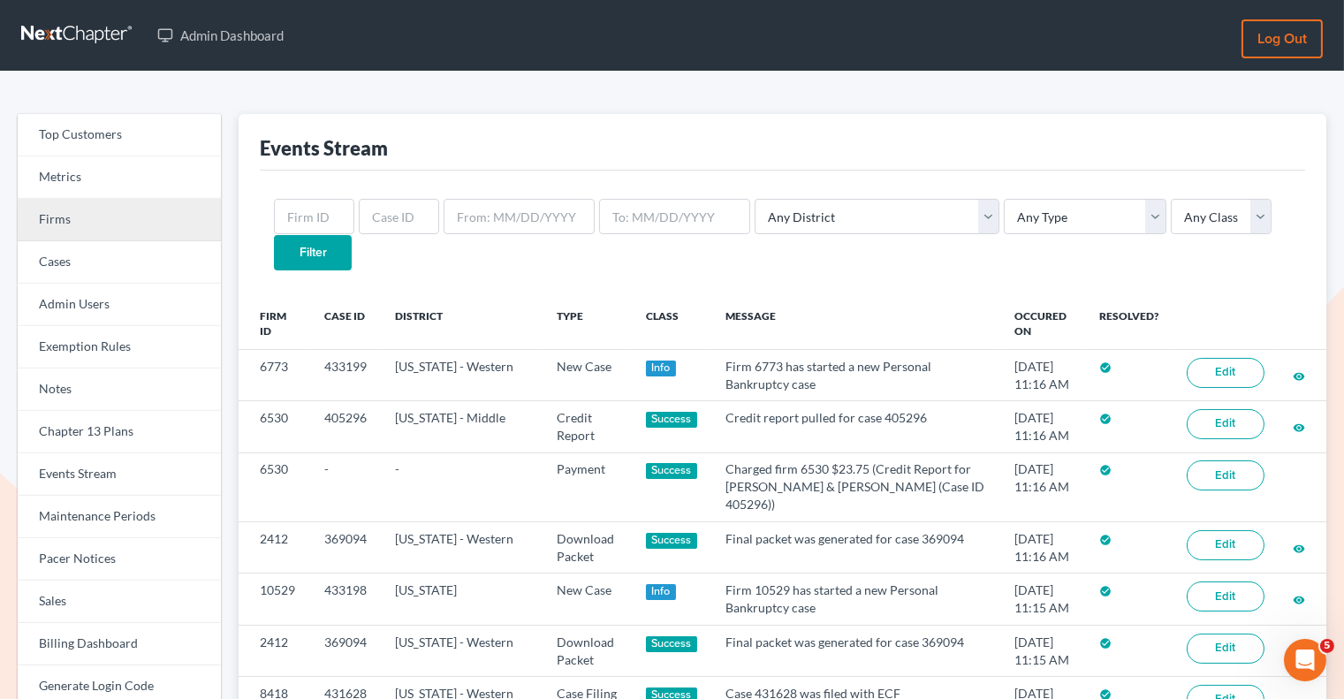
click at [95, 221] on link "Firms" at bounding box center [119, 220] width 203 height 42
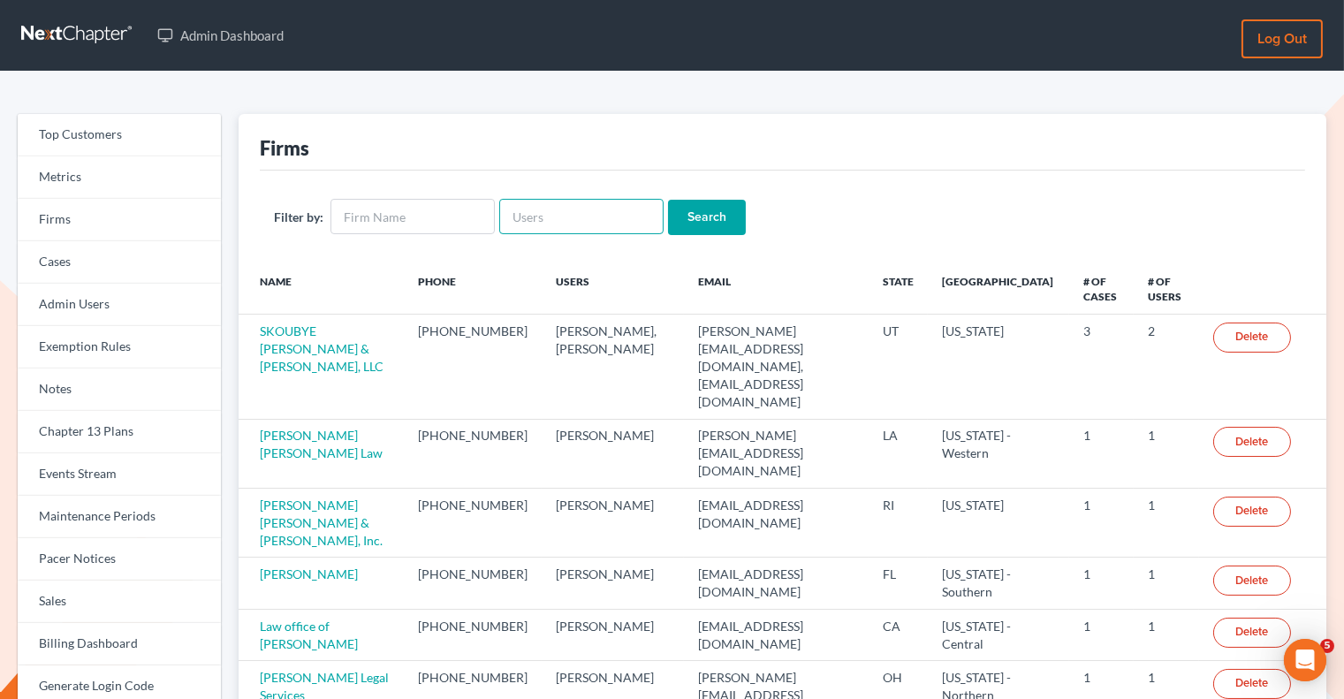
click at [538, 216] on input "text" at bounding box center [581, 216] width 164 height 35
paste input "[EMAIL_ADDRESS][DOMAIN_NAME]"
type input "[EMAIL_ADDRESS][DOMAIN_NAME]"
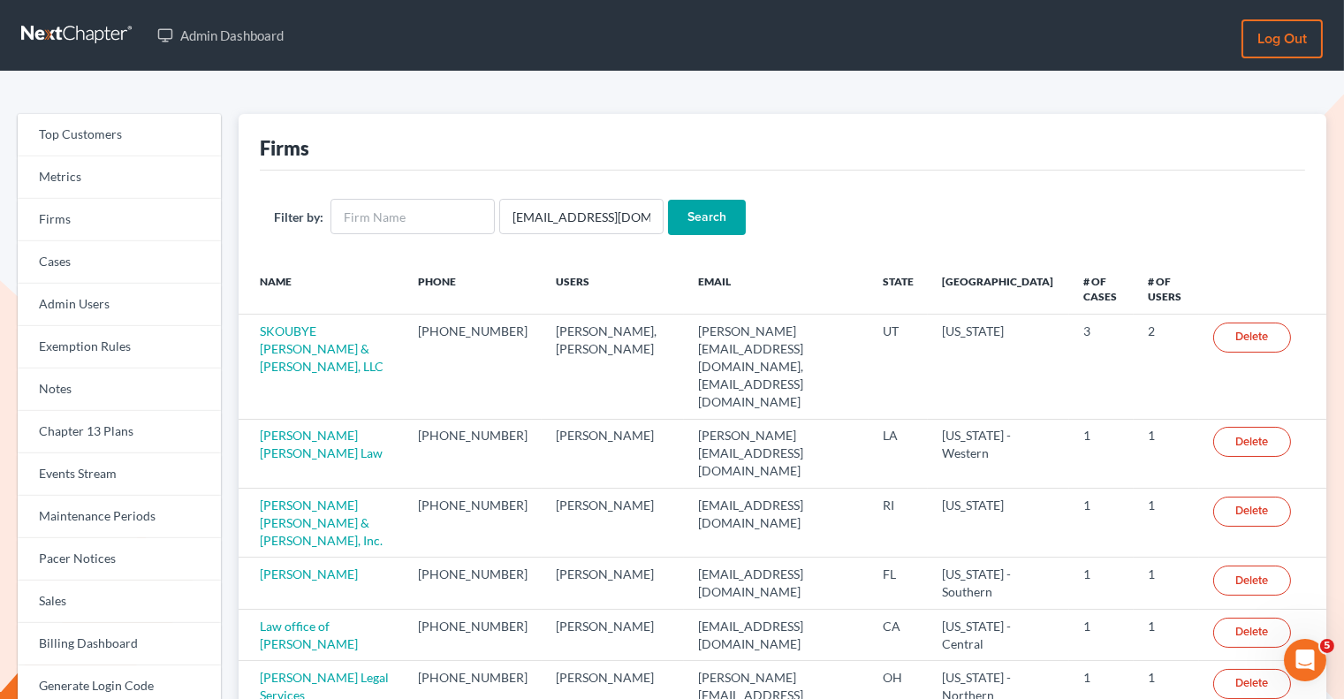
click at [681, 219] on input "Search" at bounding box center [707, 217] width 78 height 35
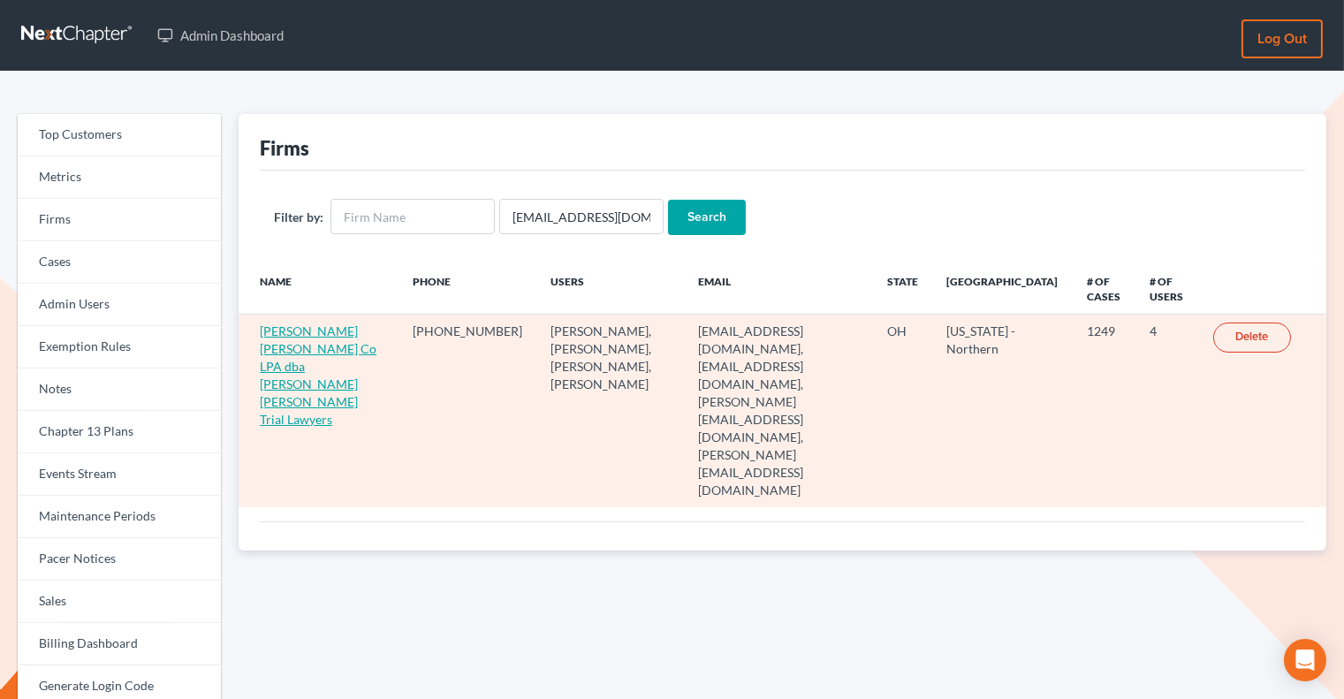
click at [318, 326] on link "Wisehart Wright Co LPA dba Wisehart Wright Trial Lawyers" at bounding box center [318, 374] width 117 height 103
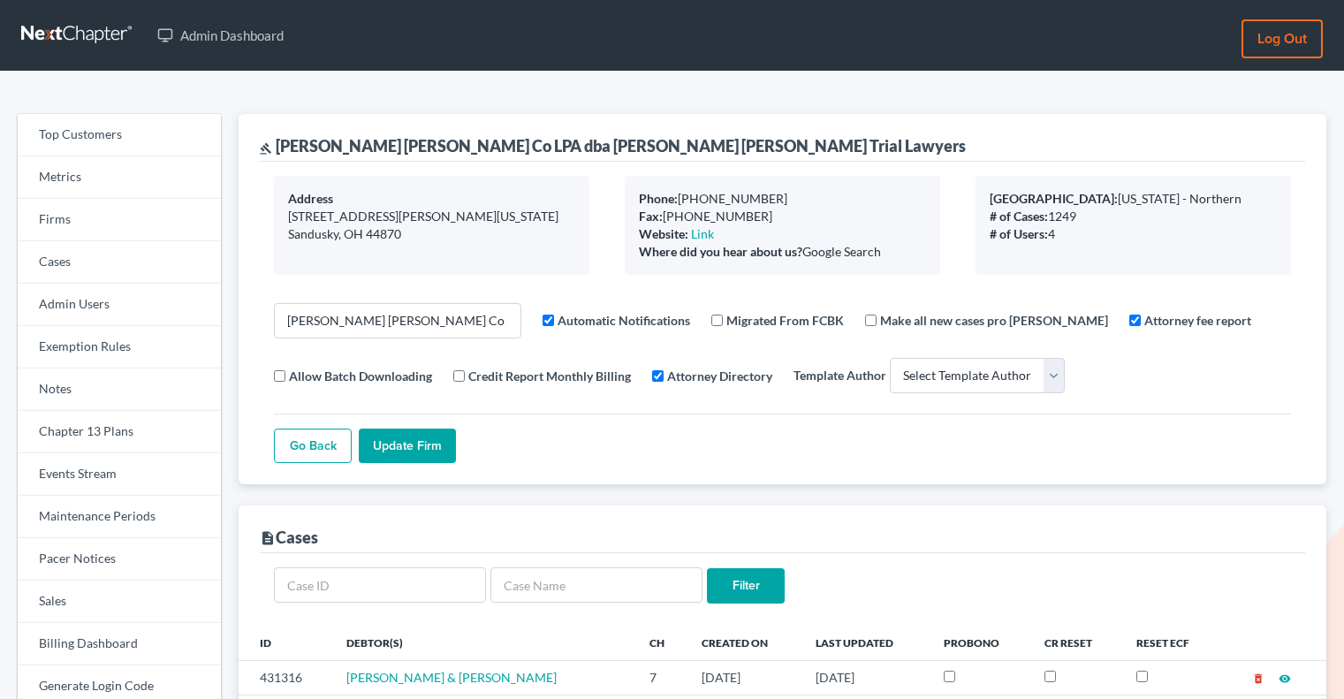
select select
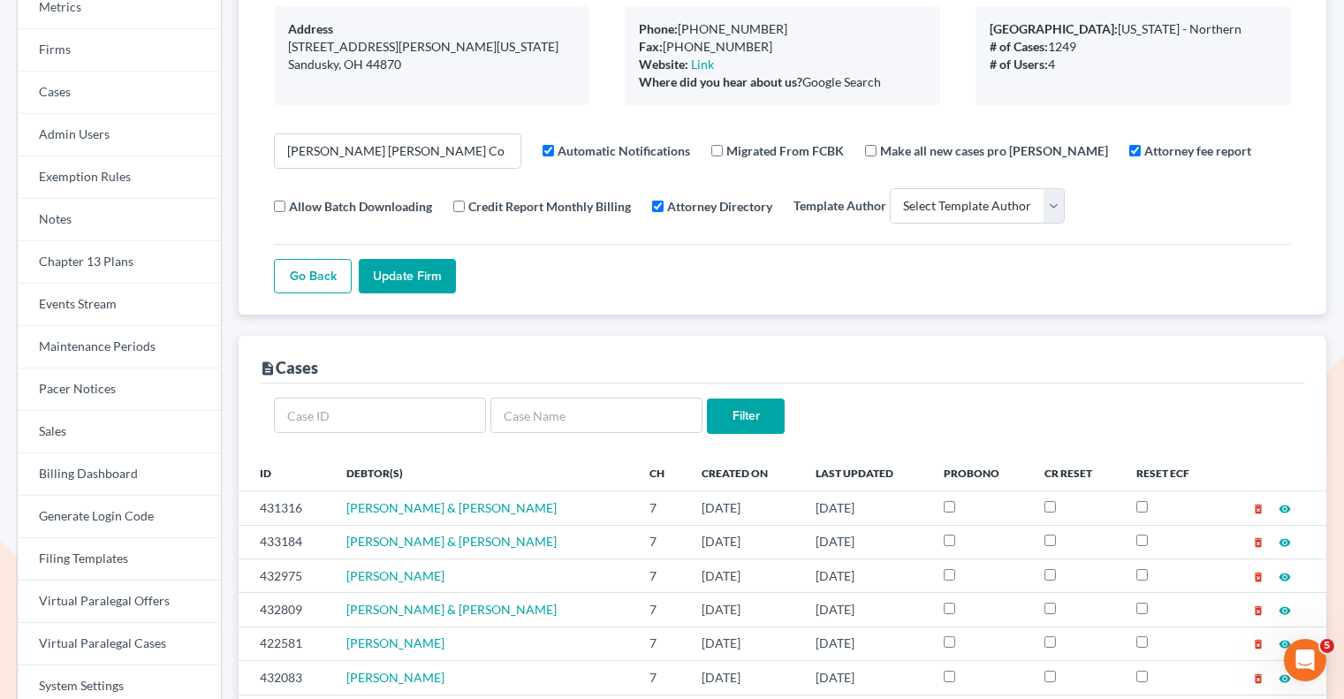
scroll to position [171, 0]
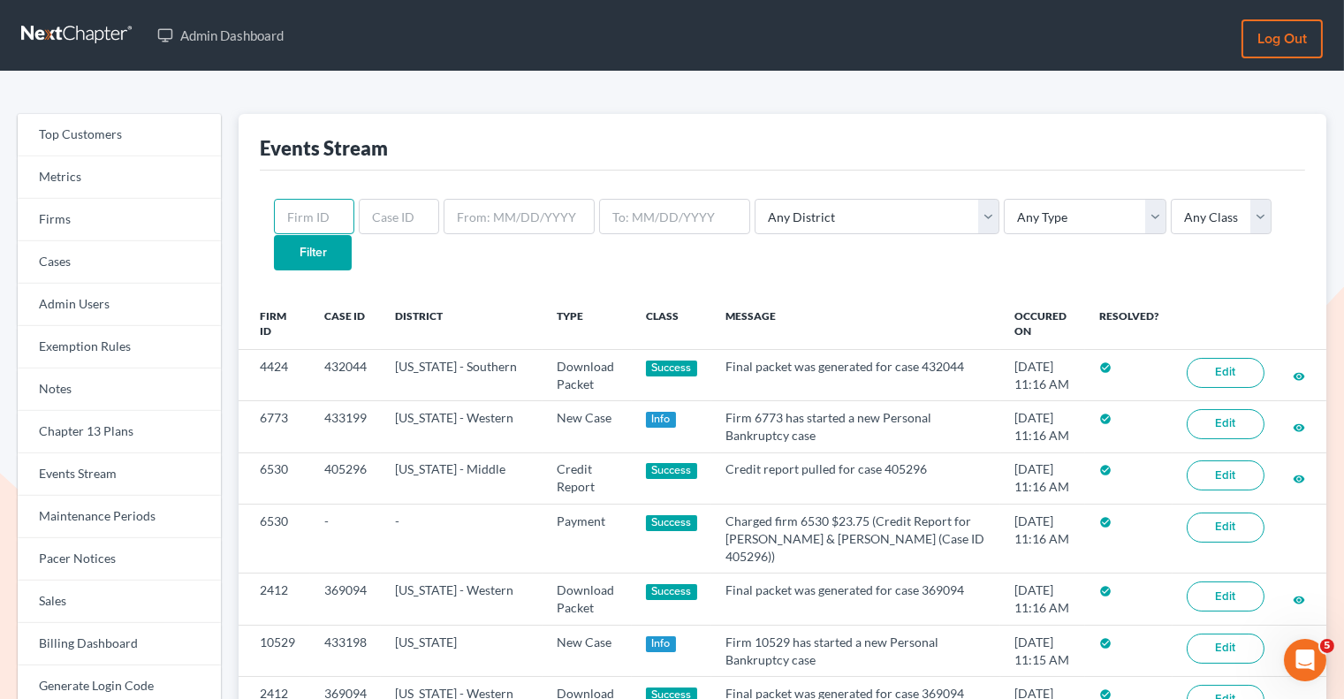
click at [294, 213] on input "text" at bounding box center [314, 216] width 80 height 35
paste input "2895"
type input "2895"
click at [352, 235] on input "Filter" at bounding box center [313, 252] width 78 height 35
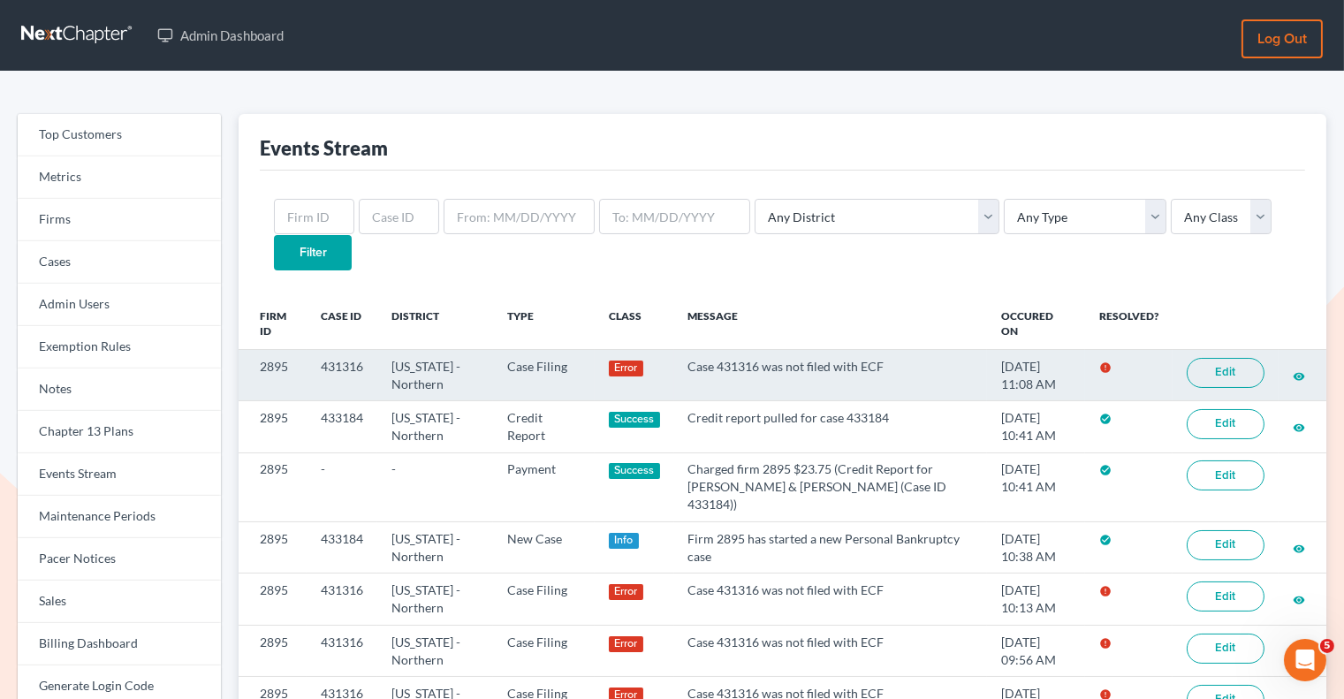
click at [1222, 358] on link "Edit" at bounding box center [1226, 373] width 78 height 30
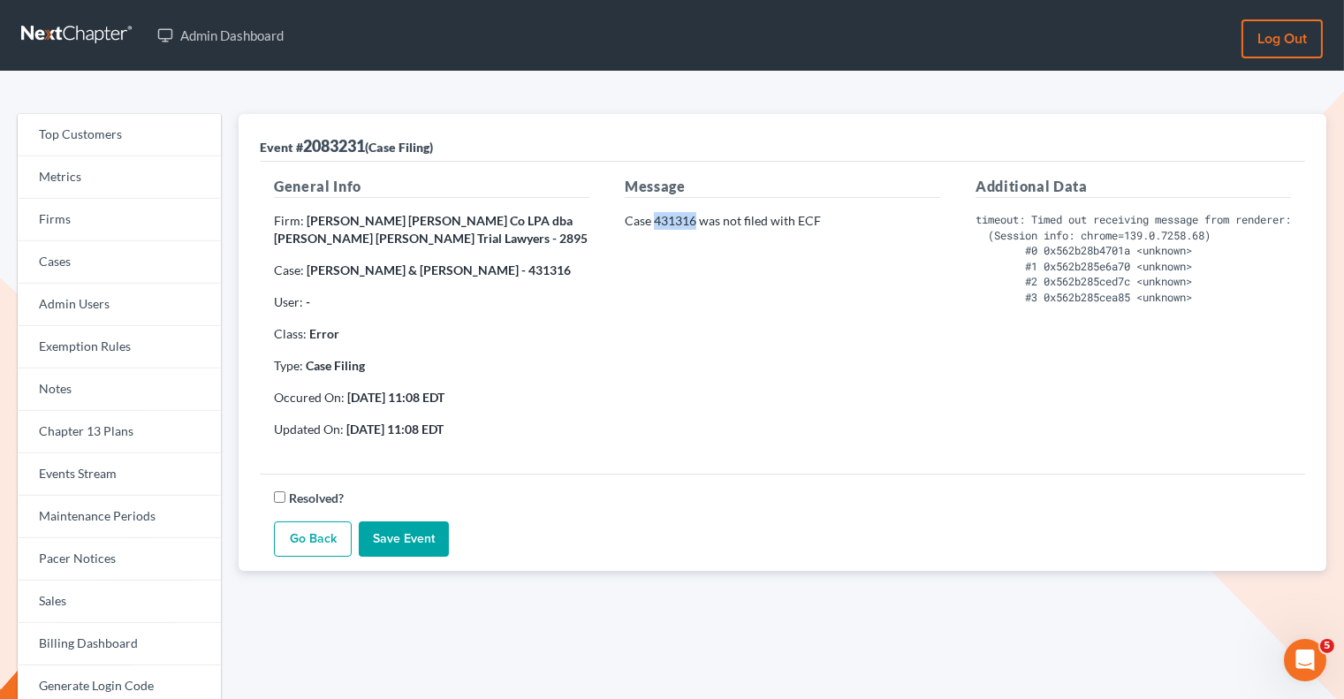
drag, startPoint x: 696, startPoint y: 221, endPoint x: 655, endPoint y: 221, distance: 41.5
click at [655, 221] on p "Case 431316 was not filed with ECF" at bounding box center [782, 221] width 315 height 18
copy p "431316"
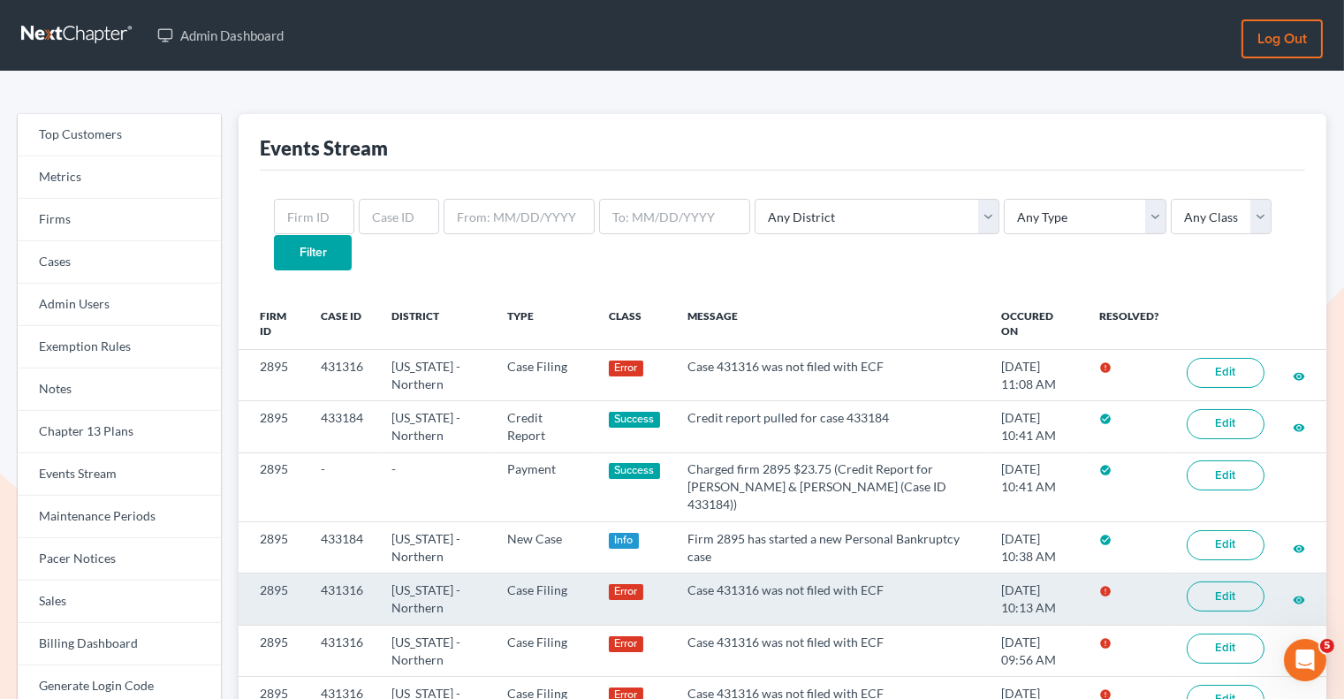
click at [1218, 581] on link "Edit" at bounding box center [1226, 596] width 78 height 30
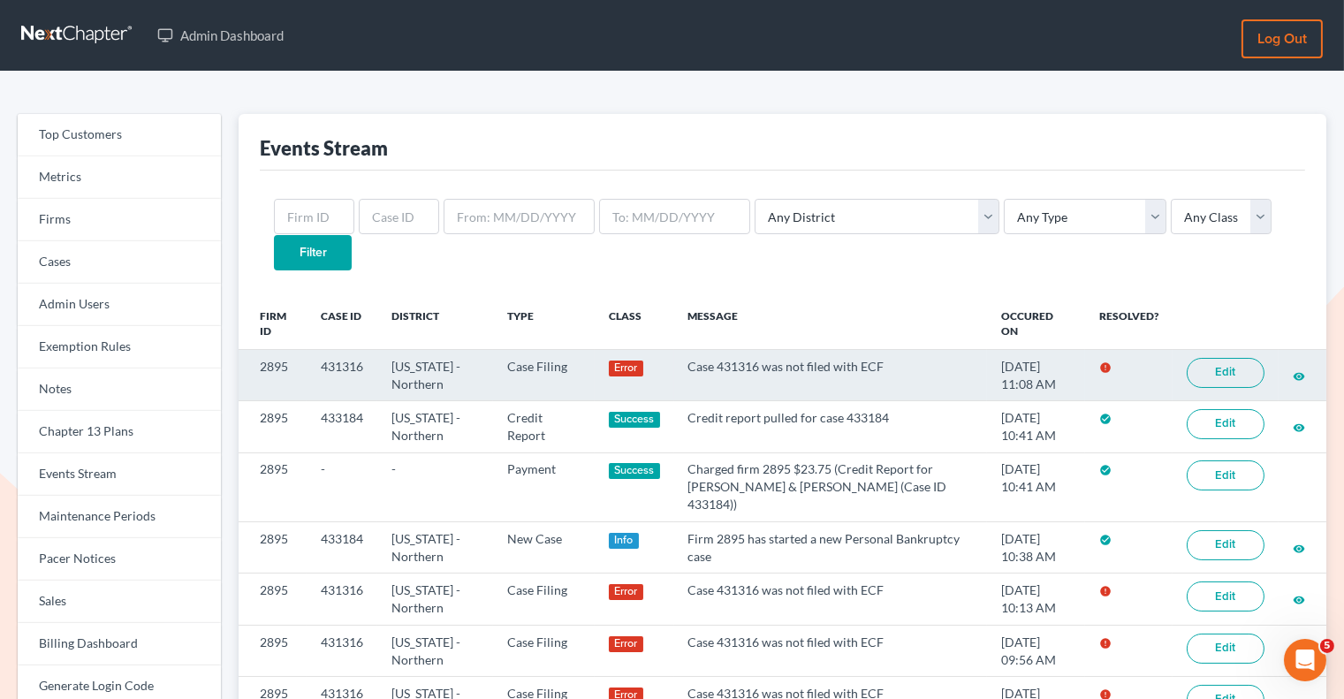
click at [1220, 358] on link "Edit" at bounding box center [1226, 373] width 78 height 30
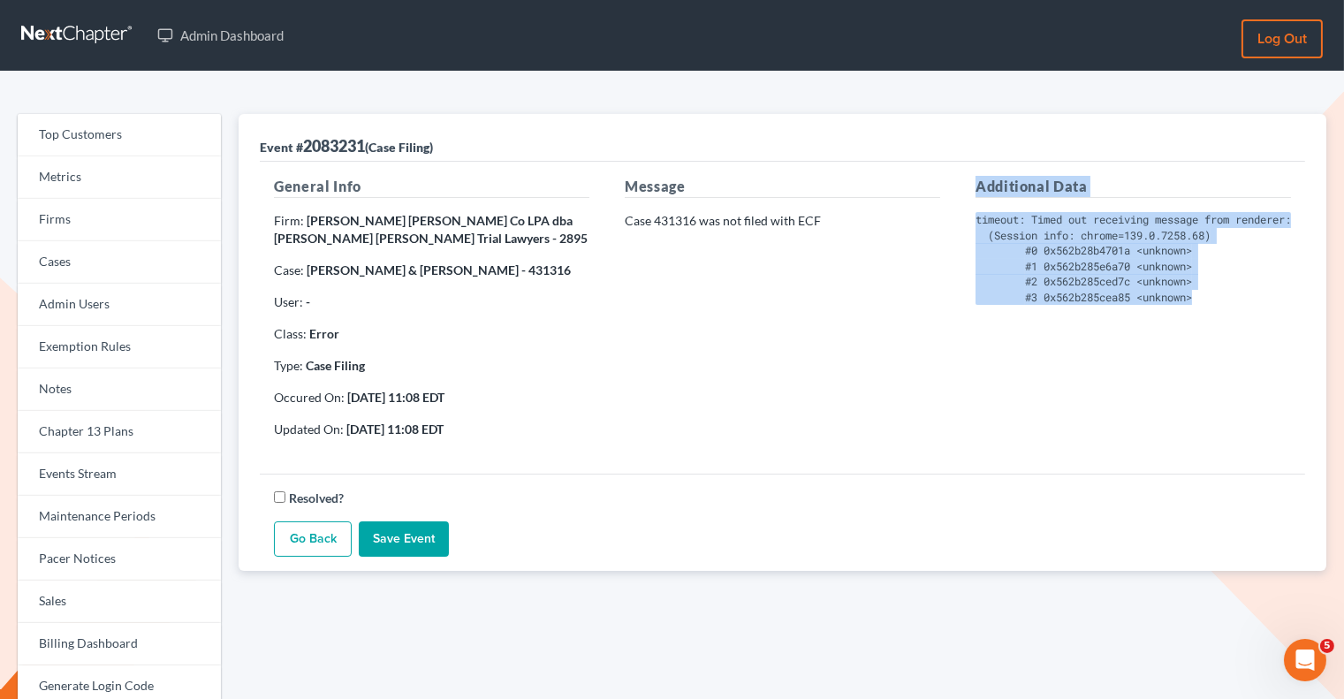
drag, startPoint x: 1164, startPoint y: 298, endPoint x: 977, endPoint y: 189, distance: 215.8
click at [977, 189] on div "Additional Data timeout: Timed out receiving message from renderer: 10.000 (Ses…" at bounding box center [1133, 314] width 351 height 277
click at [968, 224] on div "Additional Data timeout: Timed out receiving message from renderer: 10.000 (Ses…" at bounding box center [1133, 314] width 351 height 277
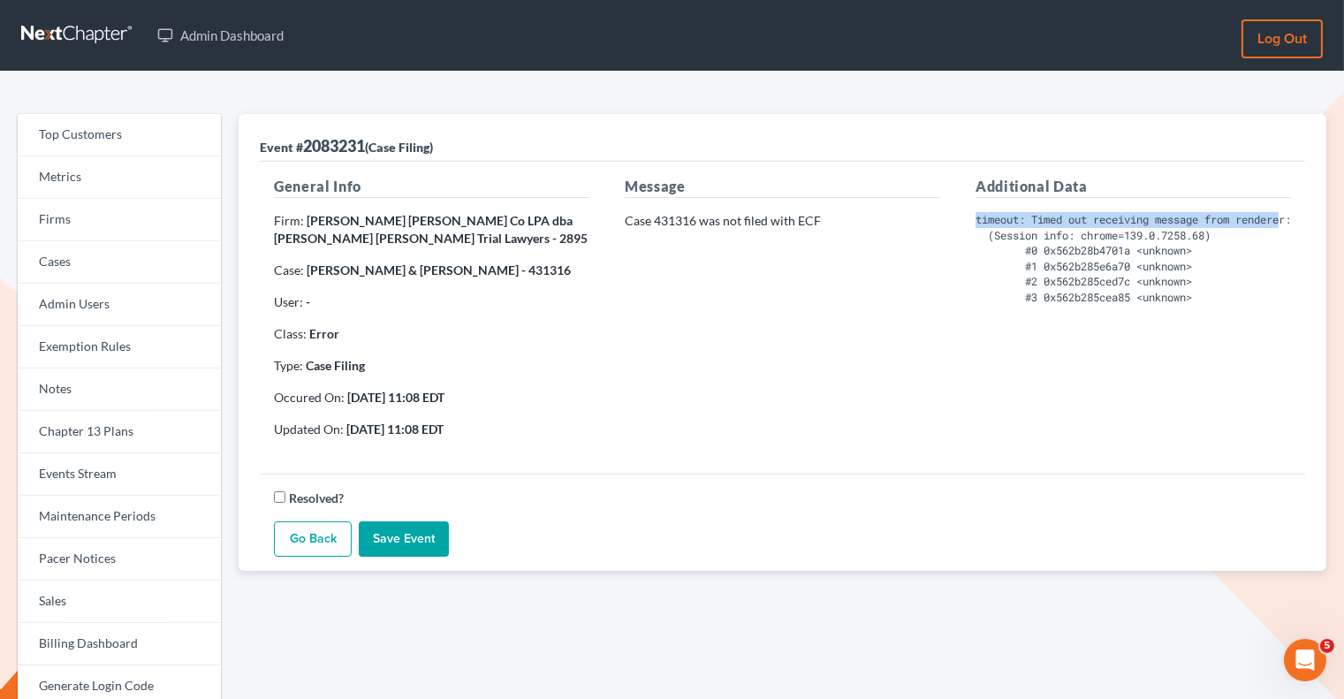
scroll to position [0, 60]
drag, startPoint x: 977, startPoint y: 218, endPoint x: 1244, endPoint y: 220, distance: 266.8
click at [1244, 220] on pre "timeout: Timed out receiving message from renderer: 10.000 (Session info: chrom…" at bounding box center [1132, 258] width 315 height 93
copy pre "timeout: Timed out receiving message from renderer:"
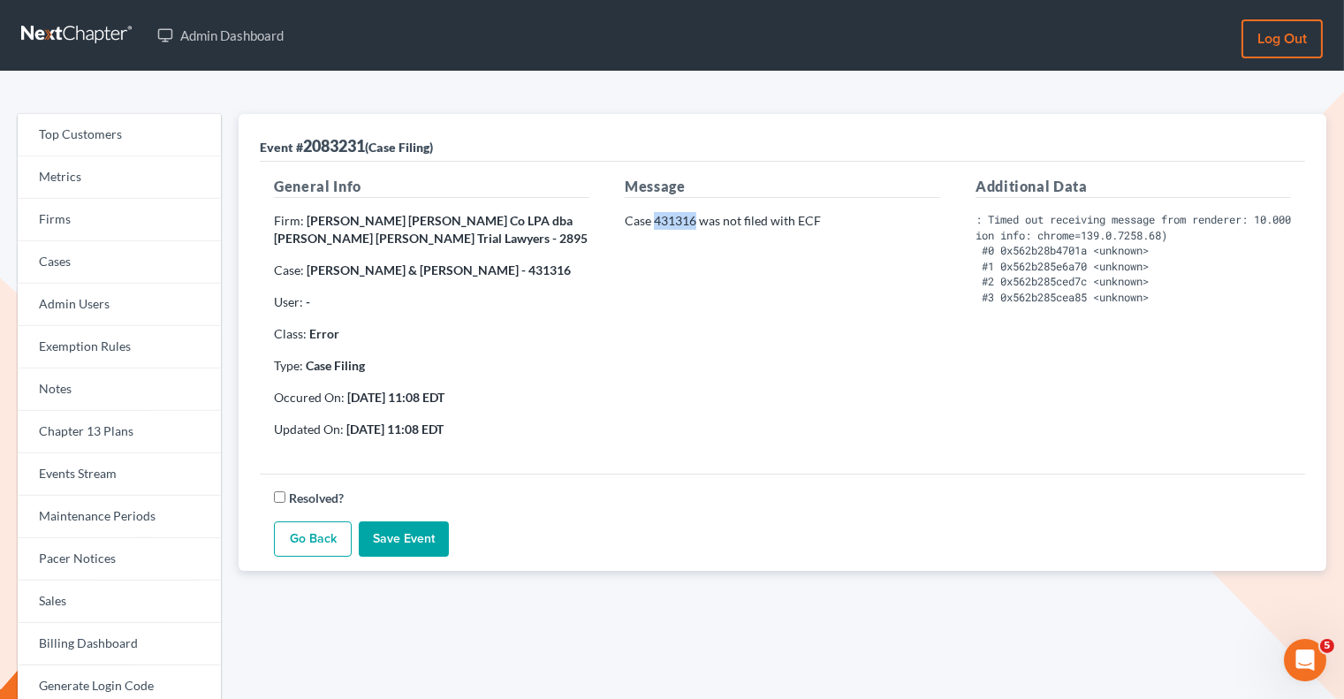
drag, startPoint x: 695, startPoint y: 223, endPoint x: 654, endPoint y: 223, distance: 41.5
click at [654, 223] on p "Case 431316 was not filed with ECF" at bounding box center [782, 221] width 315 height 18
copy p "431316"
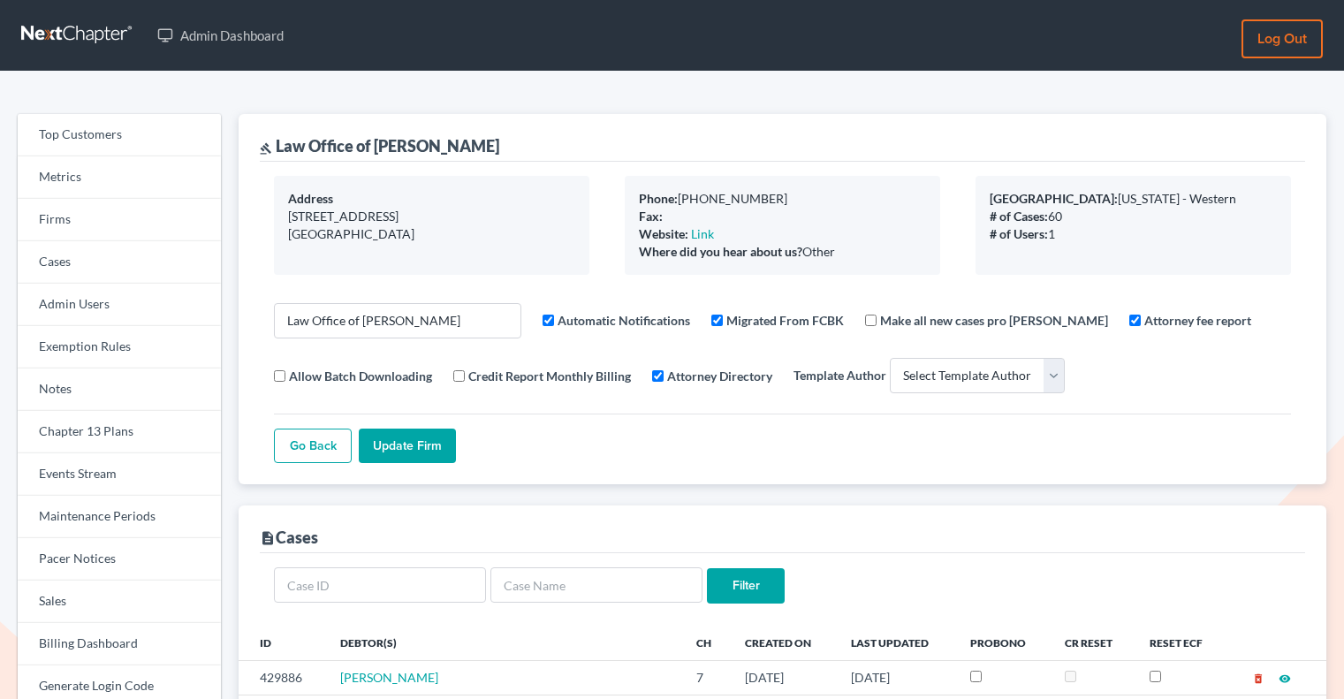
select select
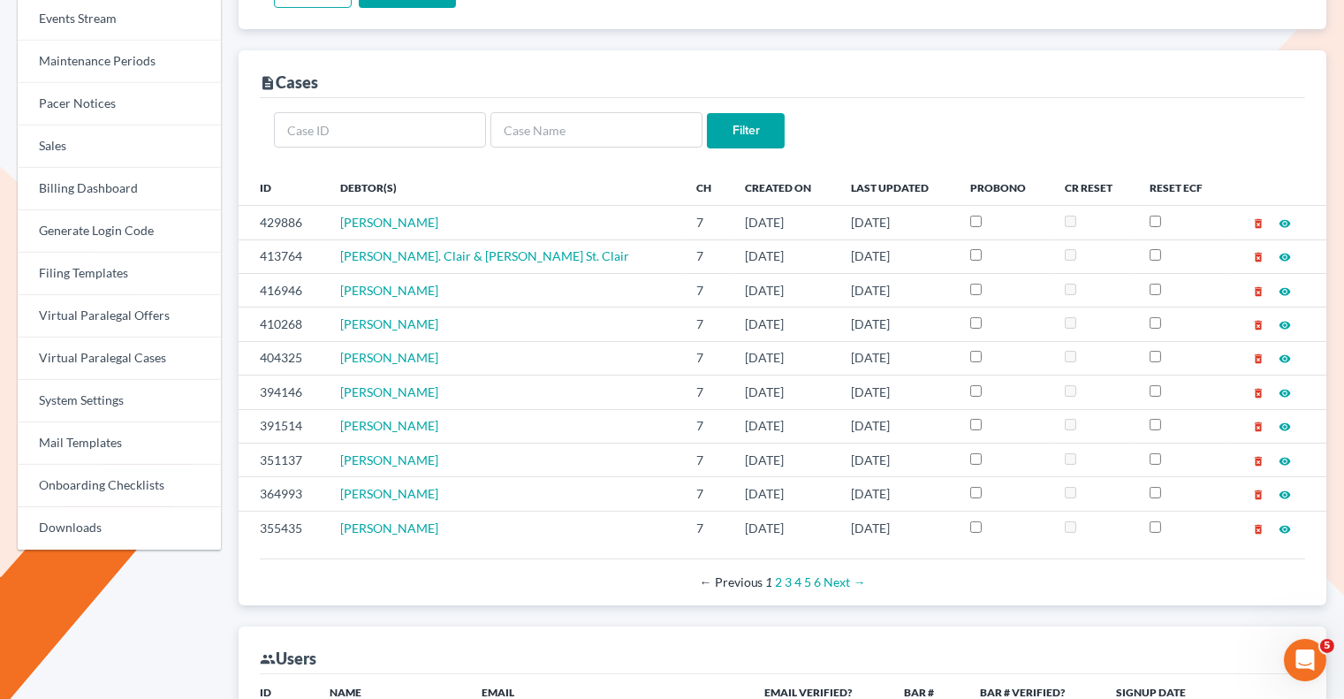
scroll to position [479, 0]
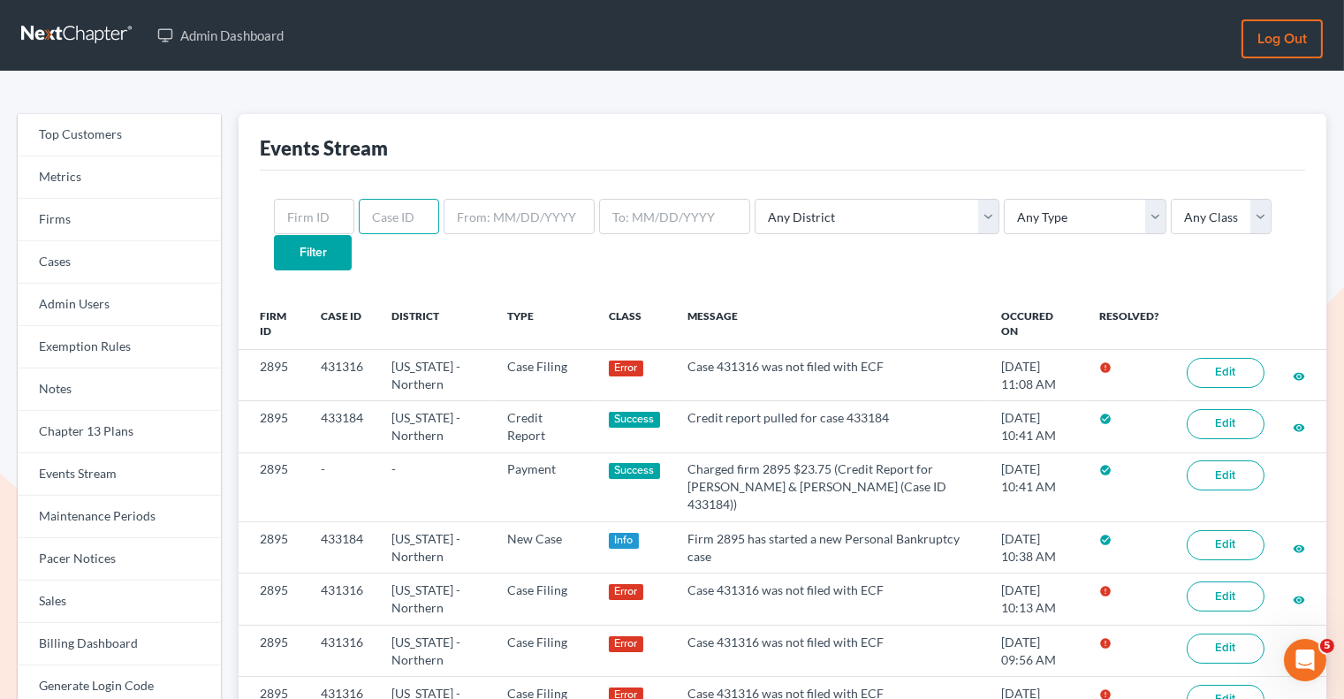
click at [374, 225] on input "text" at bounding box center [399, 216] width 80 height 35
paste input "431316"
type input "431316"
click at [352, 235] on input "Filter" at bounding box center [313, 252] width 78 height 35
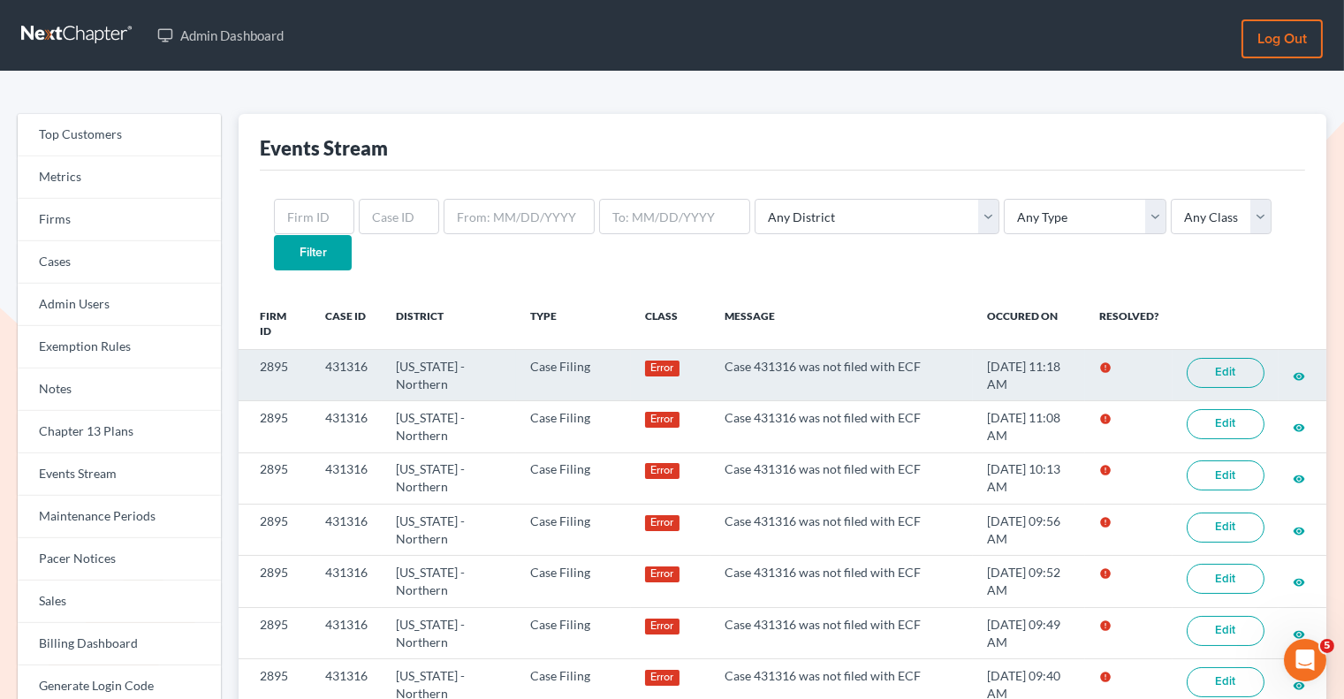
click at [1216, 358] on link "Edit" at bounding box center [1226, 373] width 78 height 30
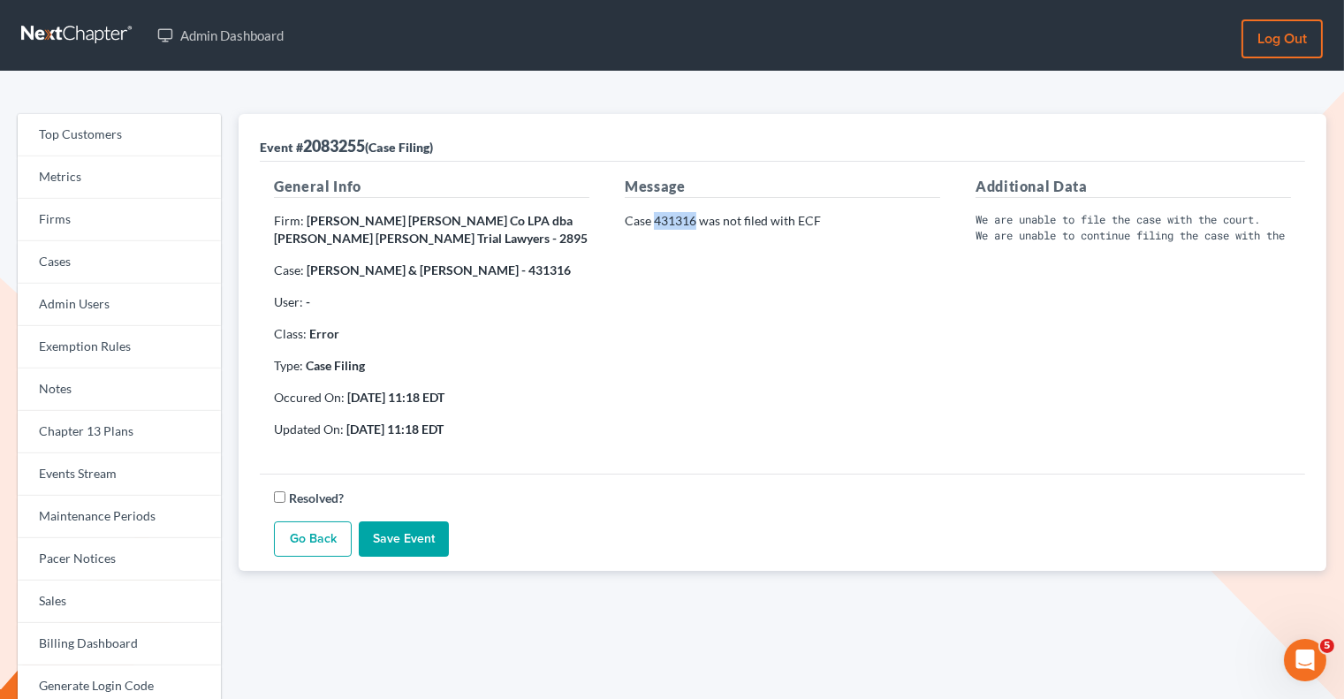
drag, startPoint x: 694, startPoint y: 218, endPoint x: 656, endPoint y: 218, distance: 38.0
click at [656, 218] on p "Case 431316 was not filed with ECF" at bounding box center [782, 221] width 315 height 18
copy p "431316"
click at [664, 223] on p "Case 431316 was not filed with ECF" at bounding box center [782, 221] width 315 height 18
drag, startPoint x: 695, startPoint y: 221, endPoint x: 655, endPoint y: 221, distance: 40.6
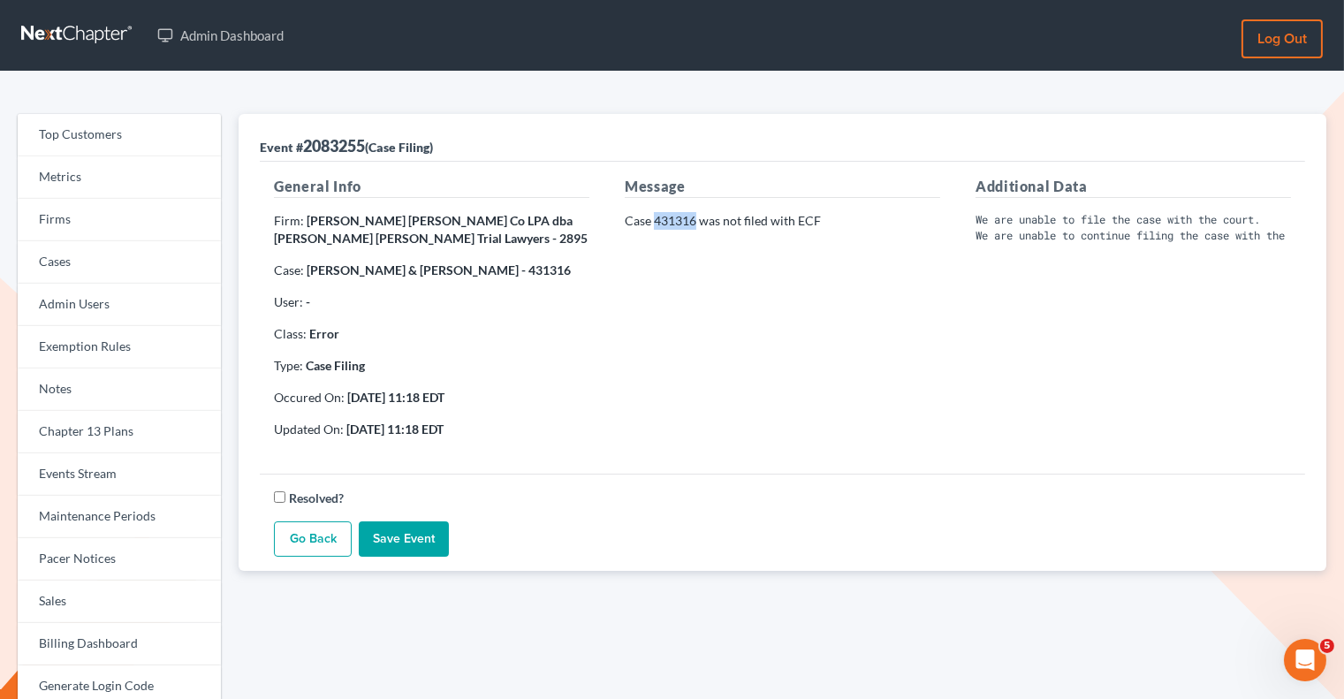
click at [655, 221] on p "Case 431316 was not filed with ECF" at bounding box center [782, 221] width 315 height 18
copy p "431316"
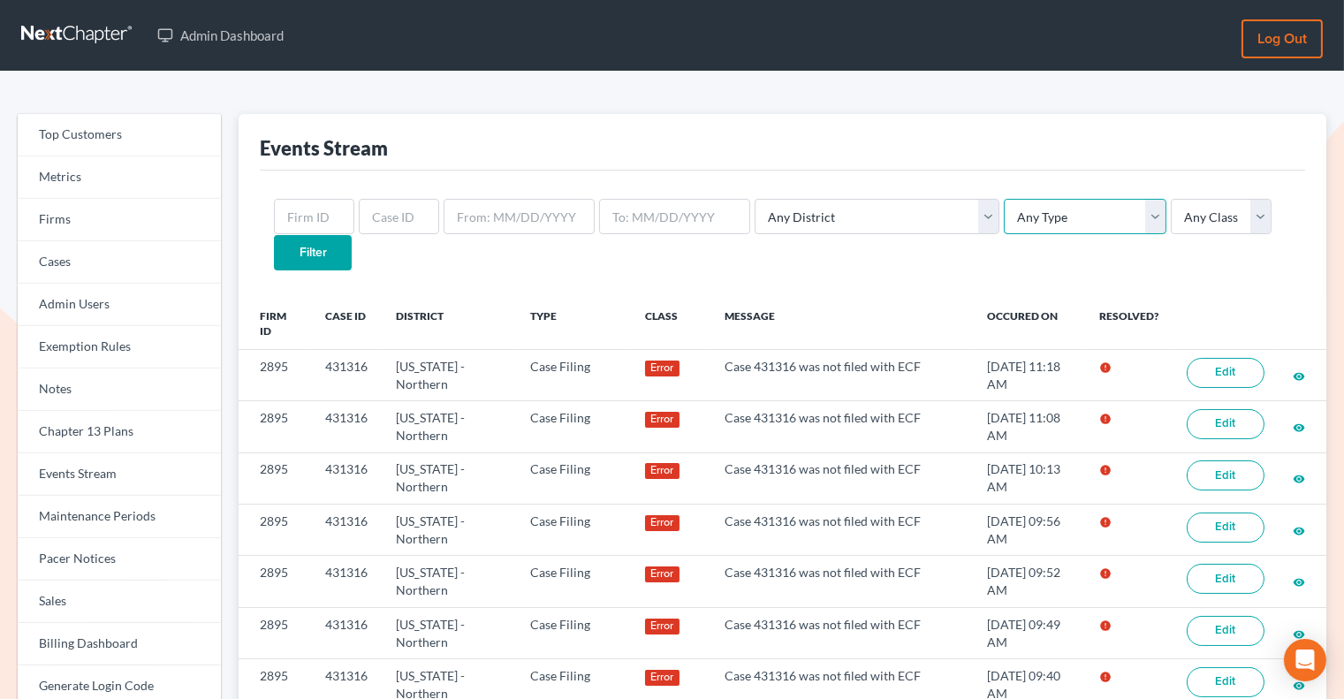
click at [1004, 229] on select "Any Type Case Applied To Plan Case Archive Case Duplicate Case Filing Chapter 1…" at bounding box center [1085, 216] width 163 height 35
click at [891, 213] on select "Any District [US_STATE] - [GEOGRAPHIC_DATA] [US_STATE] - [GEOGRAPHIC_DATA] [US_…" at bounding box center [876, 216] width 245 height 35
select select "2"
click at [754, 199] on select "Any District [US_STATE] - [GEOGRAPHIC_DATA] [US_STATE] - [GEOGRAPHIC_DATA] [US_…" at bounding box center [876, 216] width 245 height 35
click at [1171, 227] on select "Any Class Success Error Info" at bounding box center [1221, 216] width 101 height 35
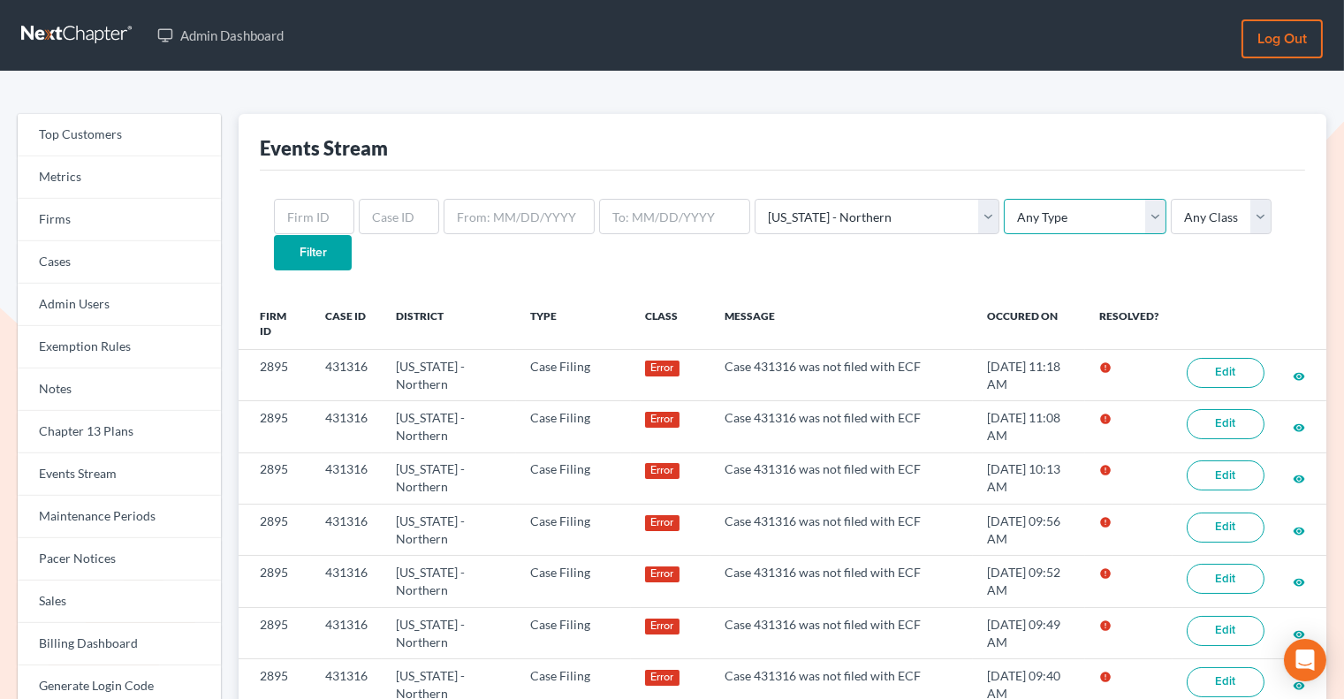
click at [1066, 217] on select "Any Type Case Applied To Plan Case Archive Case Duplicate Case Filing Chapter 1…" at bounding box center [1085, 216] width 163 height 35
select select "case_filing"
click at [1004, 199] on select "Any Type Case Applied To Plan Case Archive Case Duplicate Case Filing Chapter 1…" at bounding box center [1085, 216] width 163 height 35
click at [352, 235] on input "Filter" at bounding box center [313, 252] width 78 height 35
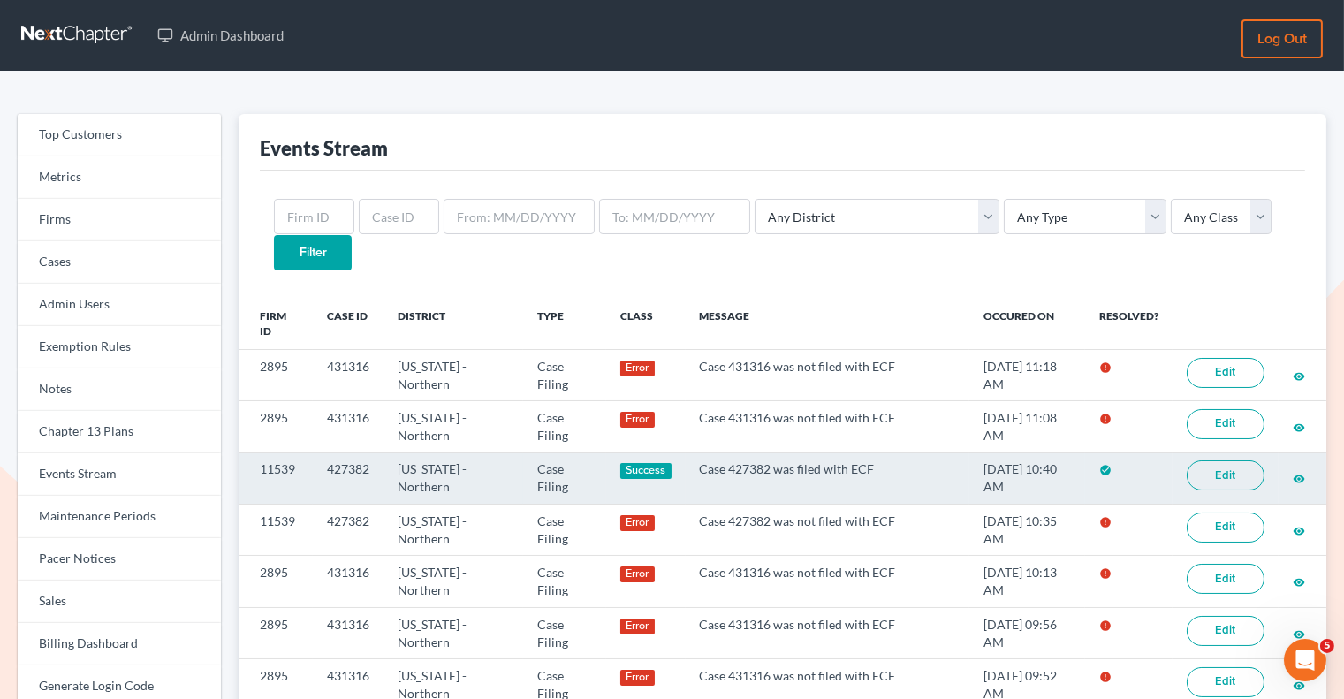
click at [1217, 460] on link "Edit" at bounding box center [1226, 475] width 78 height 30
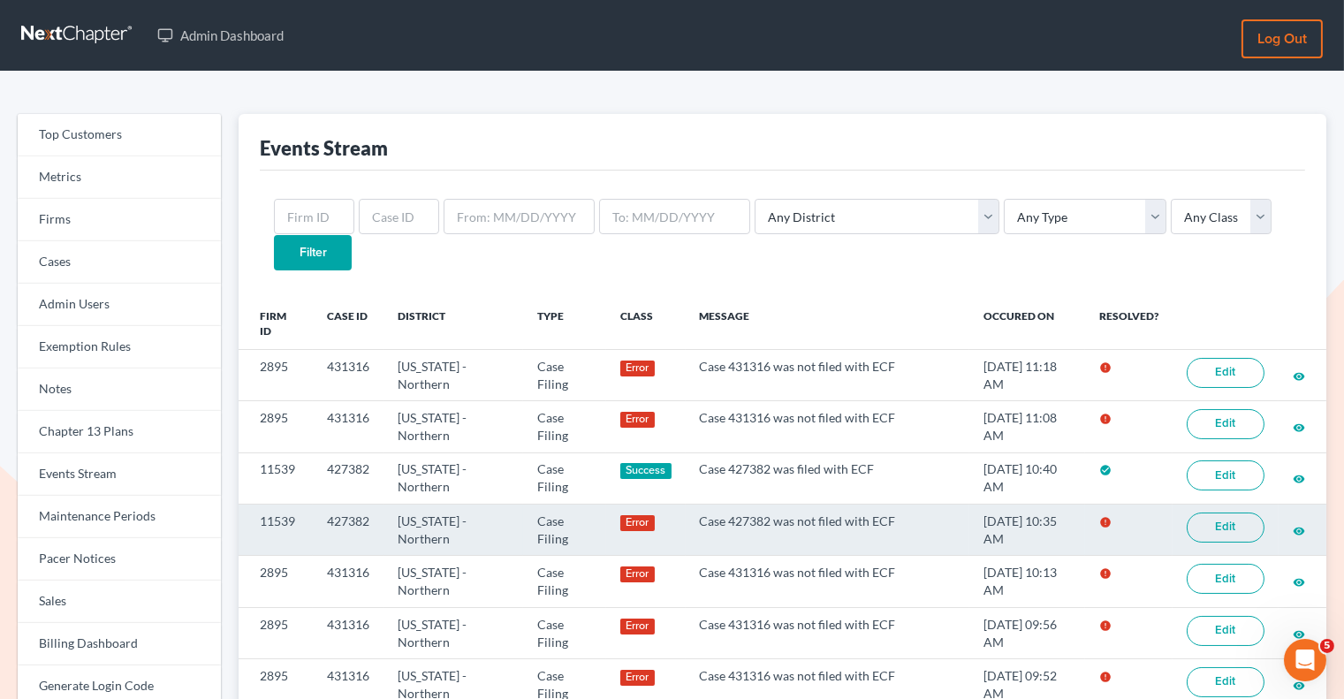
click at [1222, 512] on link "Edit" at bounding box center [1226, 527] width 78 height 30
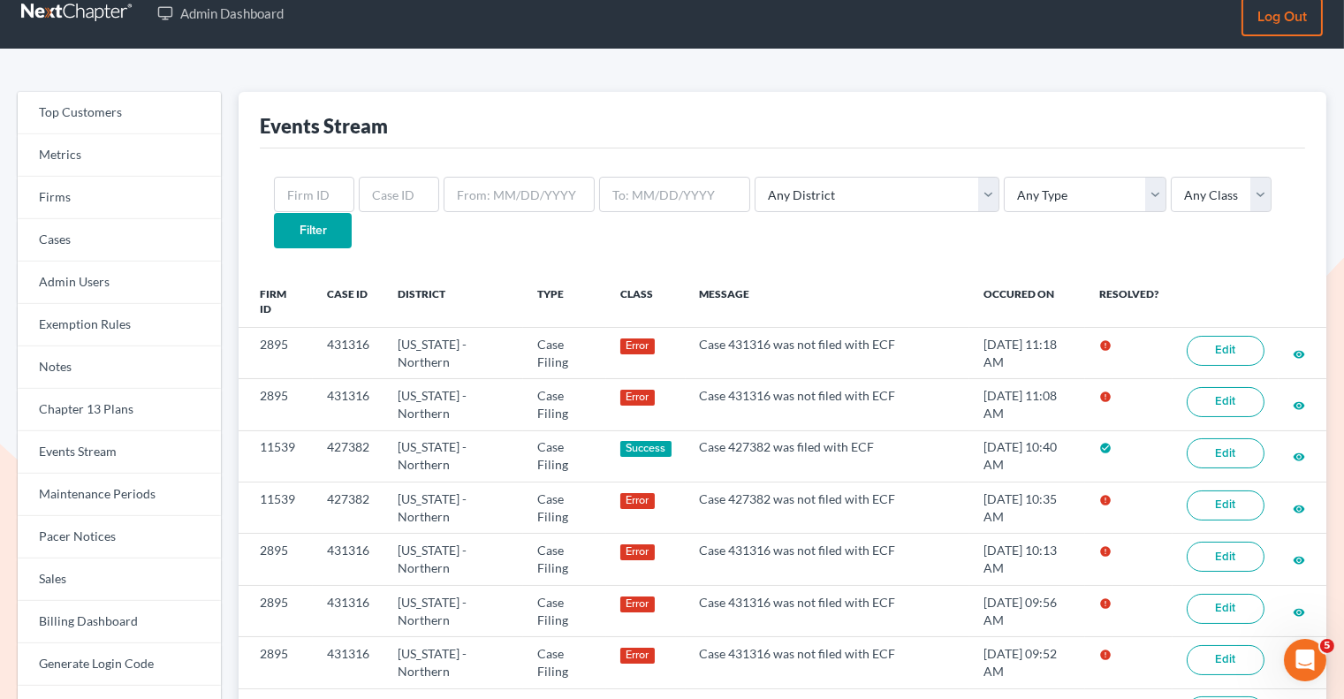
scroll to position [13, 0]
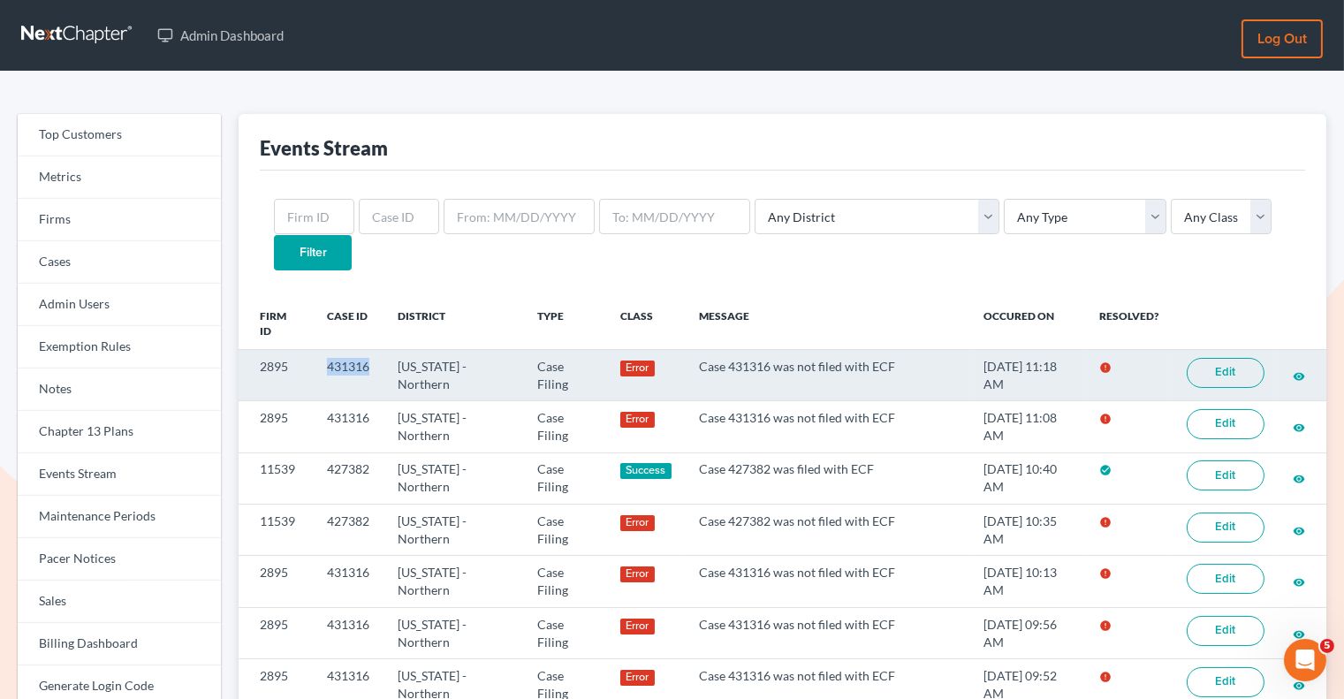
drag, startPoint x: 374, startPoint y: 330, endPoint x: 319, endPoint y: 328, distance: 54.8
click at [319, 349] on td "431316" at bounding box center [348, 374] width 71 height 51
copy td "431316"
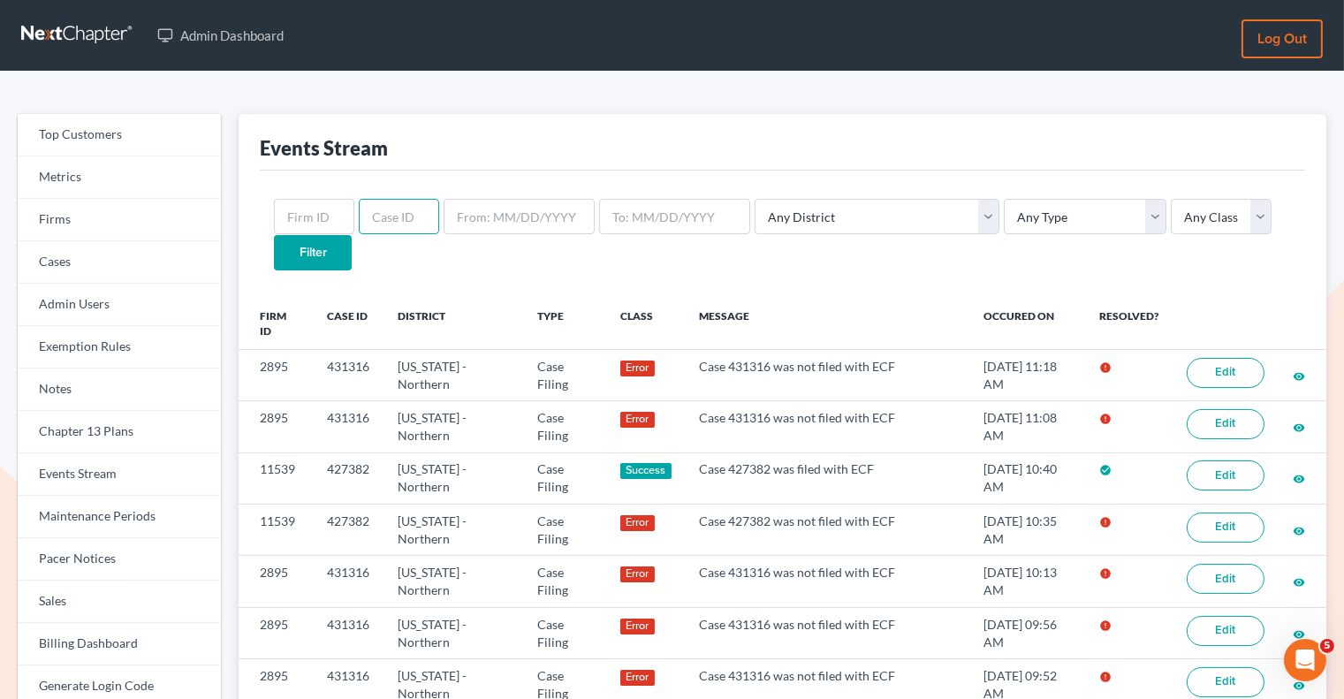
click at [368, 224] on input "text" at bounding box center [399, 216] width 80 height 35
paste input "431316"
type input "431316"
click at [352, 235] on input "Filter" at bounding box center [313, 252] width 78 height 35
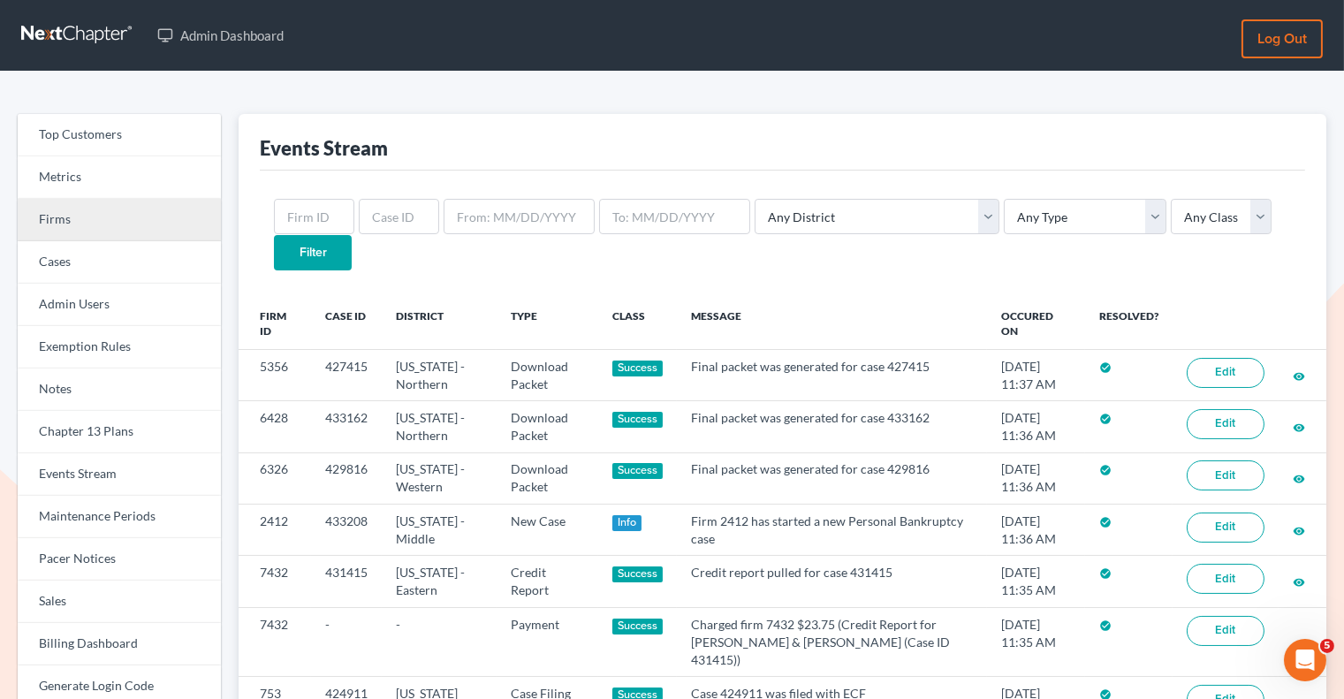
click at [155, 220] on link "Firms" at bounding box center [119, 220] width 203 height 42
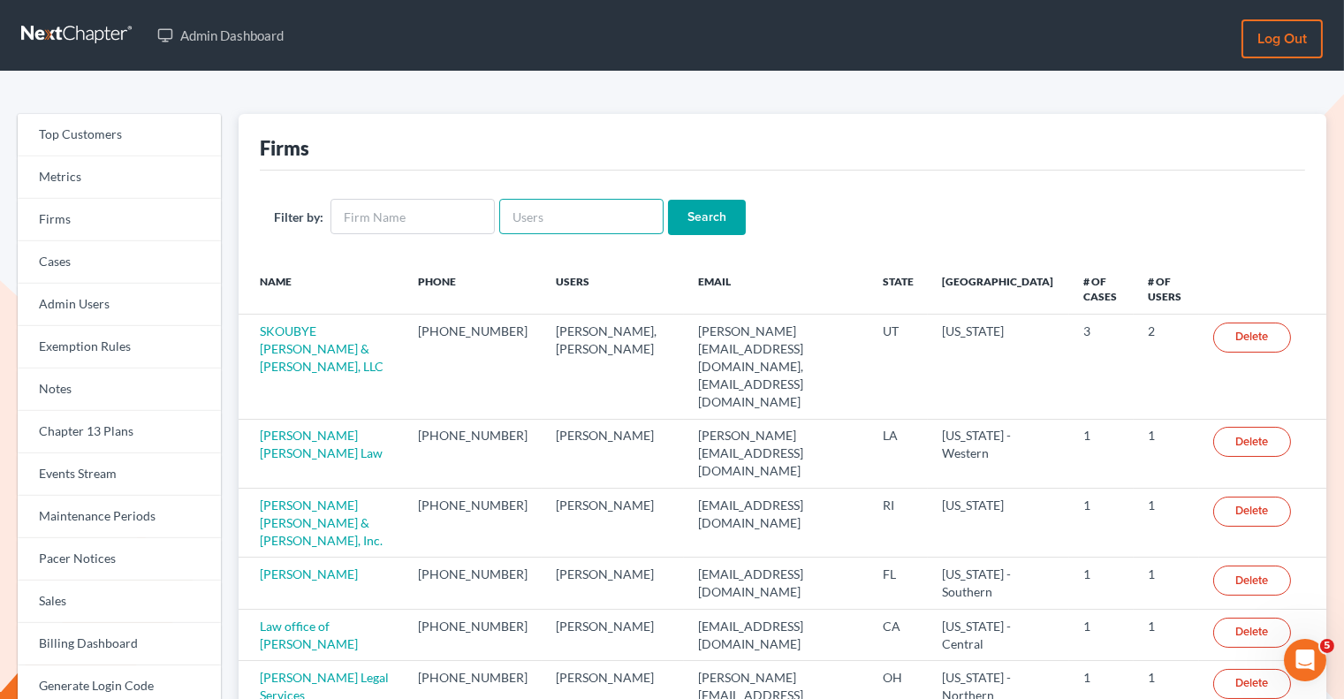
click at [518, 218] on input "text" at bounding box center [581, 216] width 164 height 35
paste input "jonspurr@spurrlawoffices.com"
type input "jonspurr@spurrlawoffices.com"
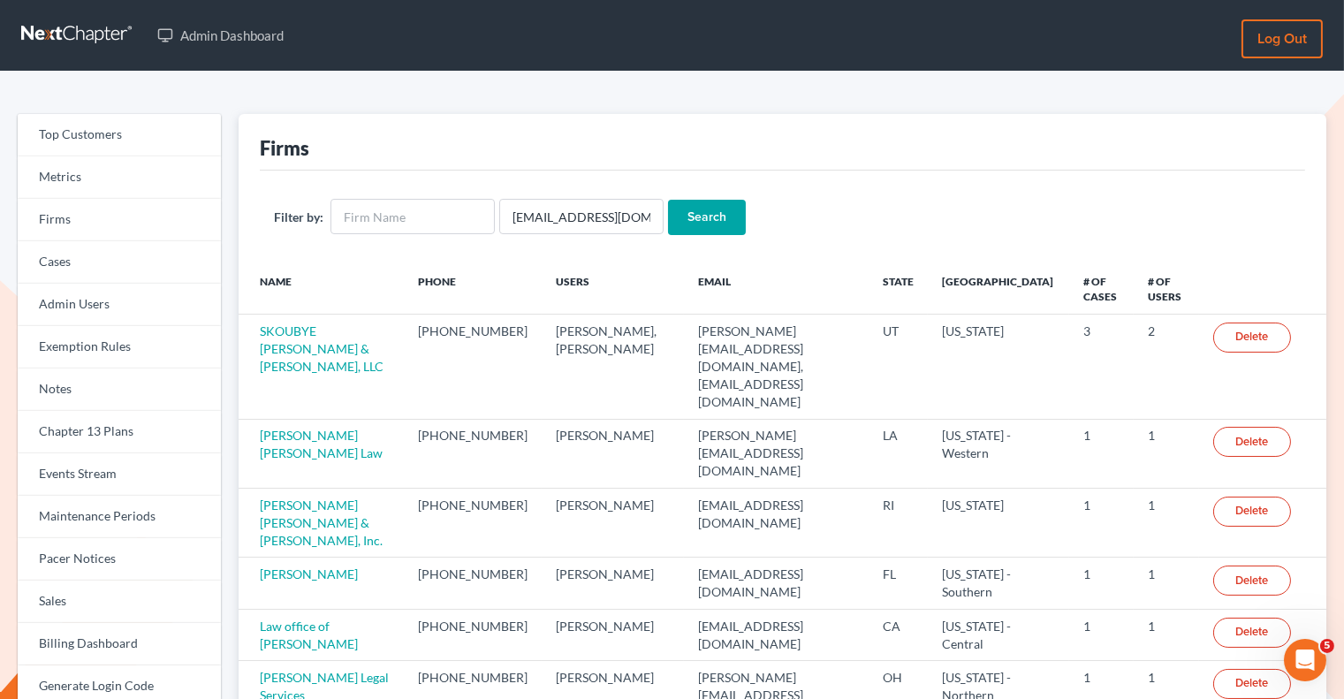
click at [715, 218] on input "Search" at bounding box center [707, 217] width 78 height 35
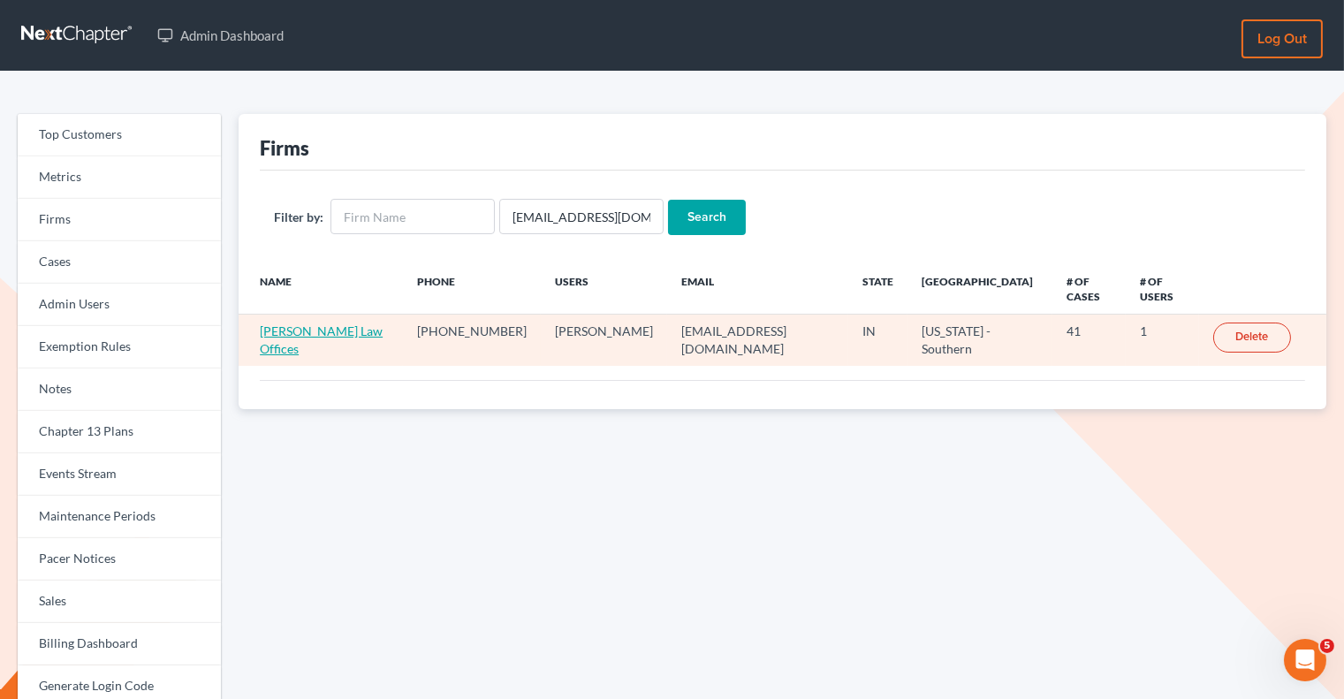
click at [339, 323] on link "[PERSON_NAME] Law Offices" at bounding box center [321, 339] width 123 height 33
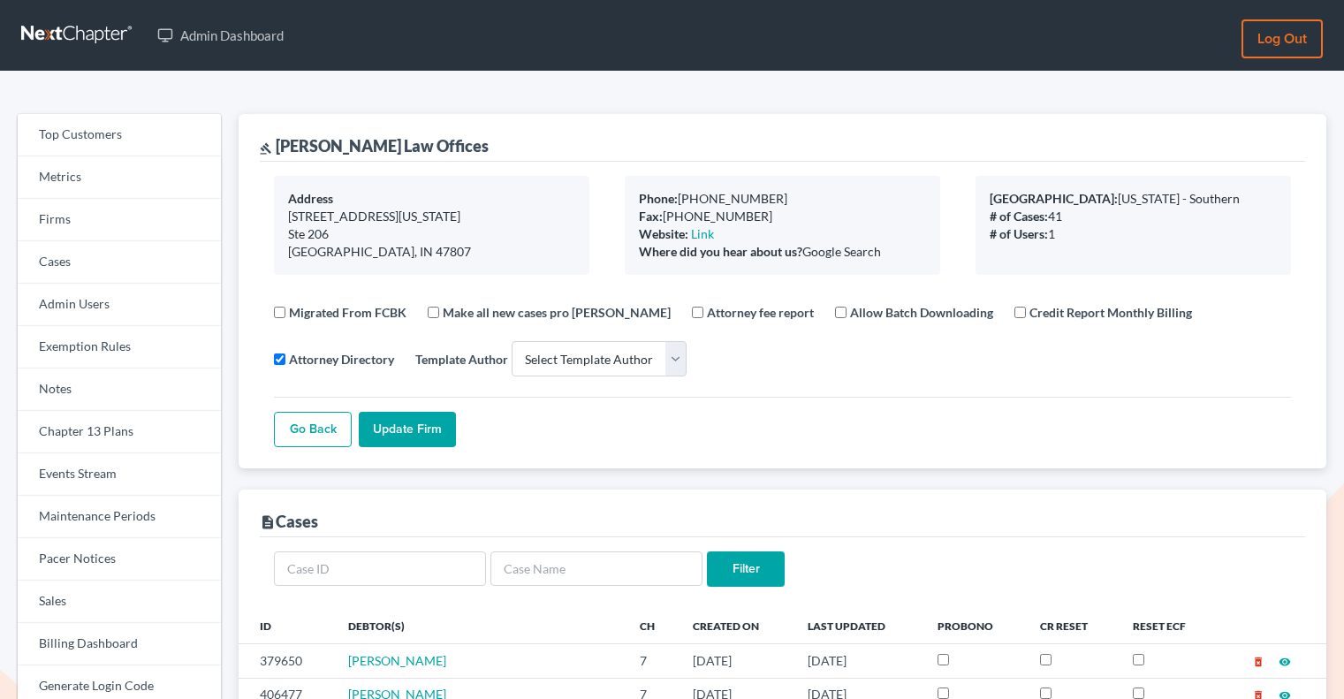
select select
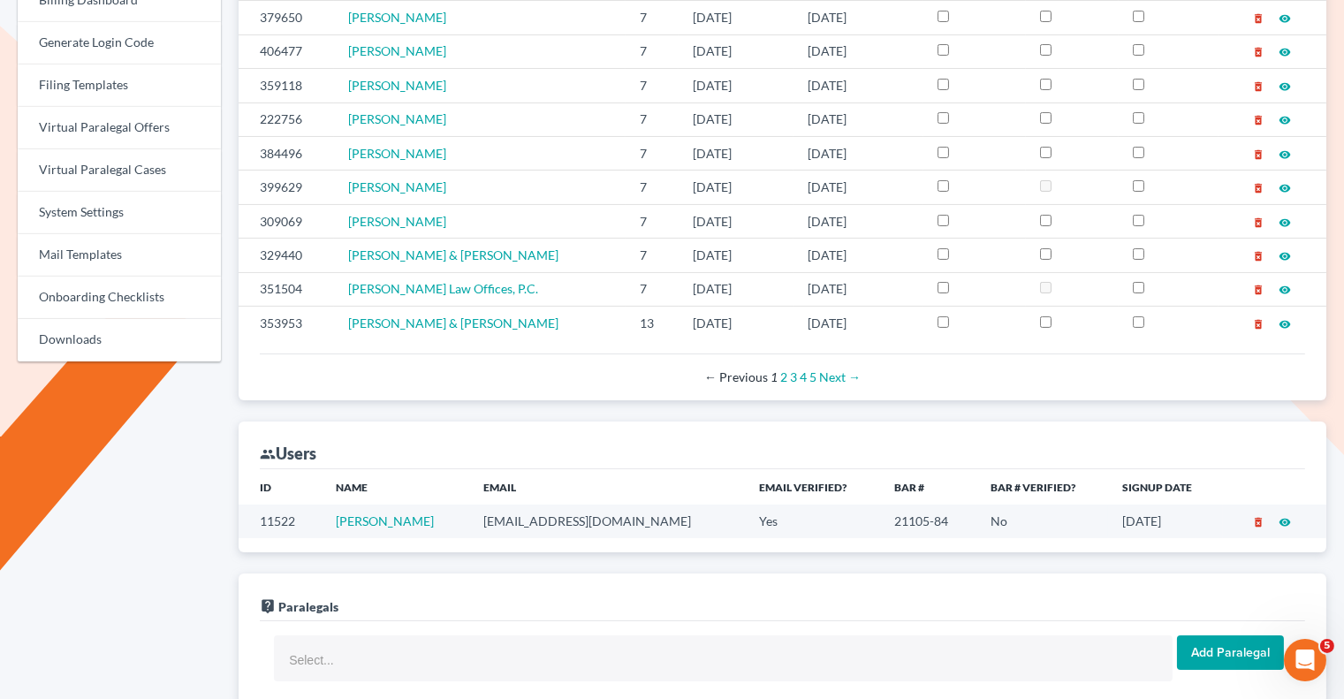
scroll to position [491, 0]
